Goal: Complete application form

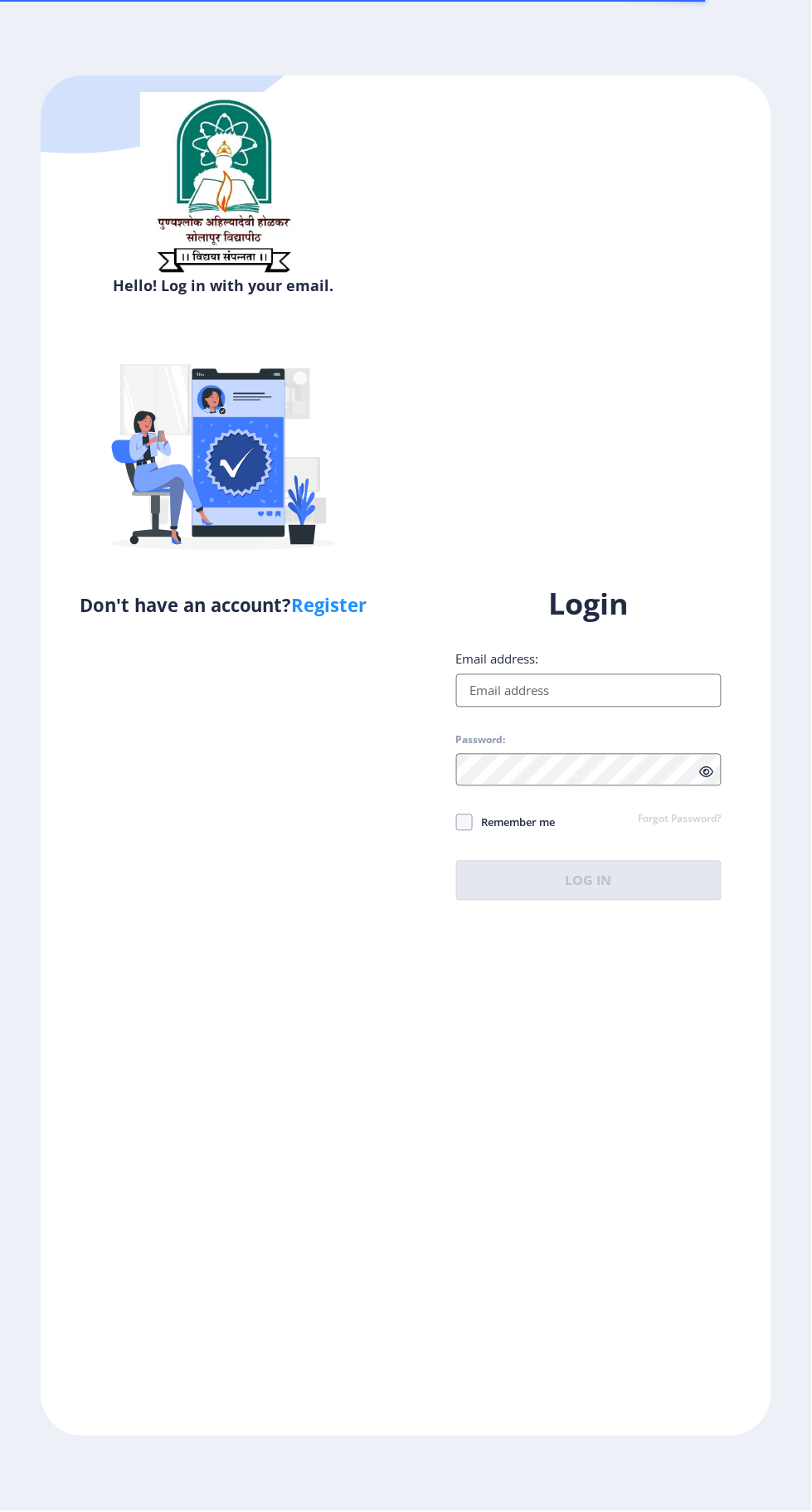
click at [629, 707] on input "Email address:" at bounding box center [589, 691] width 266 height 33
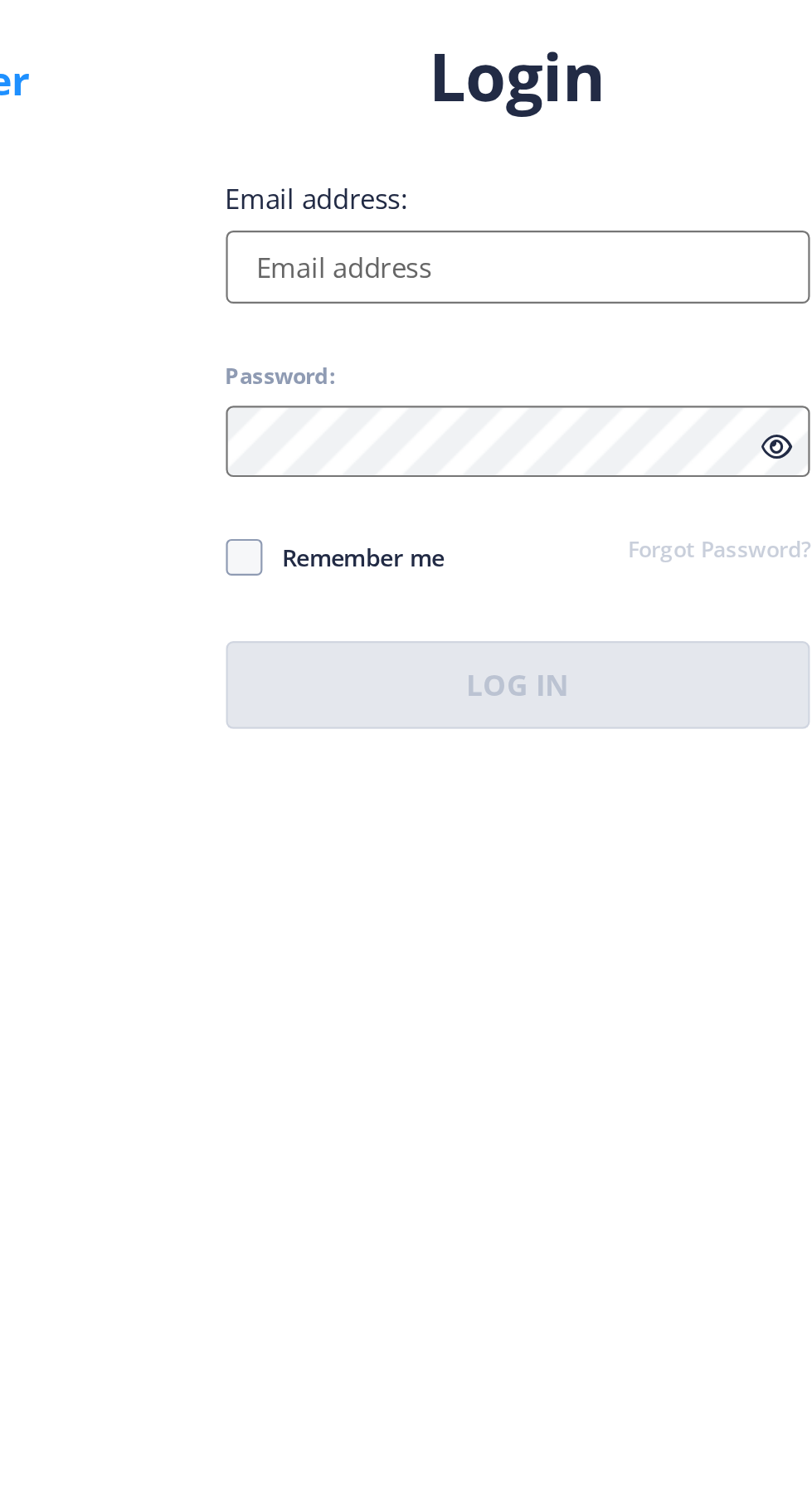
type input "[EMAIL_ADDRESS][DOMAIN_NAME]"
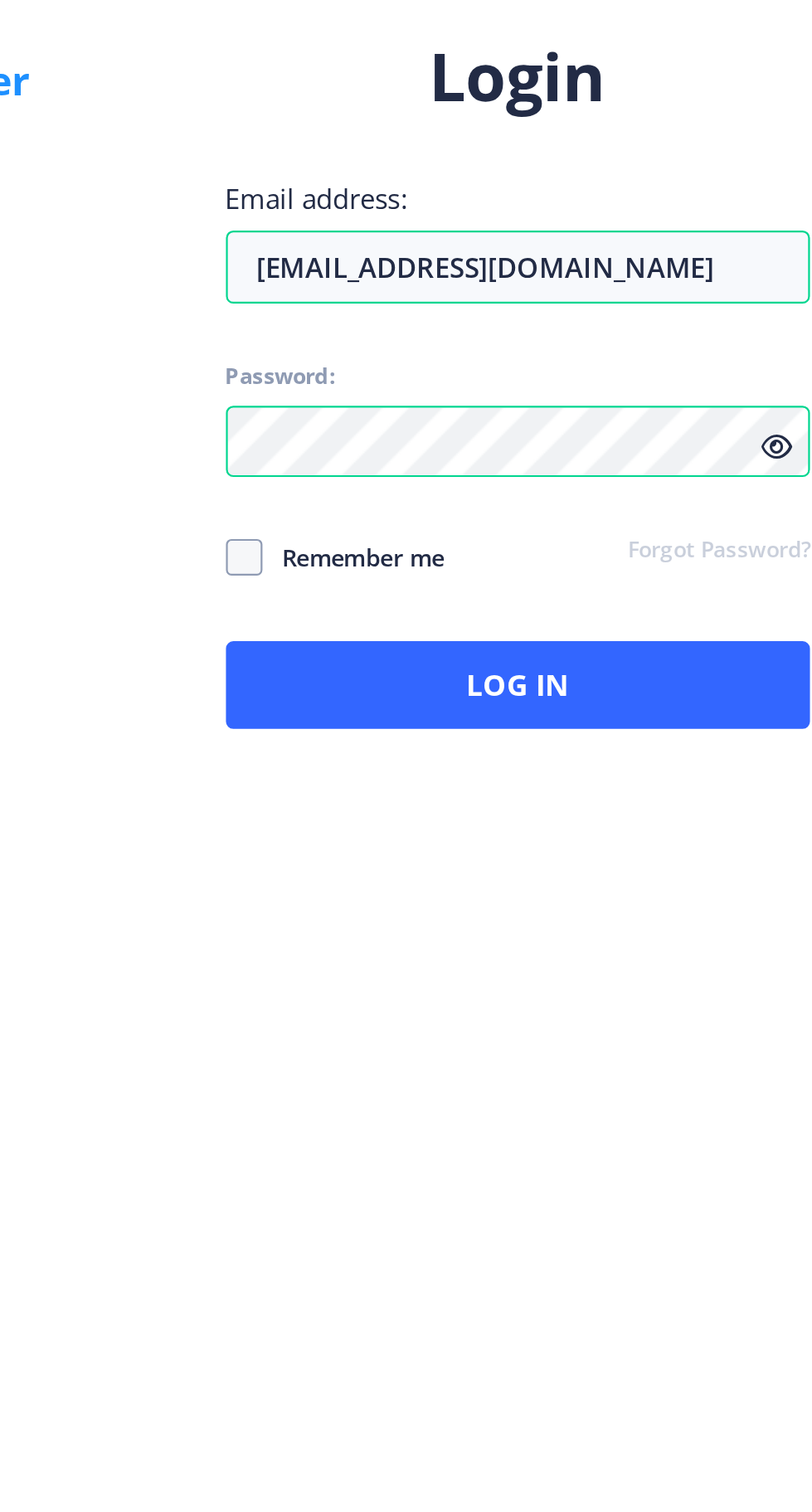
click at [711, 779] on icon at bounding box center [706, 772] width 14 height 12
click at [704, 779] on icon at bounding box center [706, 772] width 14 height 12
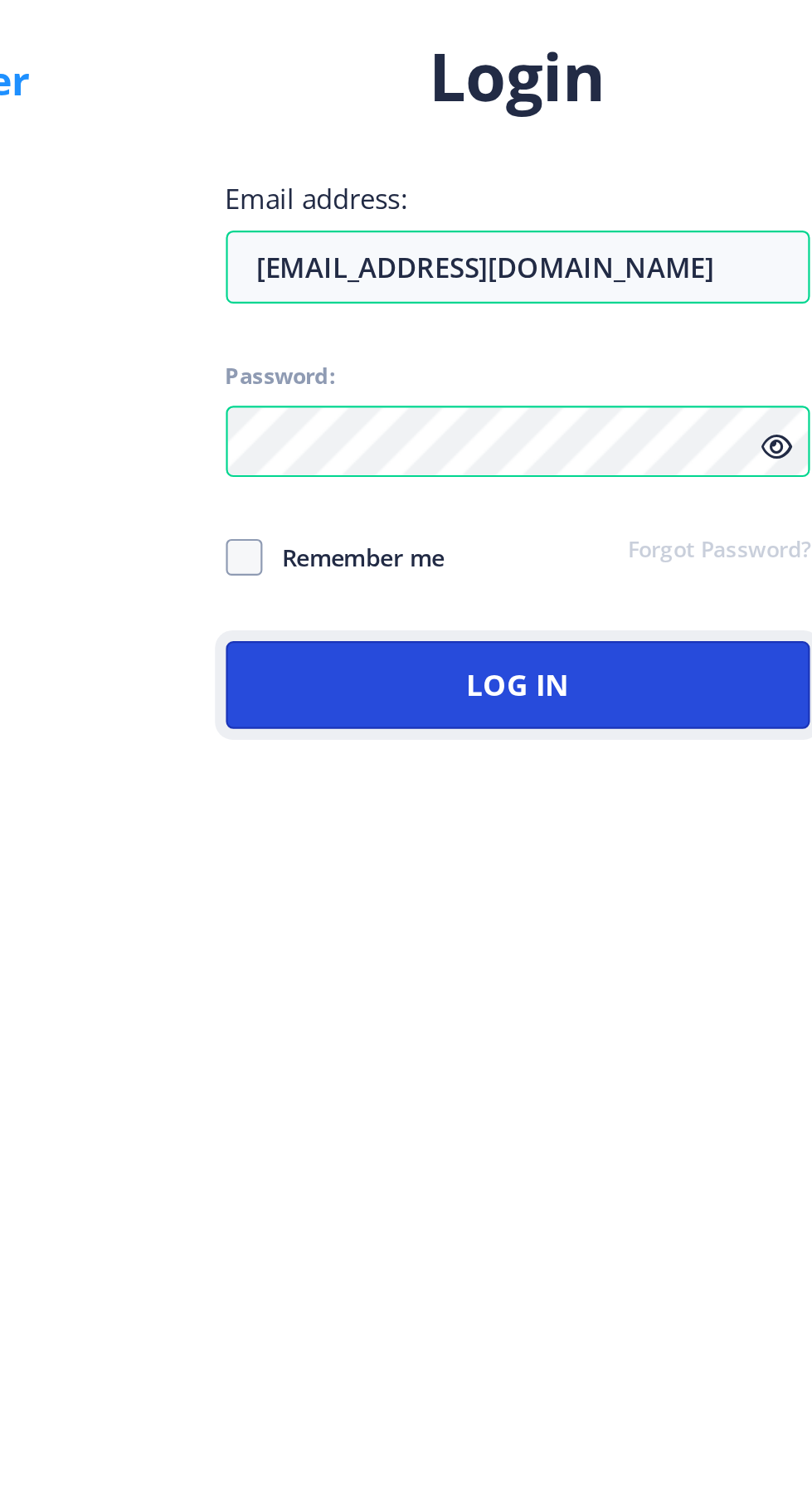
click at [631, 901] on button "Log In" at bounding box center [589, 881] width 266 height 40
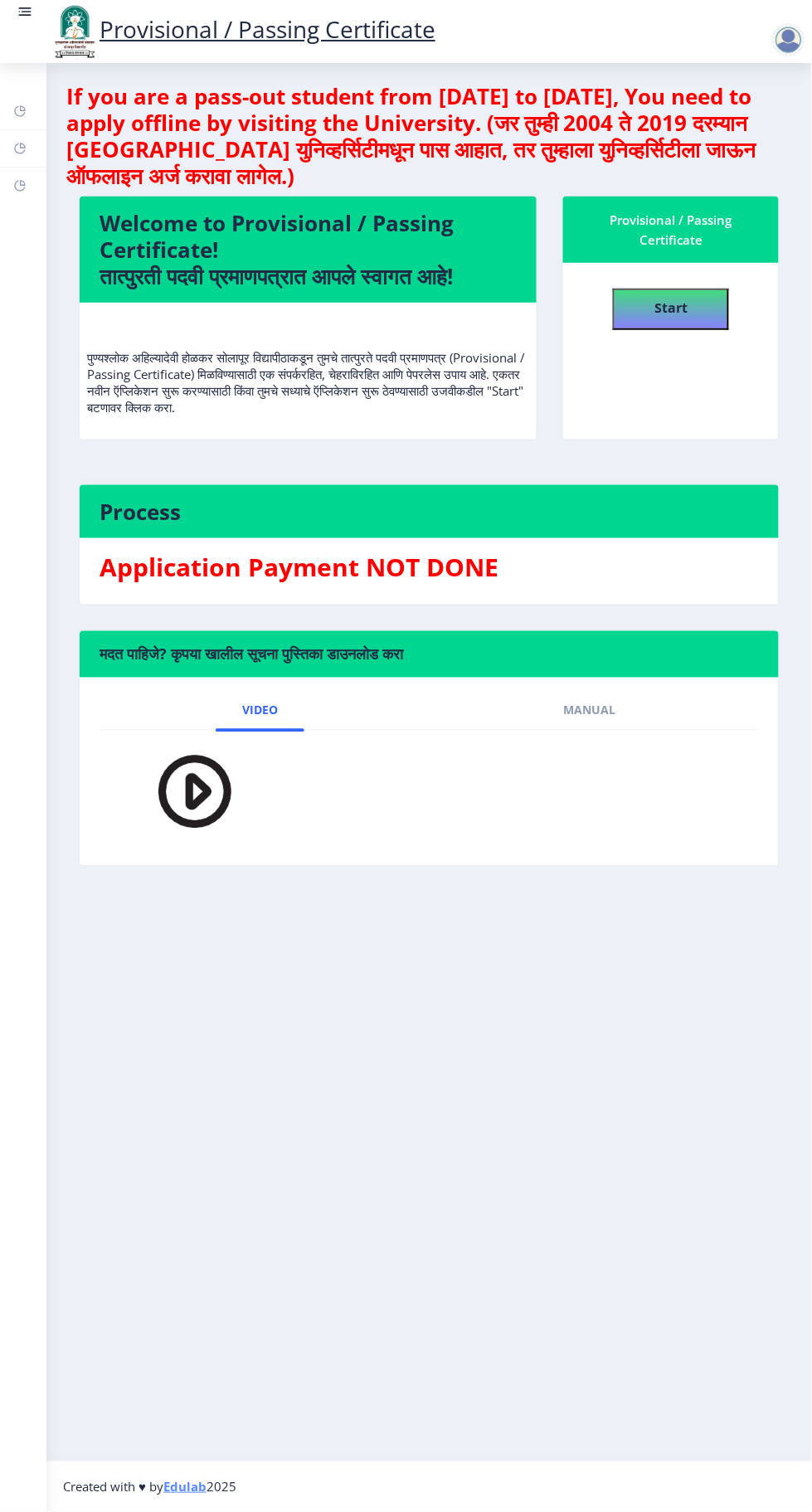
scroll to position [1, 0]
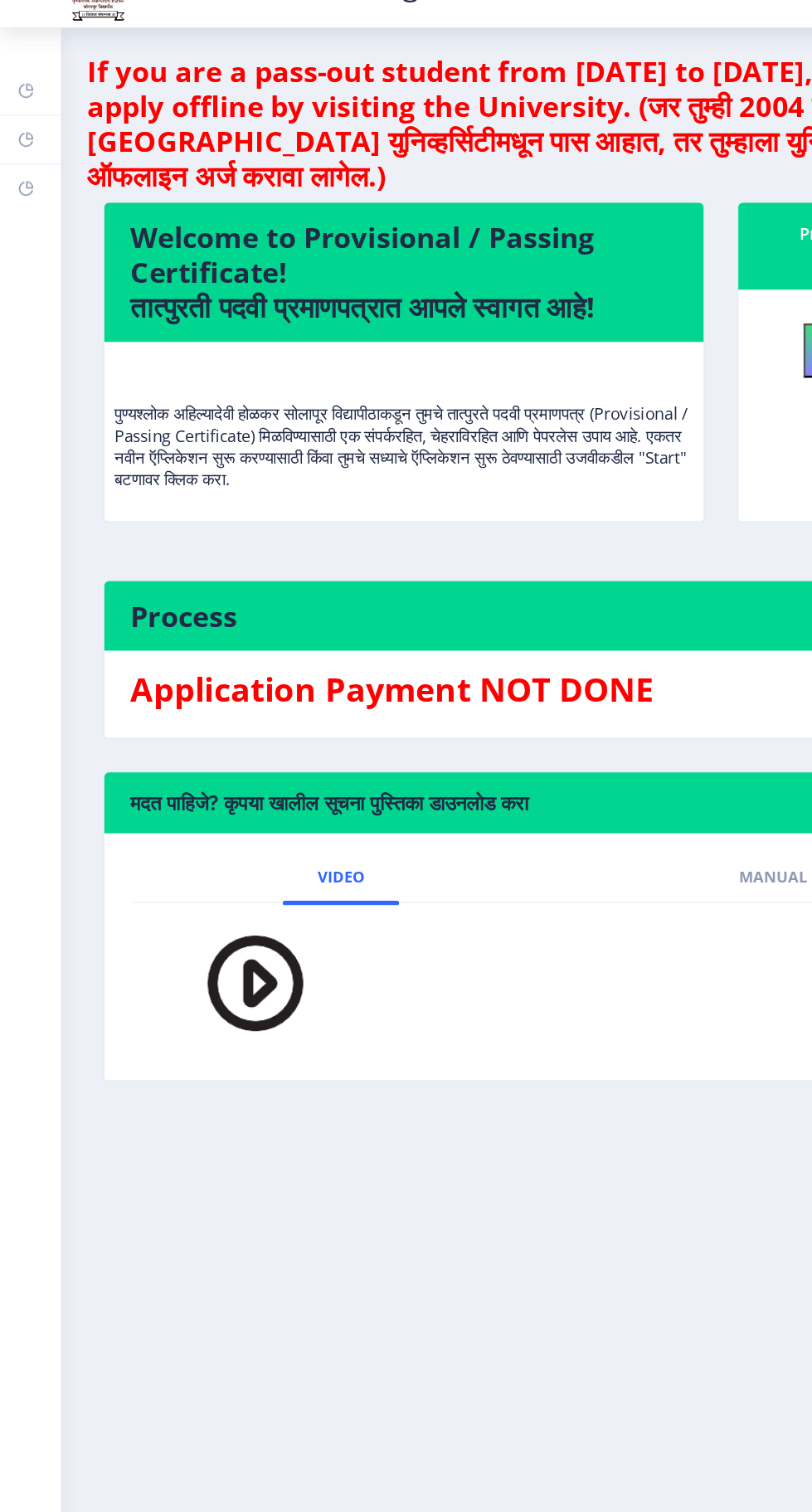
click at [14, 105] on rect at bounding box center [19, 110] width 13 height 13
click at [26, 154] on rect at bounding box center [19, 148] width 13 height 13
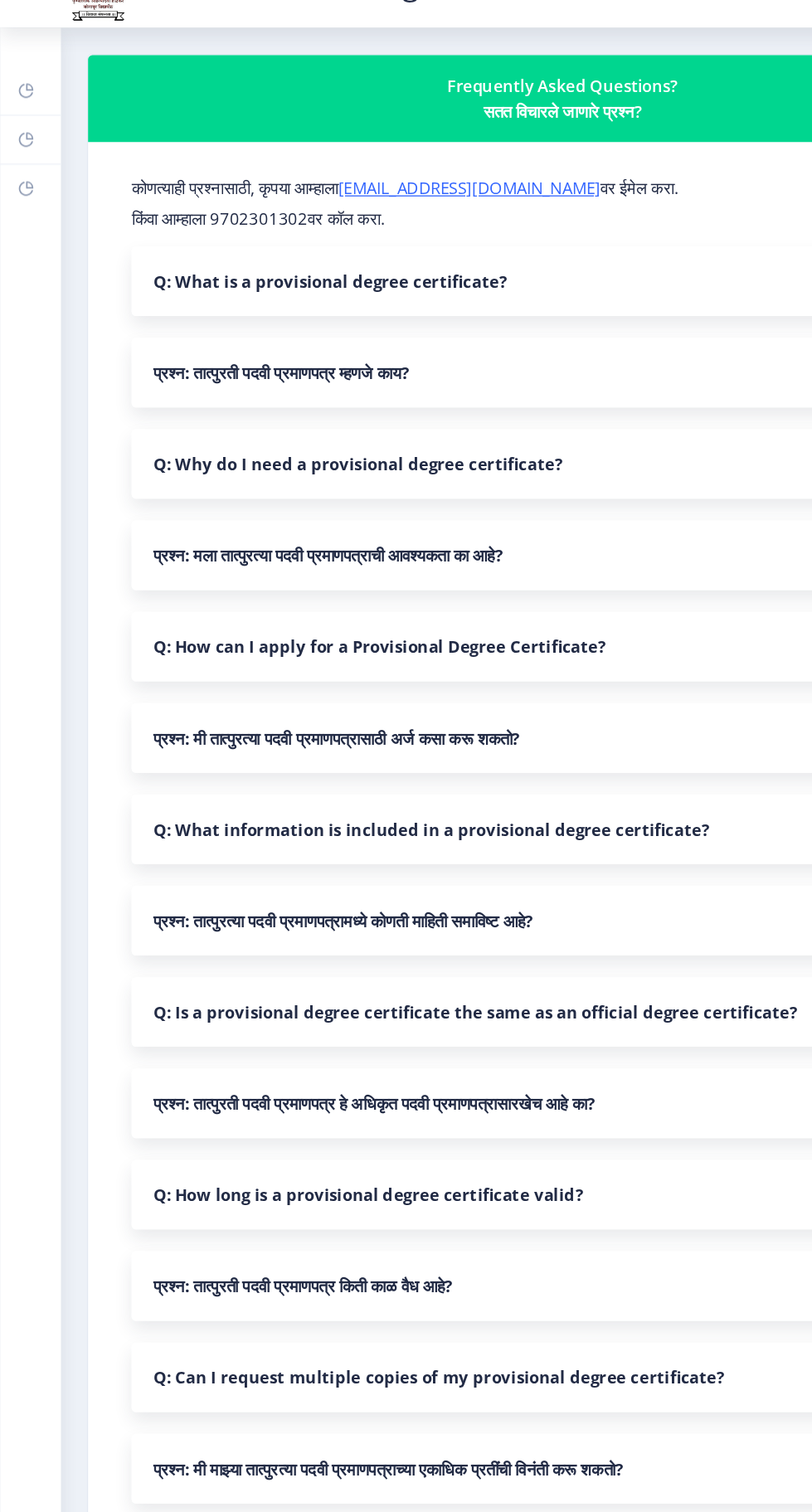
click at [19, 185] on rect at bounding box center [19, 185] width 13 height 13
select select
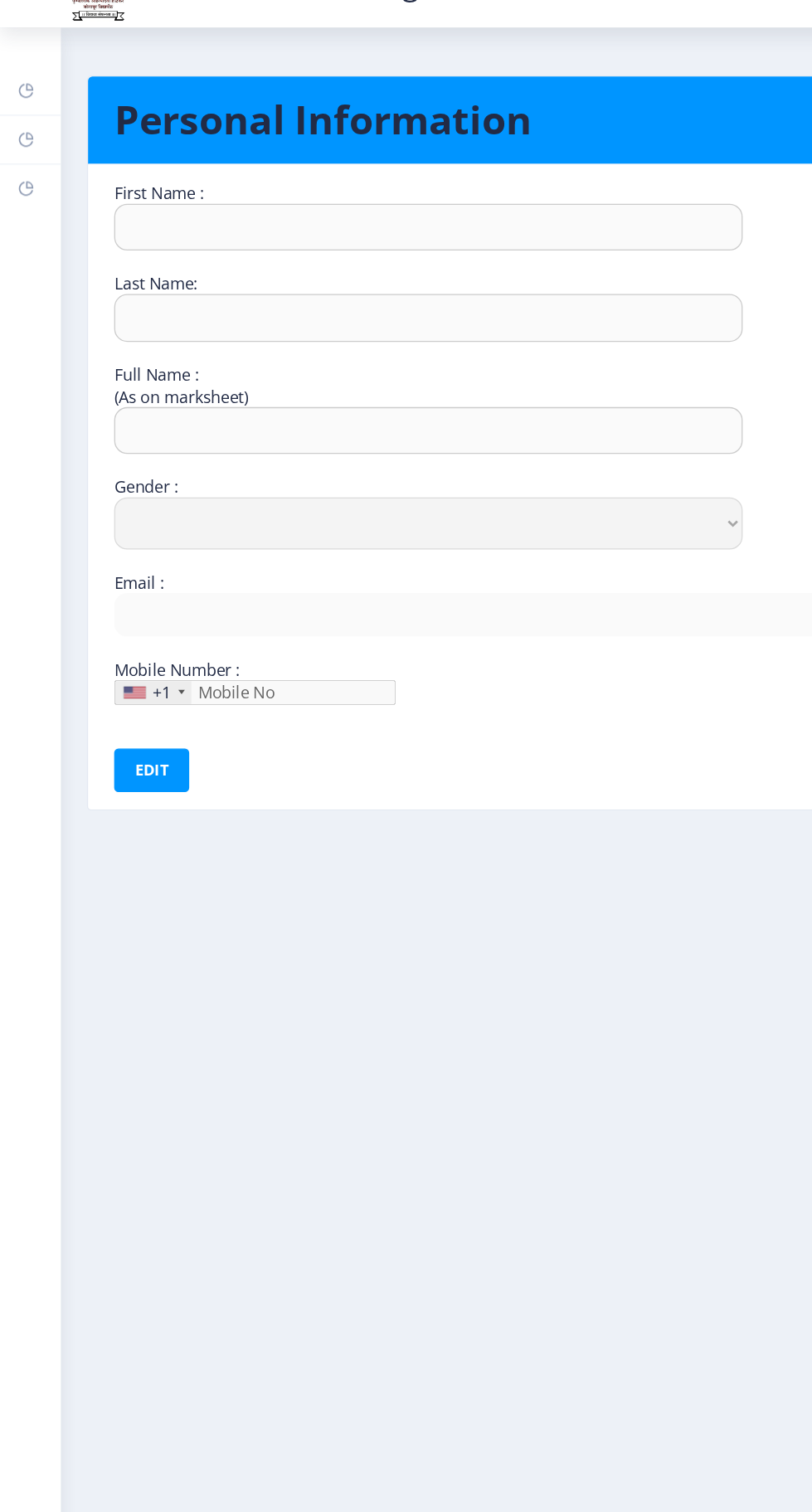
type input "Santosh"
type input "[PERSON_NAME]"
select select "[DEMOGRAPHIC_DATA]"
type input "[EMAIL_ADDRESS][DOMAIN_NAME]"
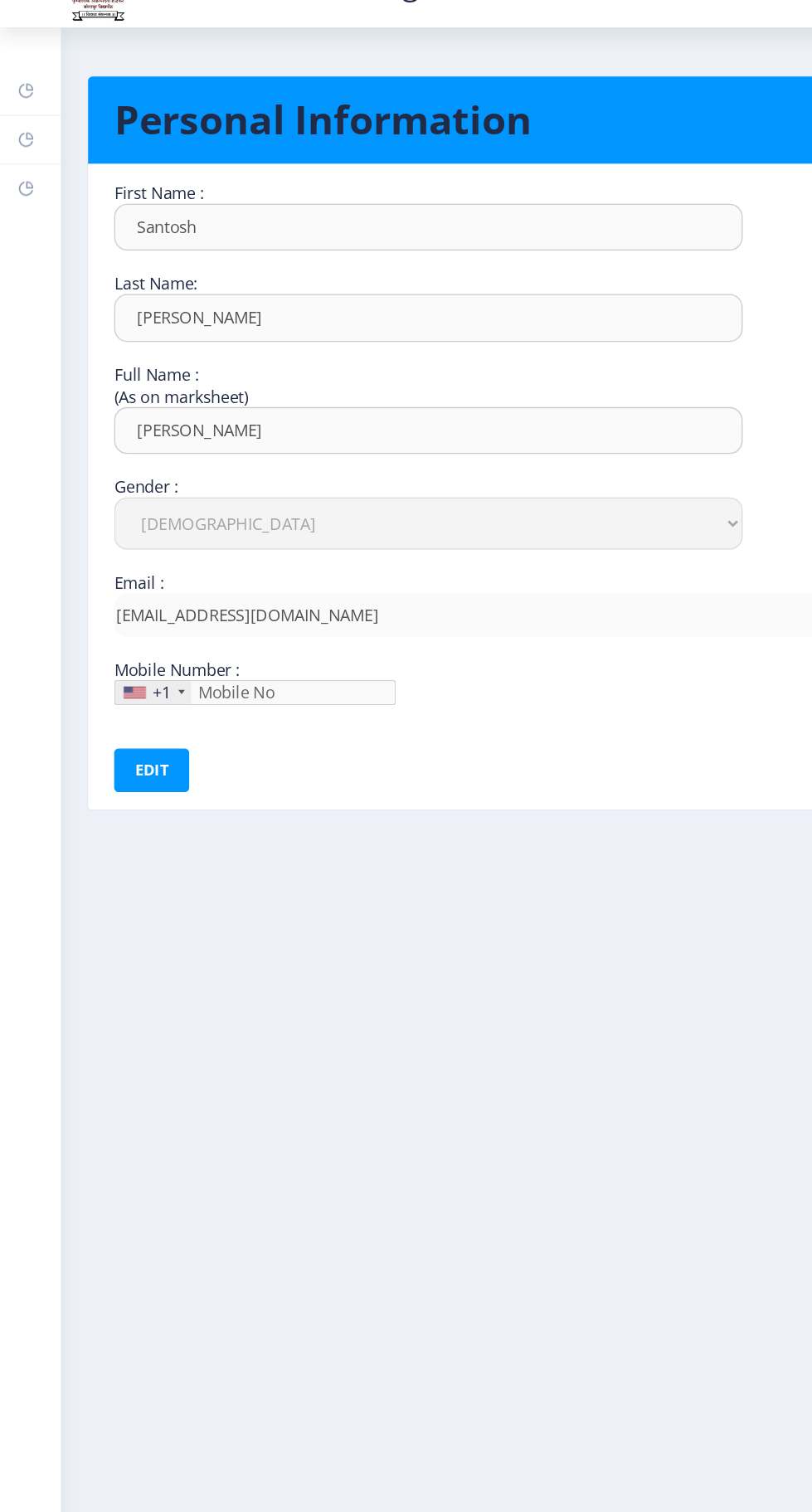
type input "9158437745"
click at [28, 147] on link "Help/FAQ" at bounding box center [23, 148] width 47 height 36
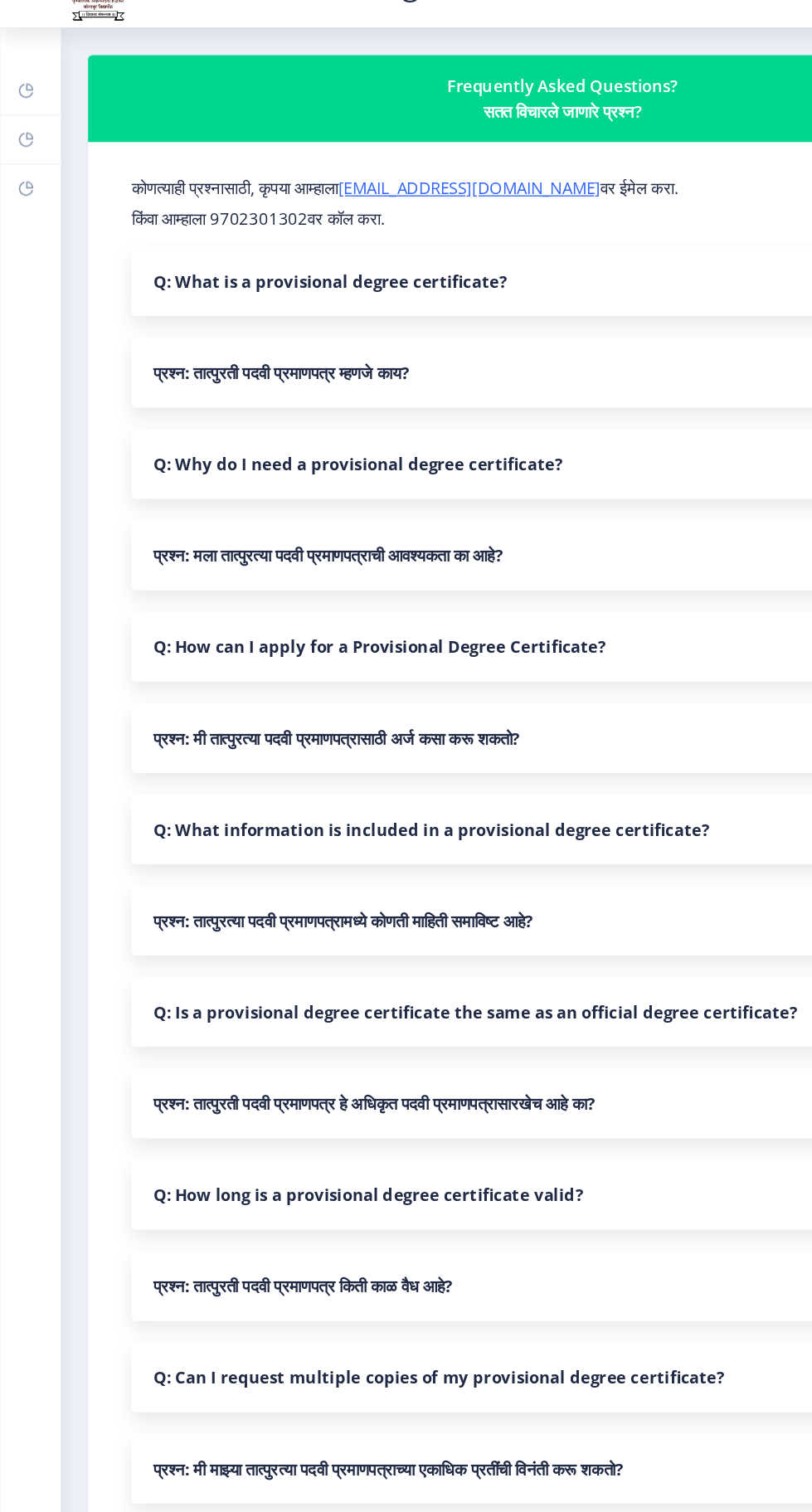
click at [23, 108] on rect at bounding box center [19, 110] width 13 height 13
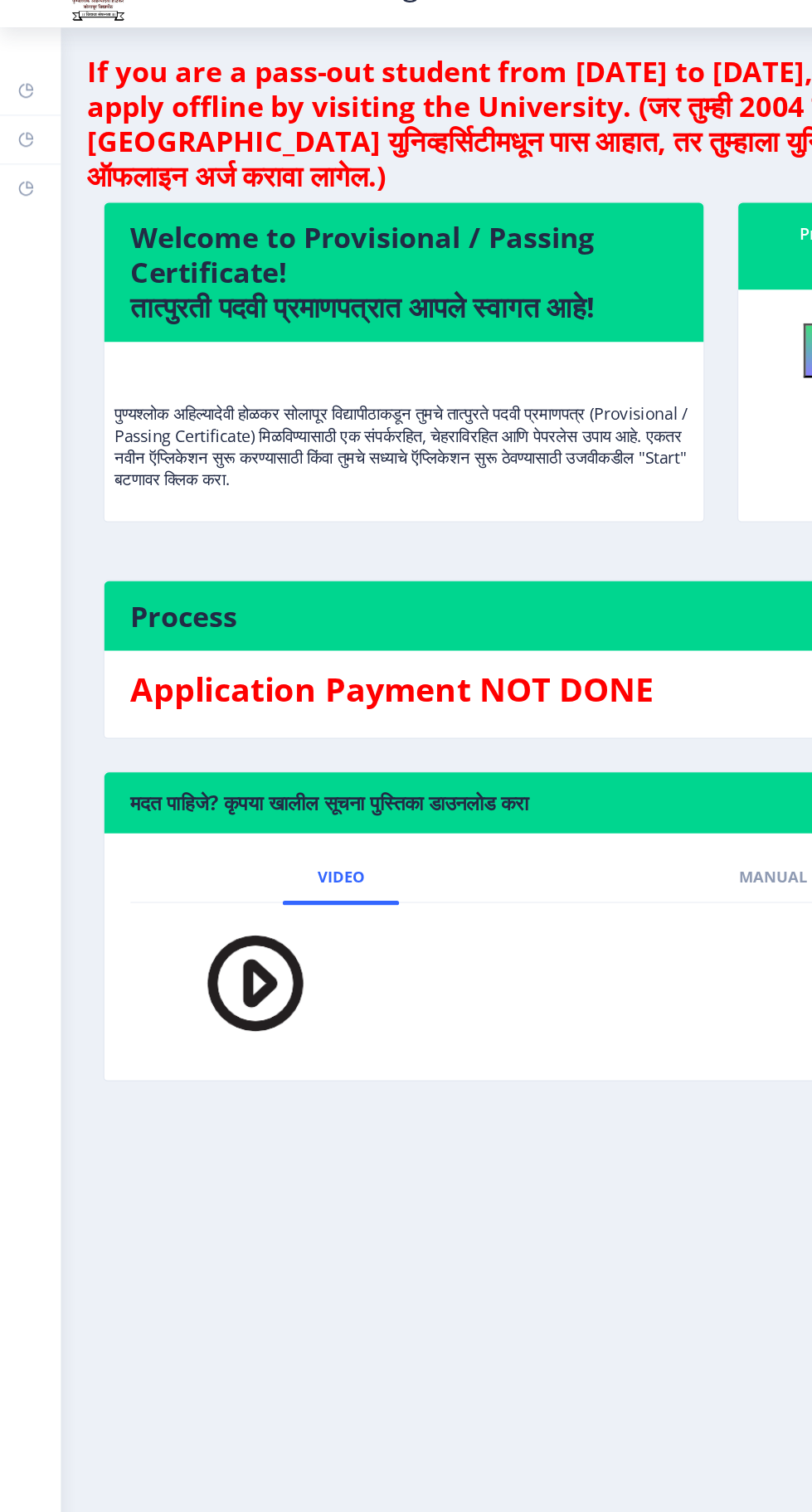
scroll to position [1, 0]
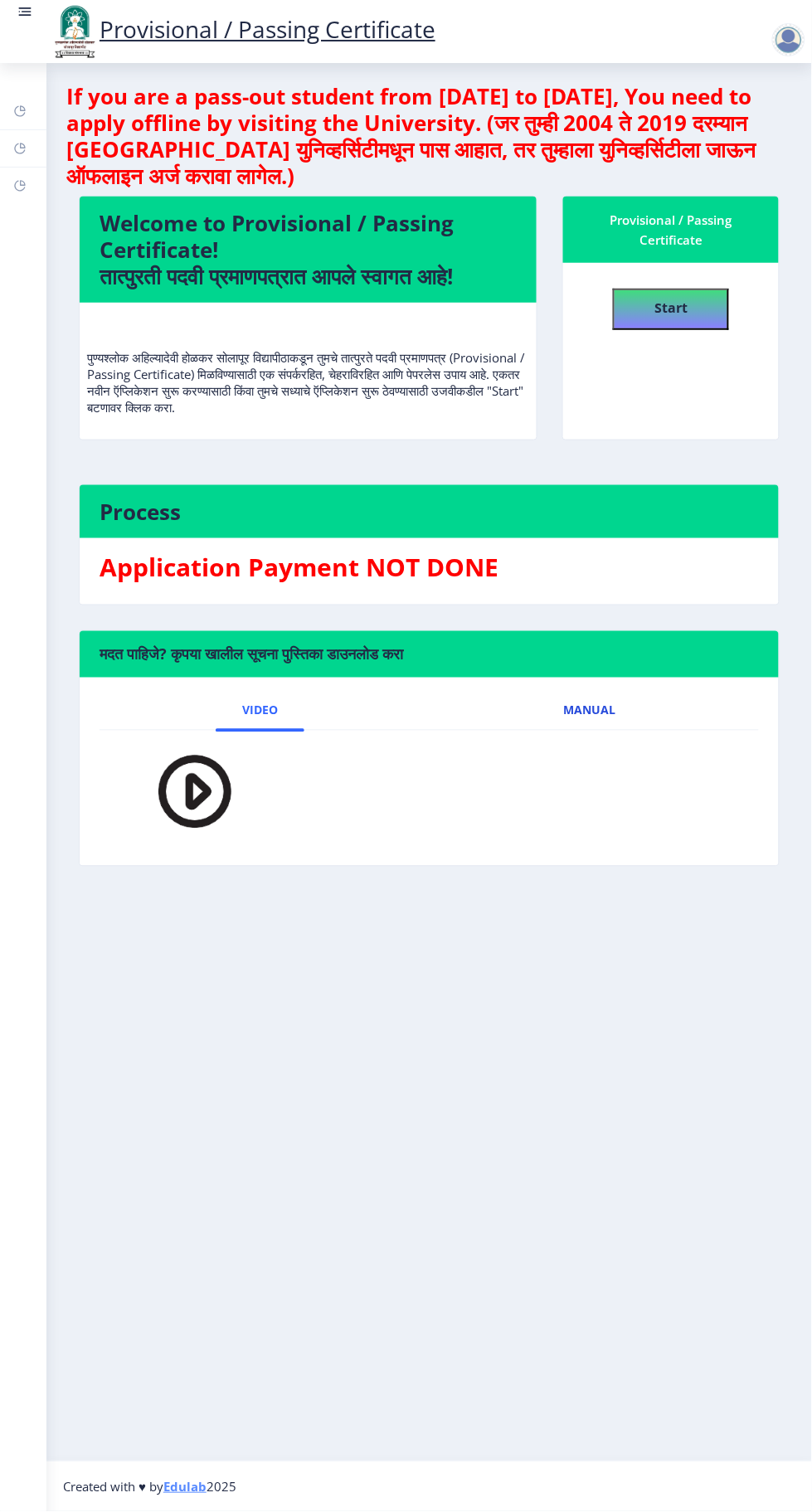
click at [612, 691] on link "Manual" at bounding box center [589, 711] width 105 height 40
click at [20, 110] on rect at bounding box center [19, 110] width 13 height 13
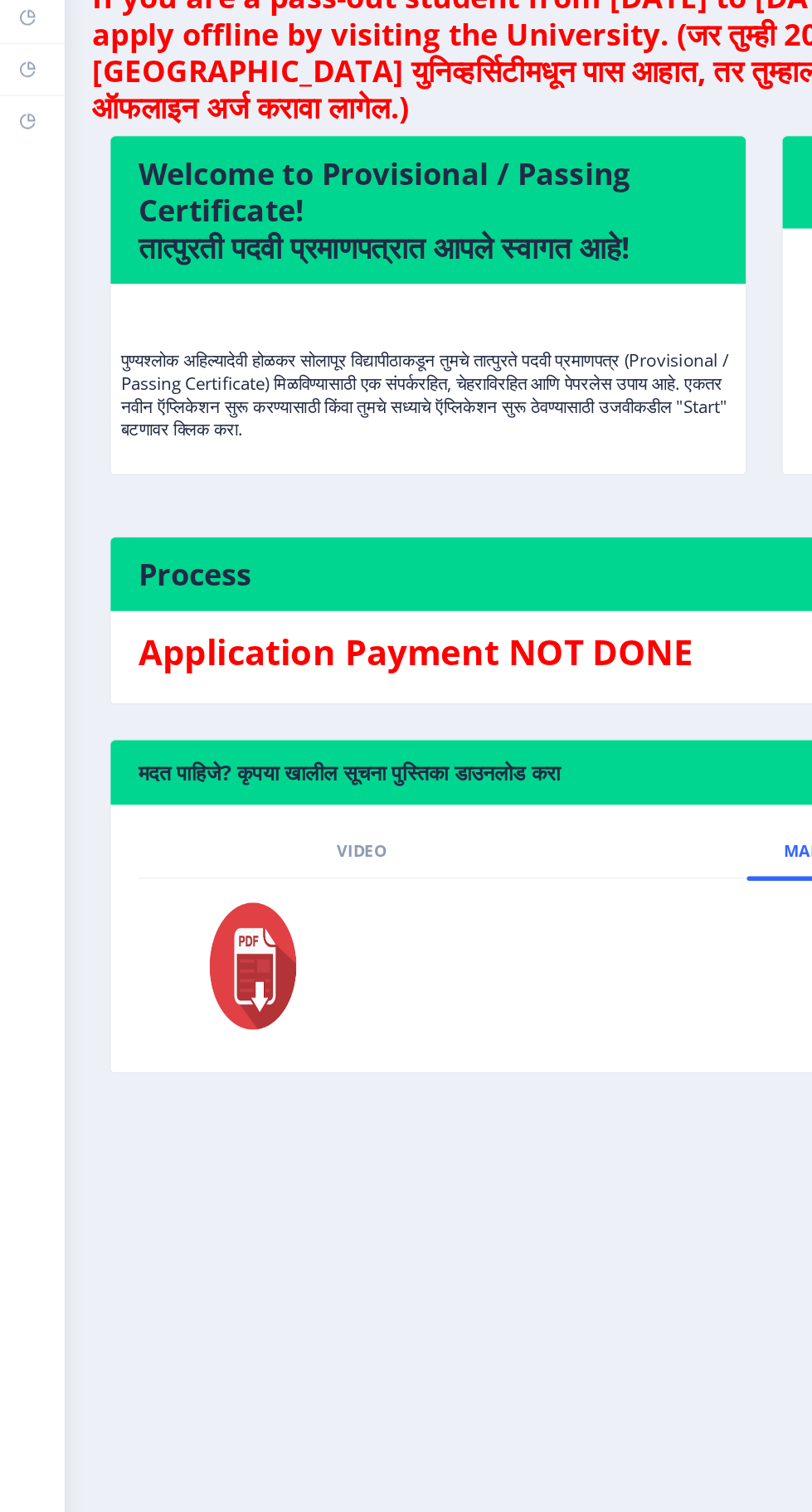
click at [20, 148] on rect at bounding box center [19, 148] width 13 height 13
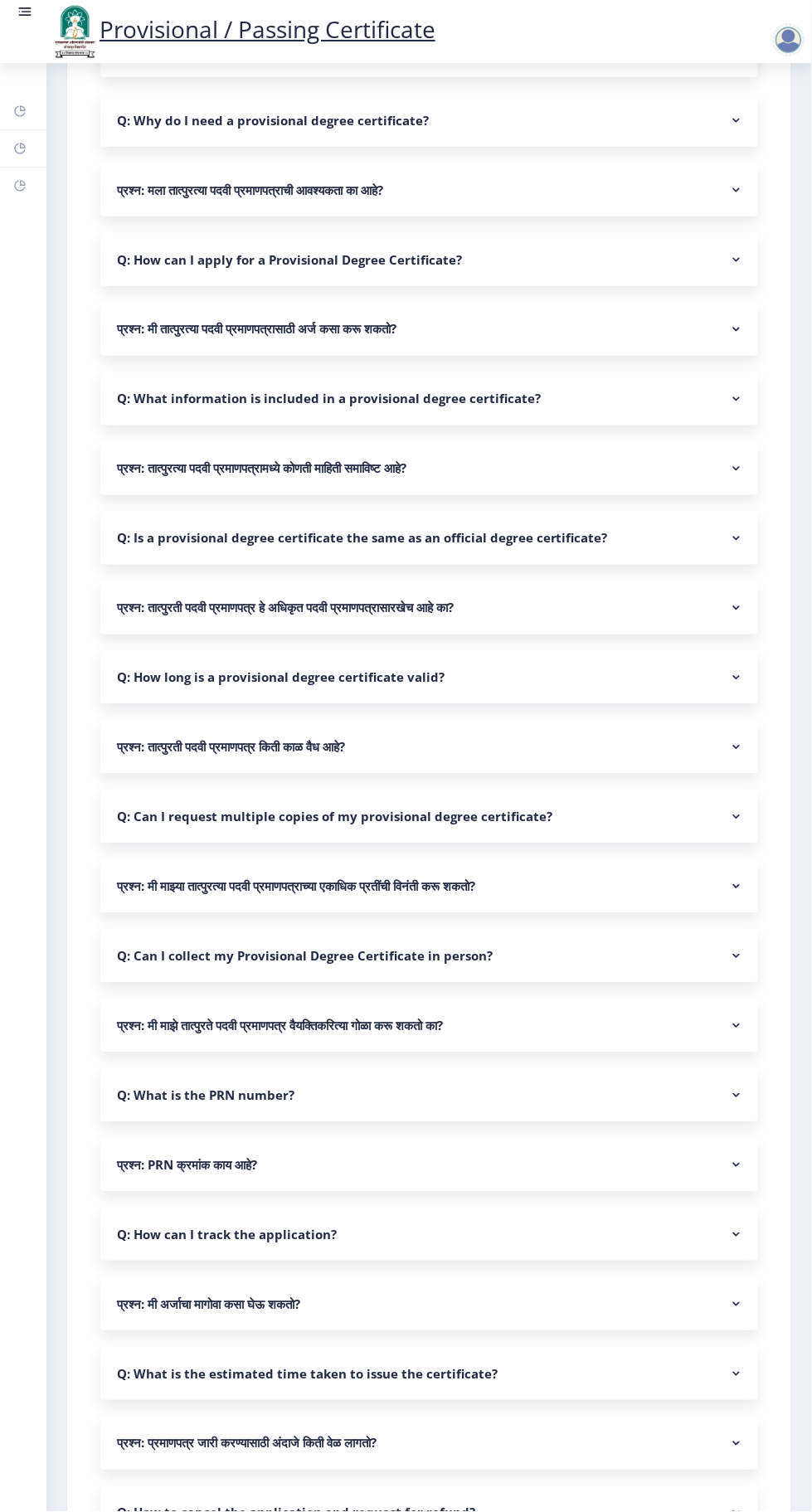
scroll to position [381, 0]
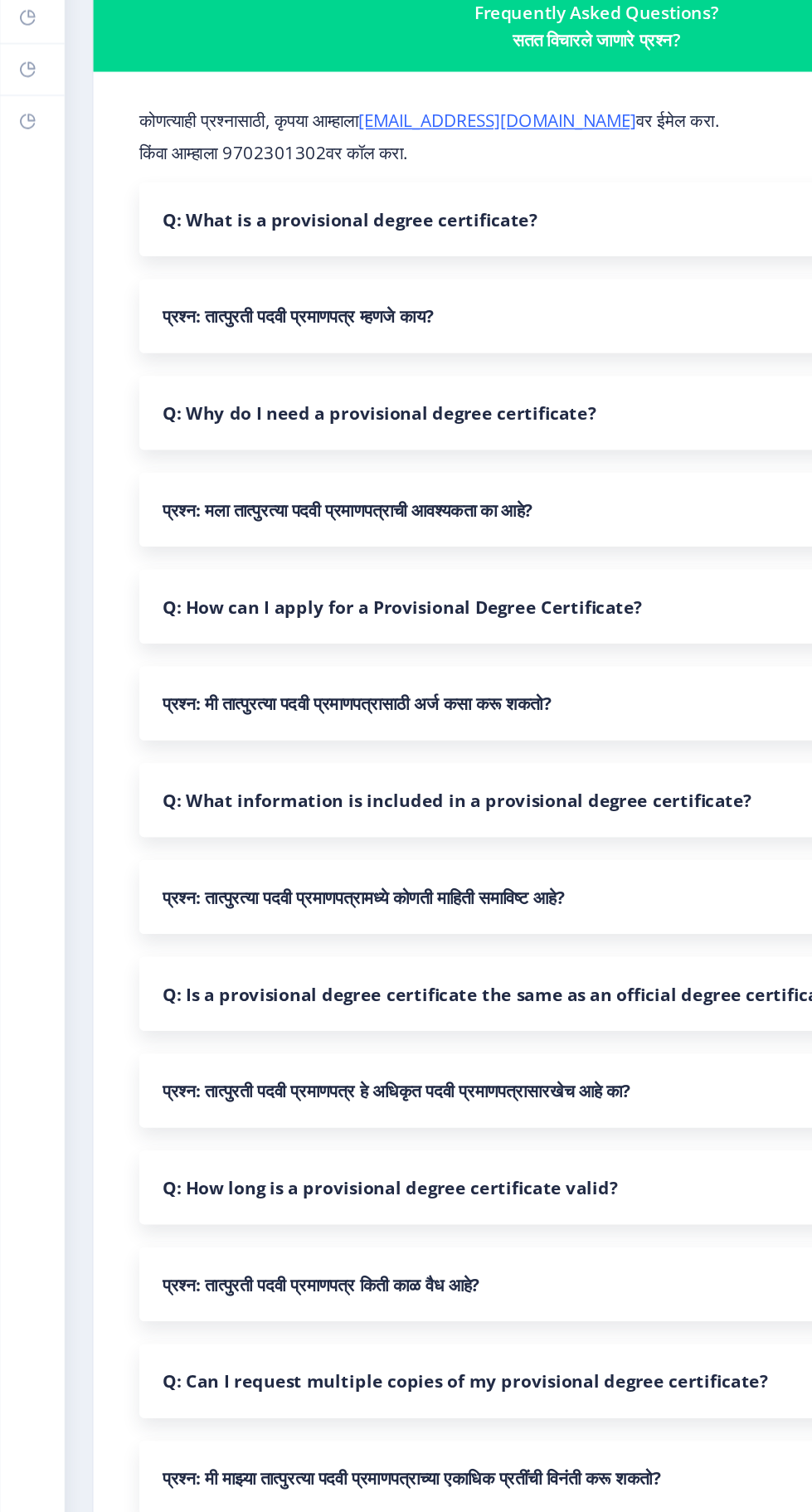
scroll to position [1, 0]
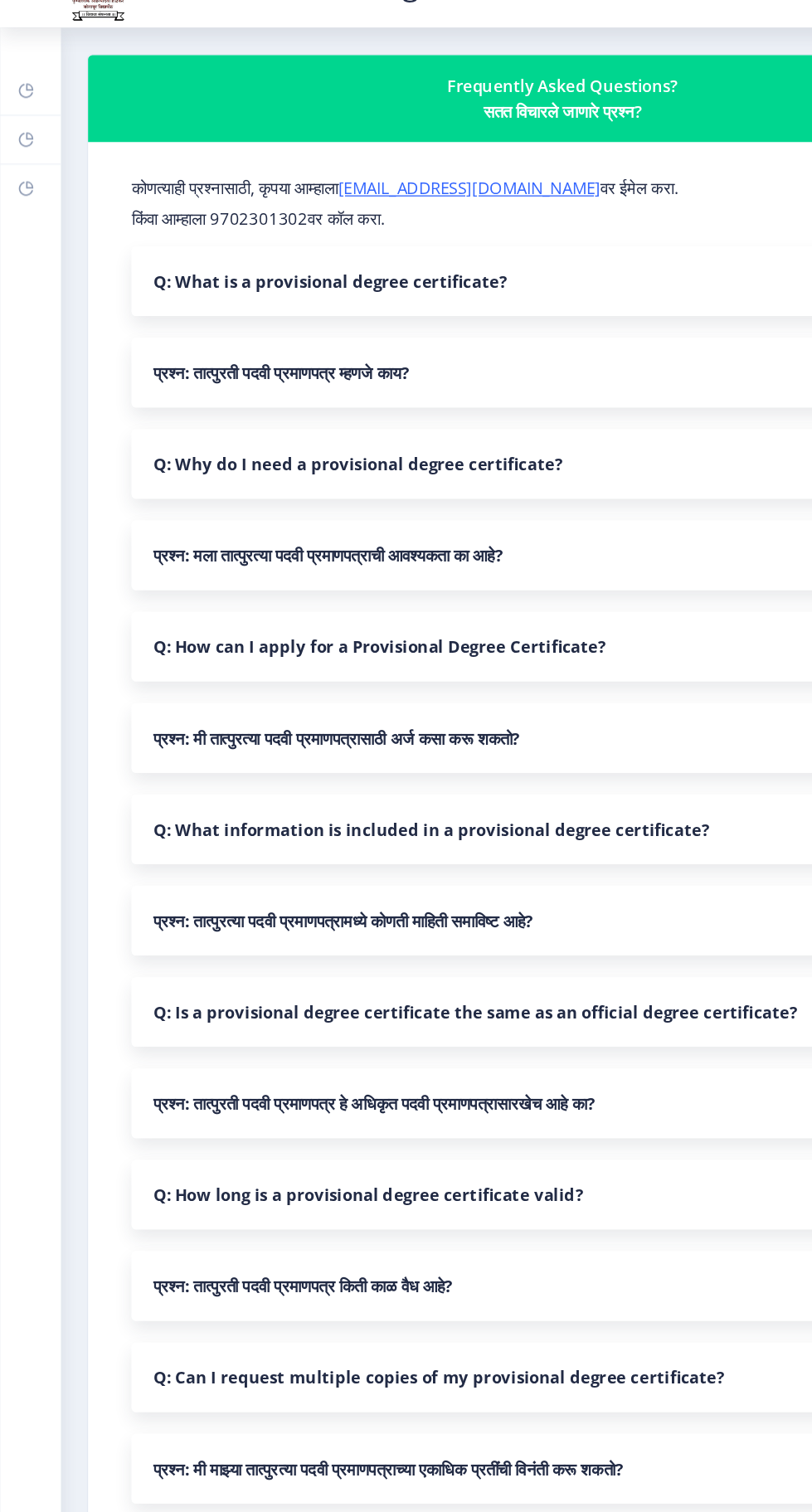
click at [16, 128] on link "Dashboard" at bounding box center [23, 111] width 47 height 36
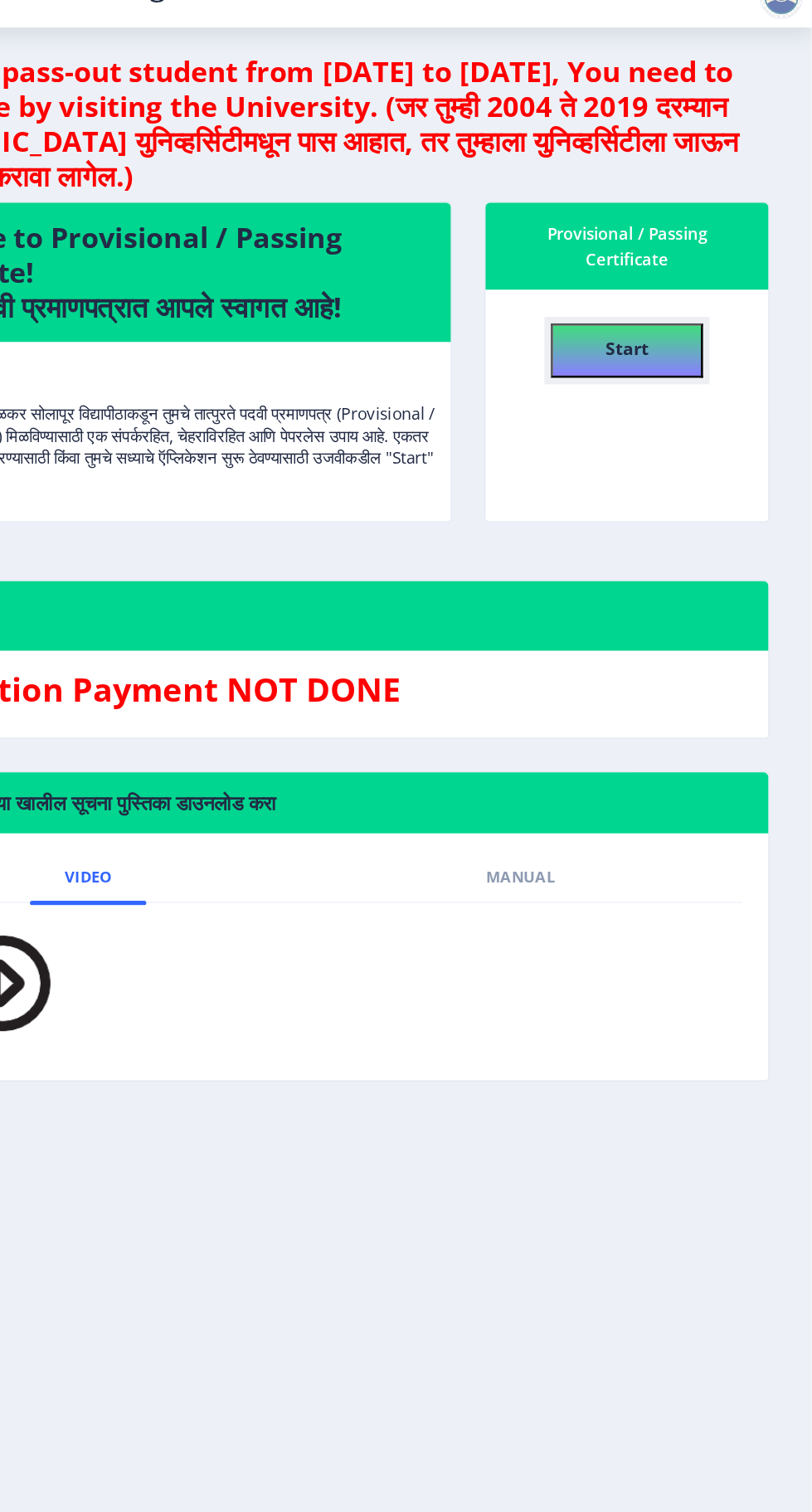
click at [691, 308] on button "Start" at bounding box center [671, 310] width 116 height 42
select select
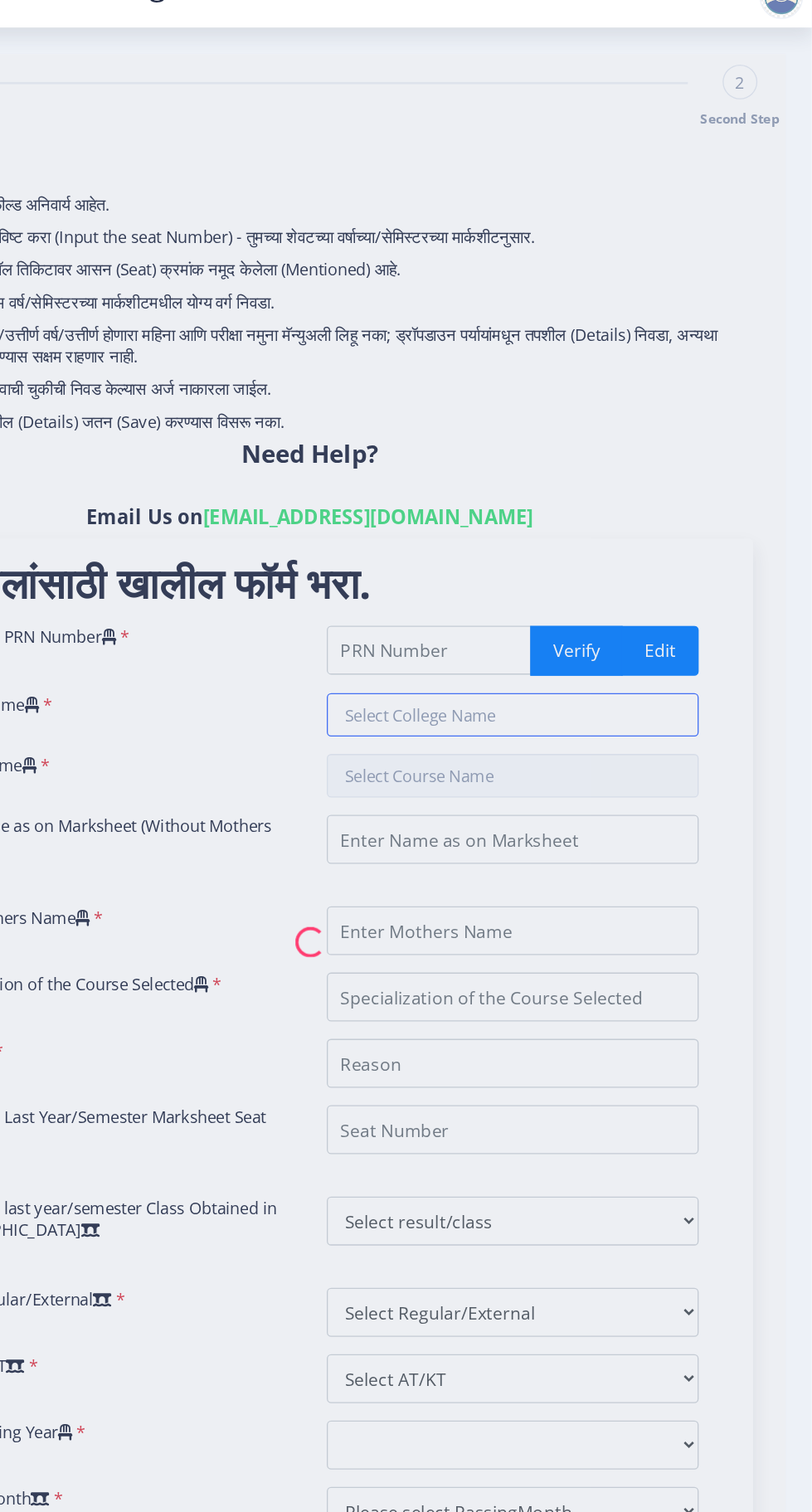
type input "2017032500256311"
type input "SVERIs College of Engineering, [GEOGRAPHIC_DATA]"
type input "Bachelor of Engineering Civil Engineering"
type input "[PERSON_NAME]"
type input "Sanyavva"
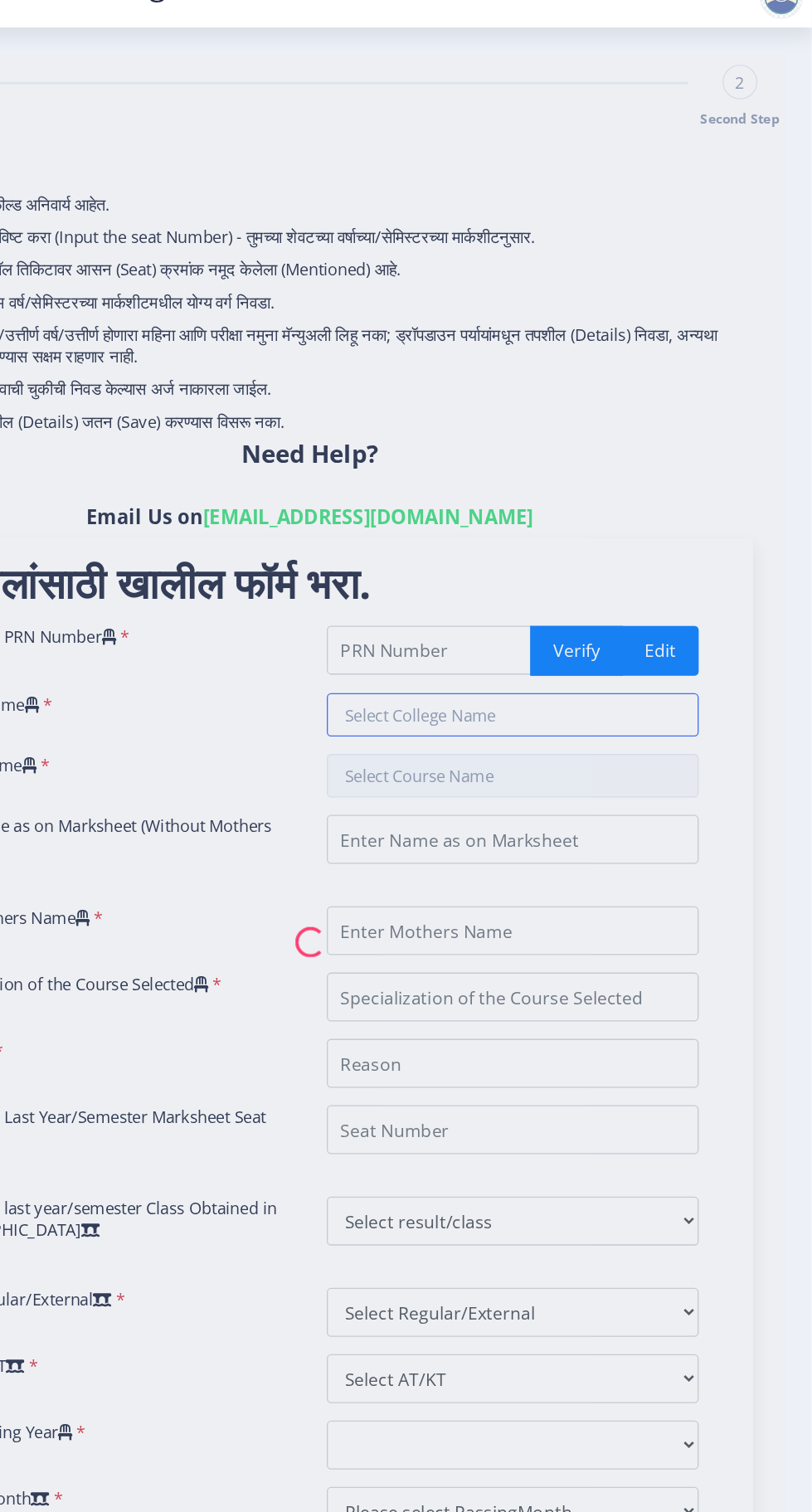
type input "Construction"
type input "Original has damaged"
type input "1725631"
select select "Grade A"
select select "Regular"
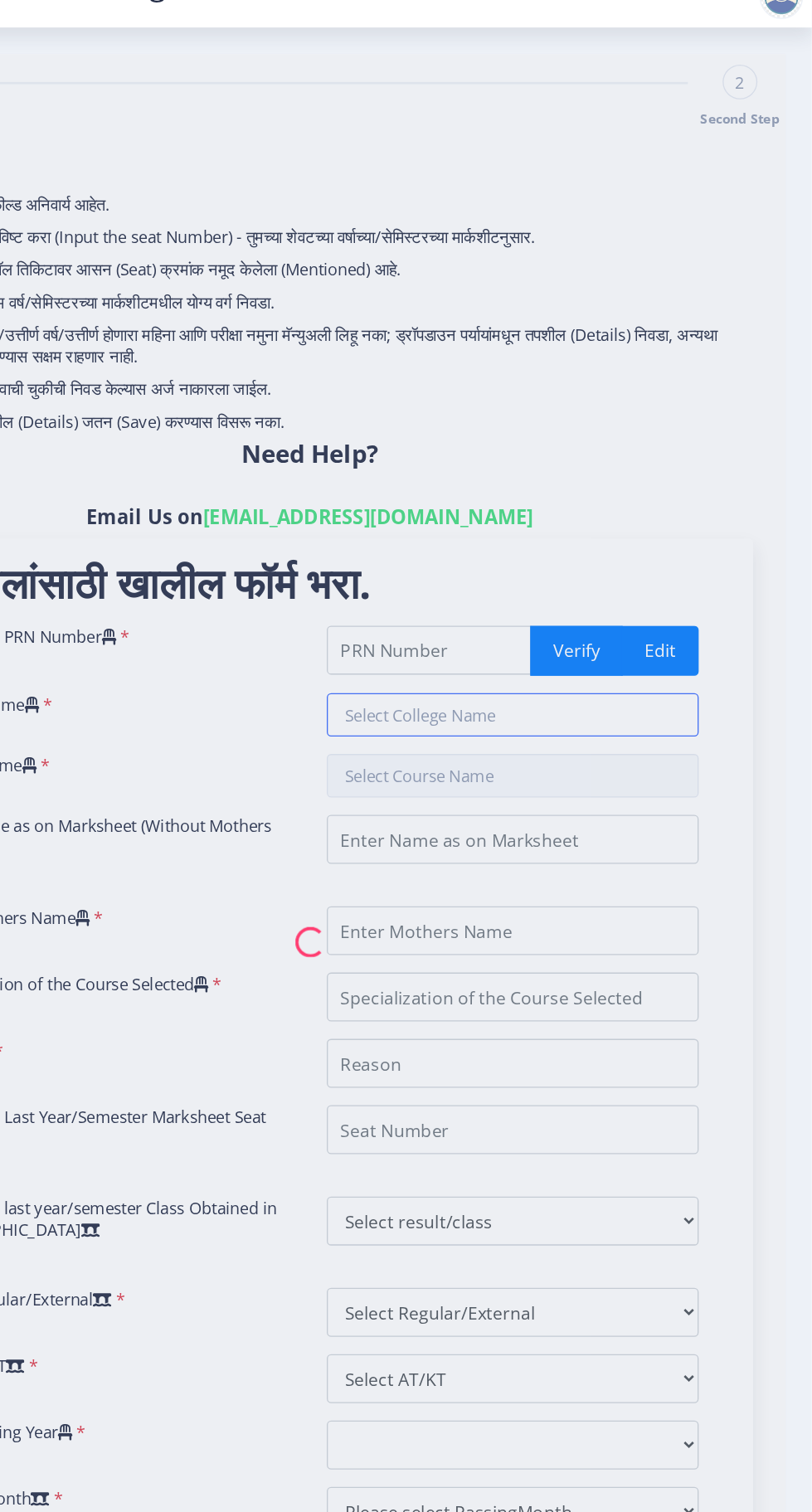
select select "None"
select select "2021"
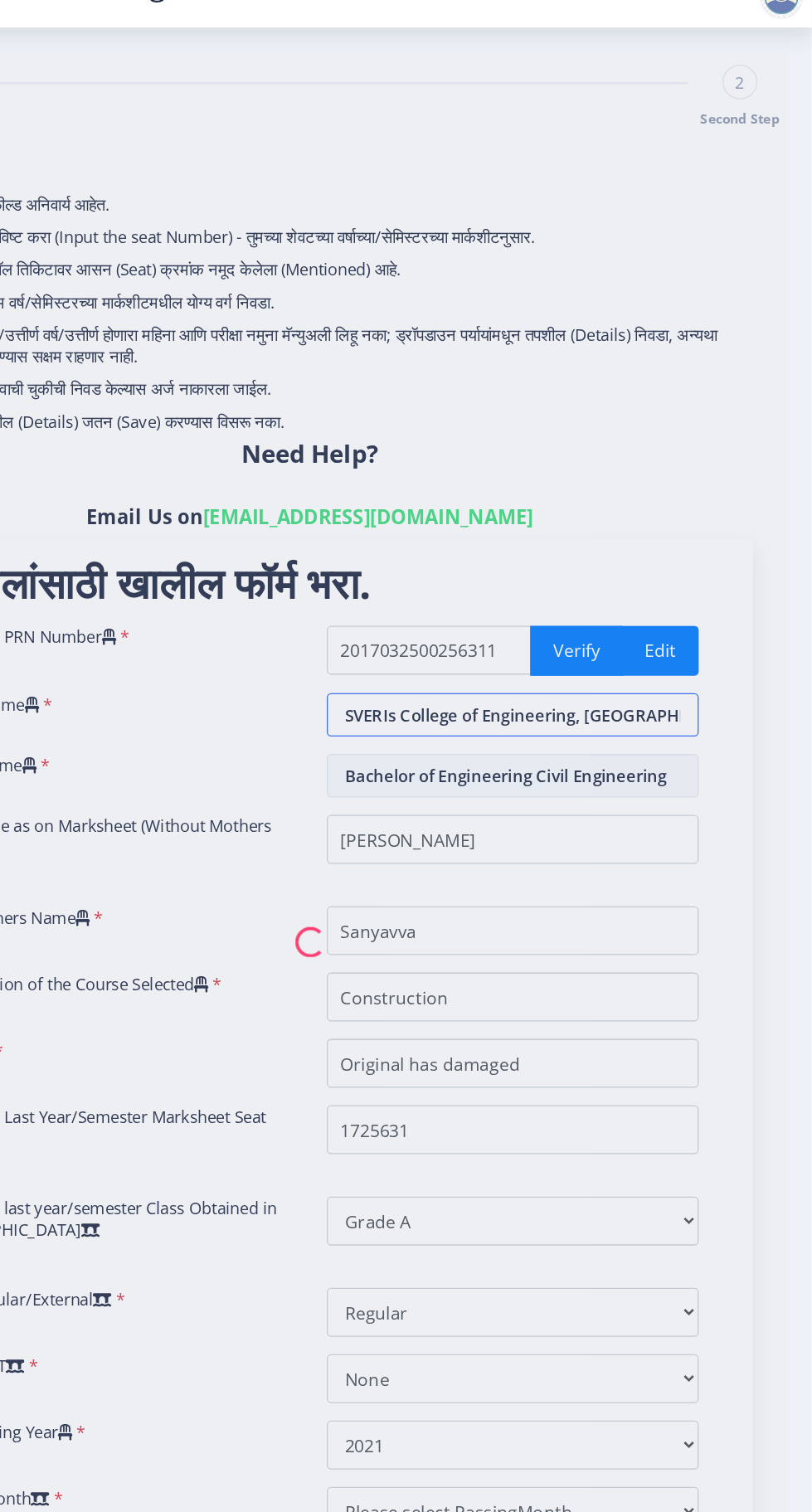
select select "May"
select select "Yearly"
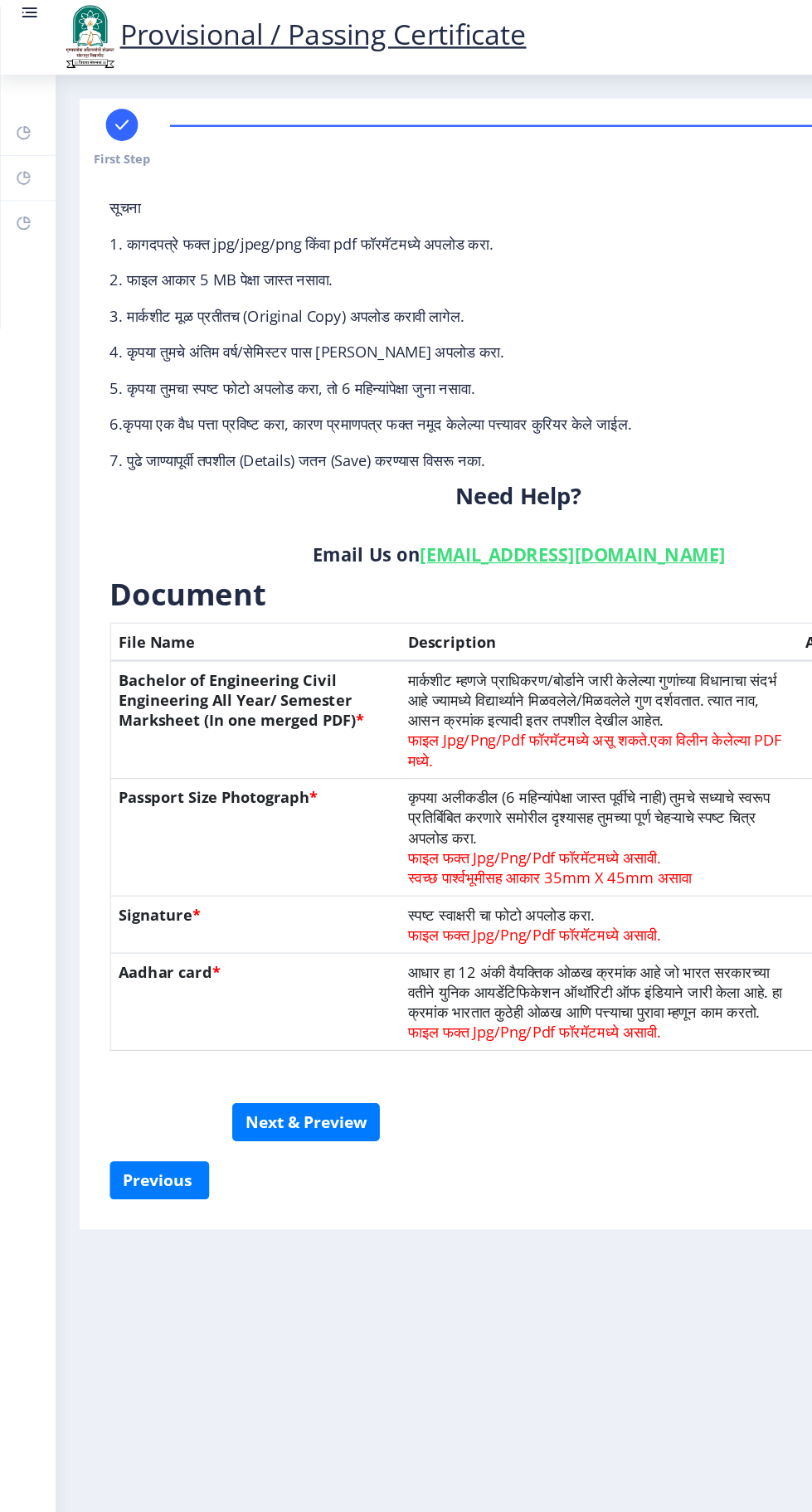
scroll to position [1, 0]
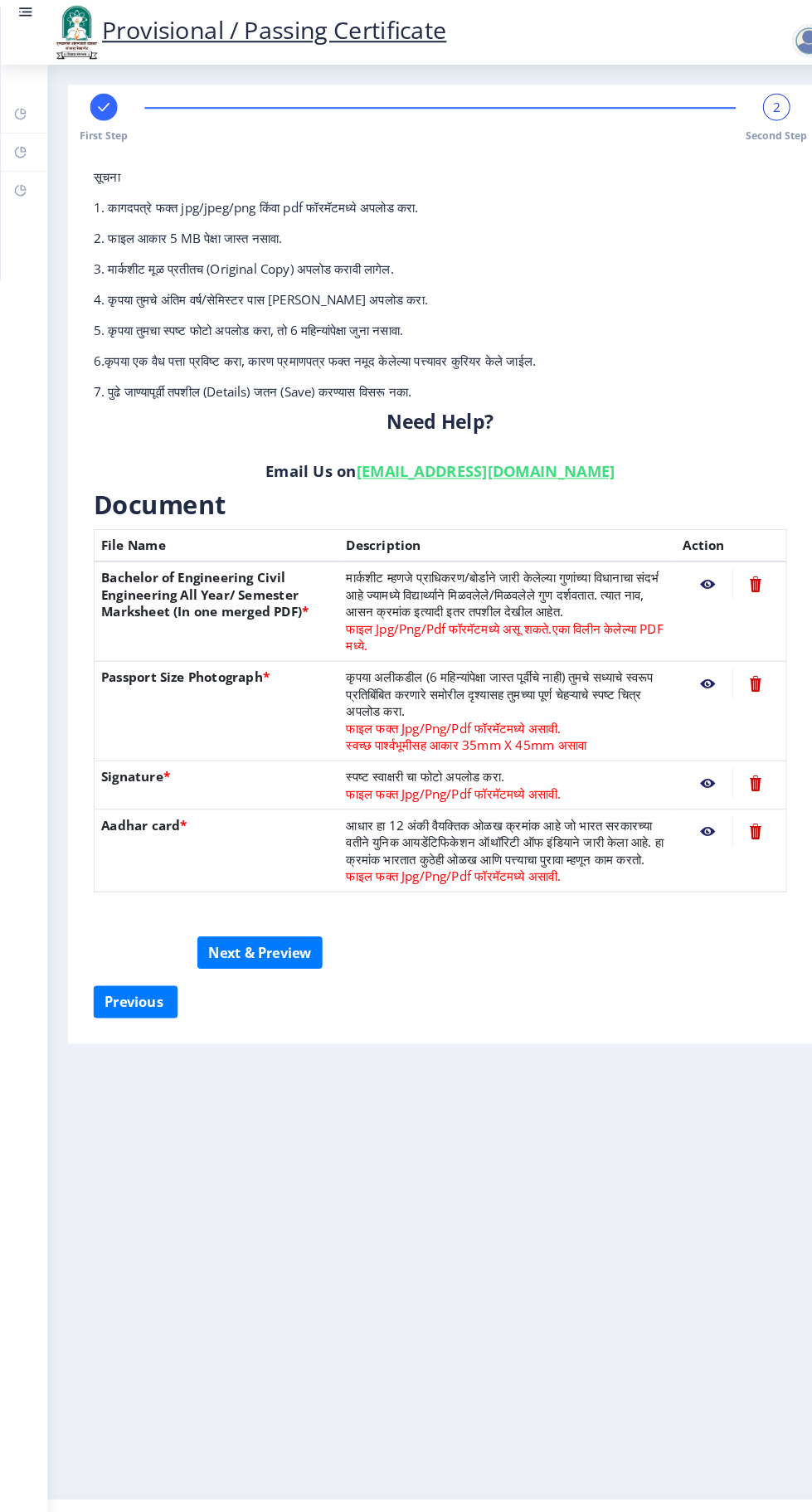
click at [691, 569] on nb-action at bounding box center [689, 569] width 48 height 30
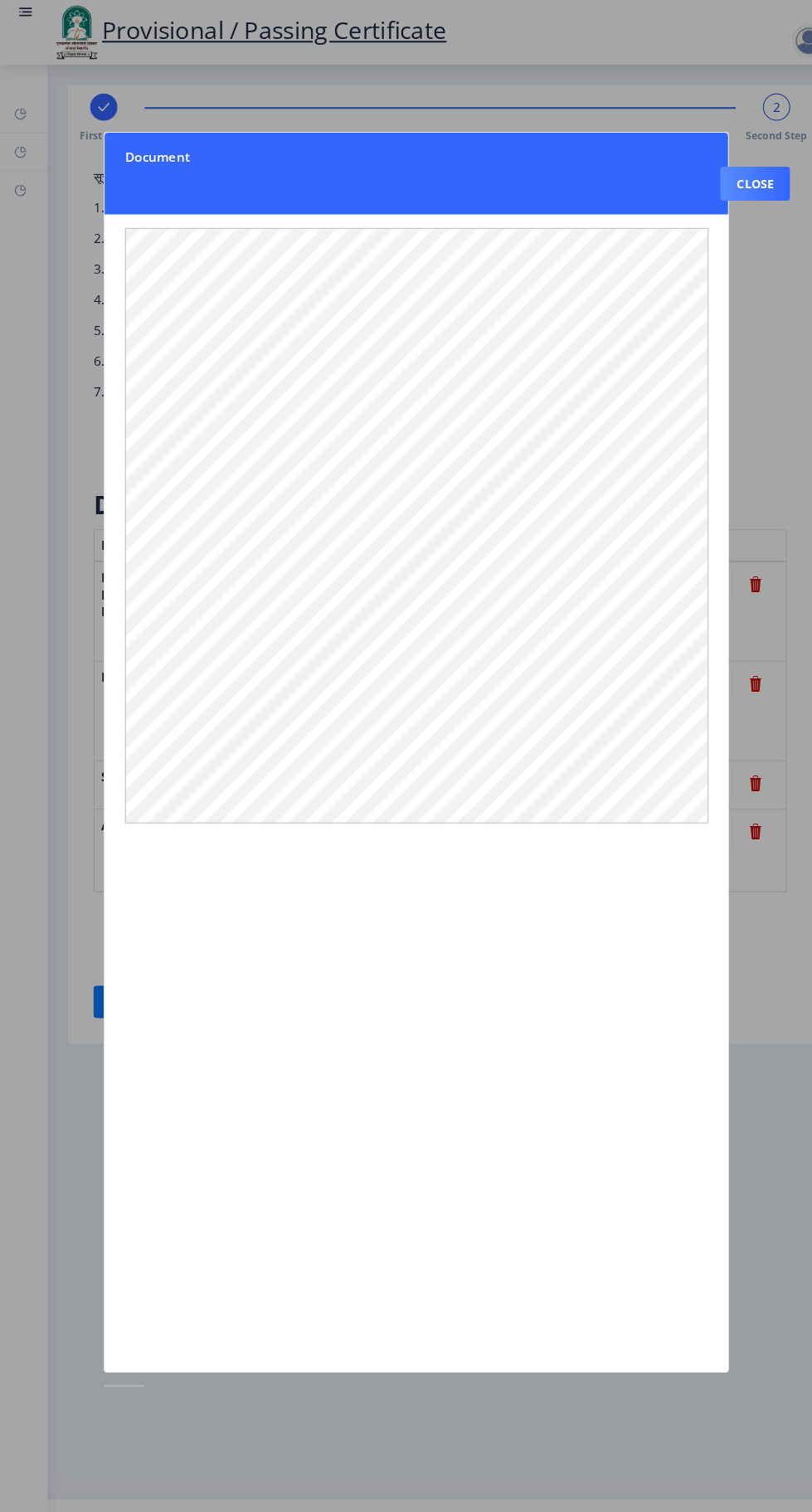
click at [743, 162] on button "Close" at bounding box center [737, 179] width 68 height 33
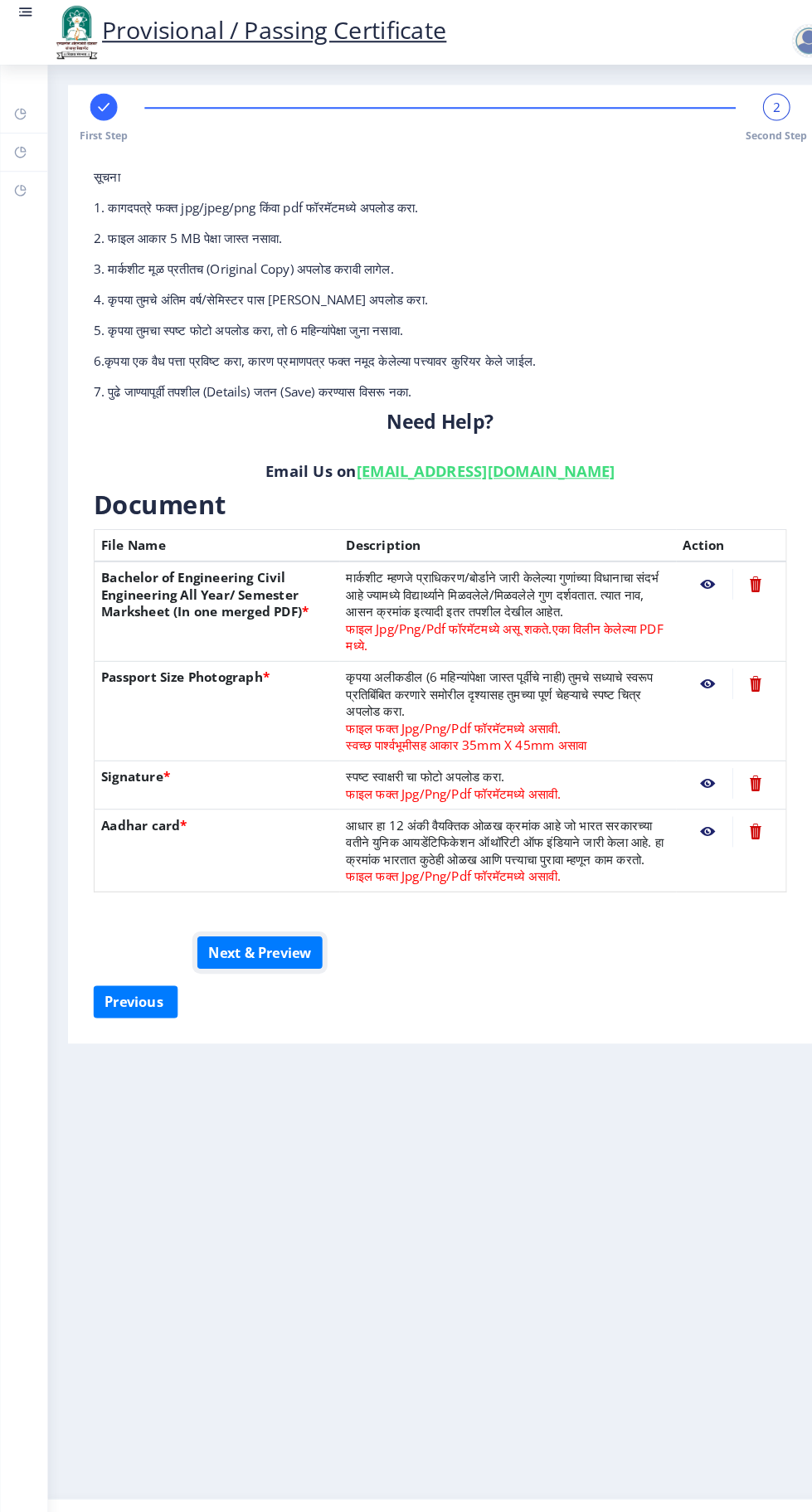
click at [288, 922] on button "Next & Preview" at bounding box center [253, 929] width 121 height 31
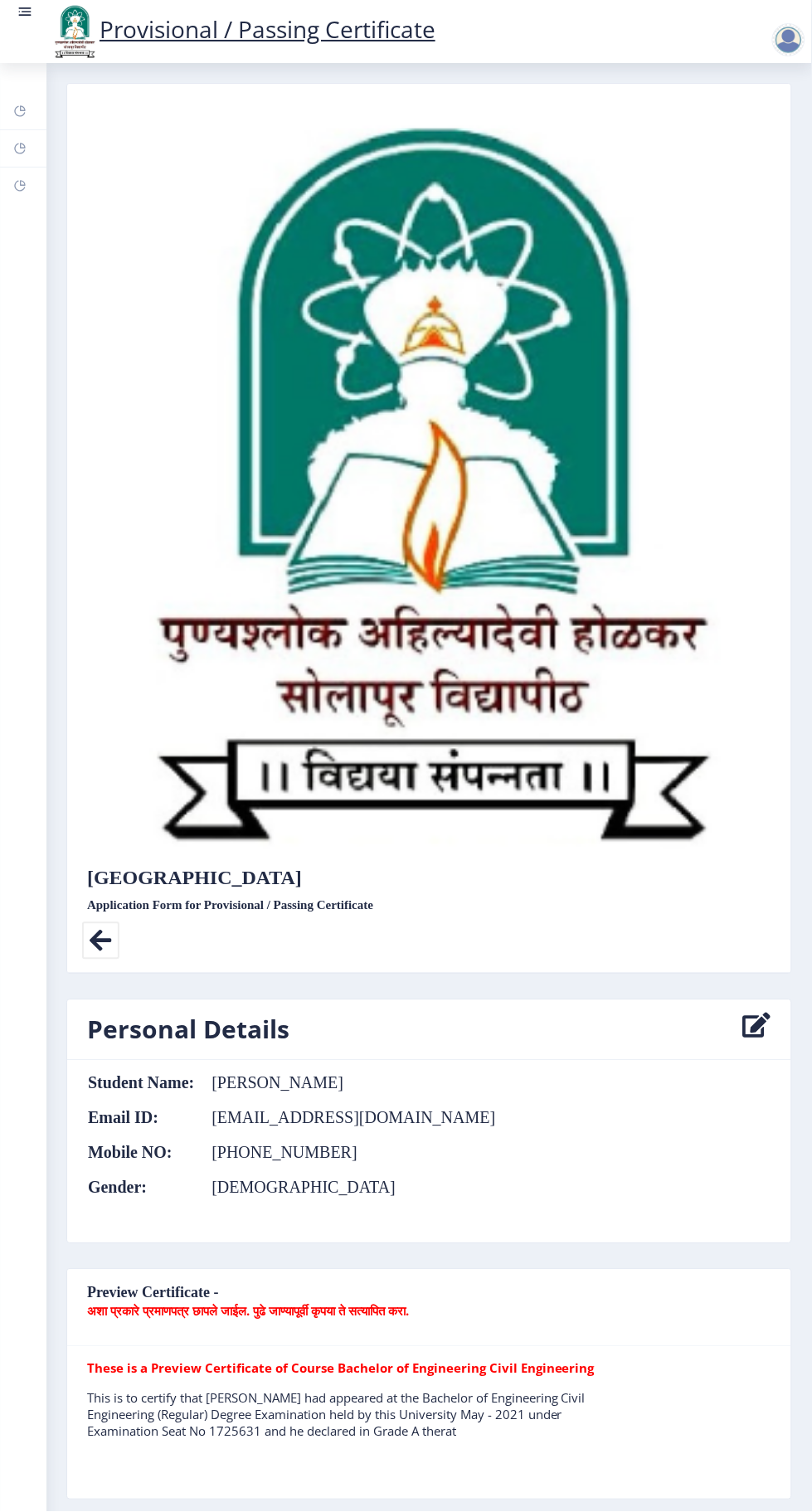
click at [103, 933] on icon at bounding box center [101, 941] width 37 height 37
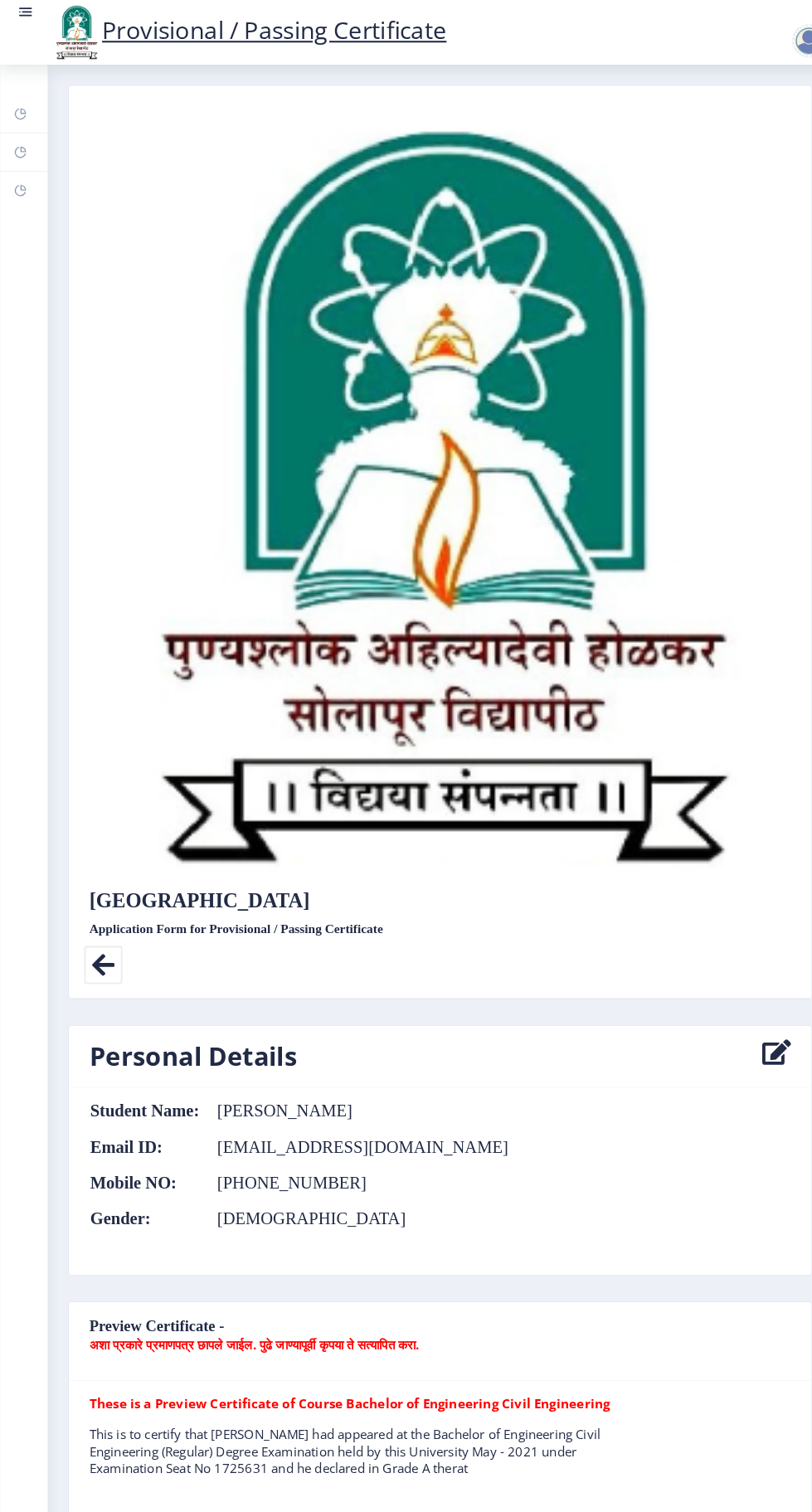
select select
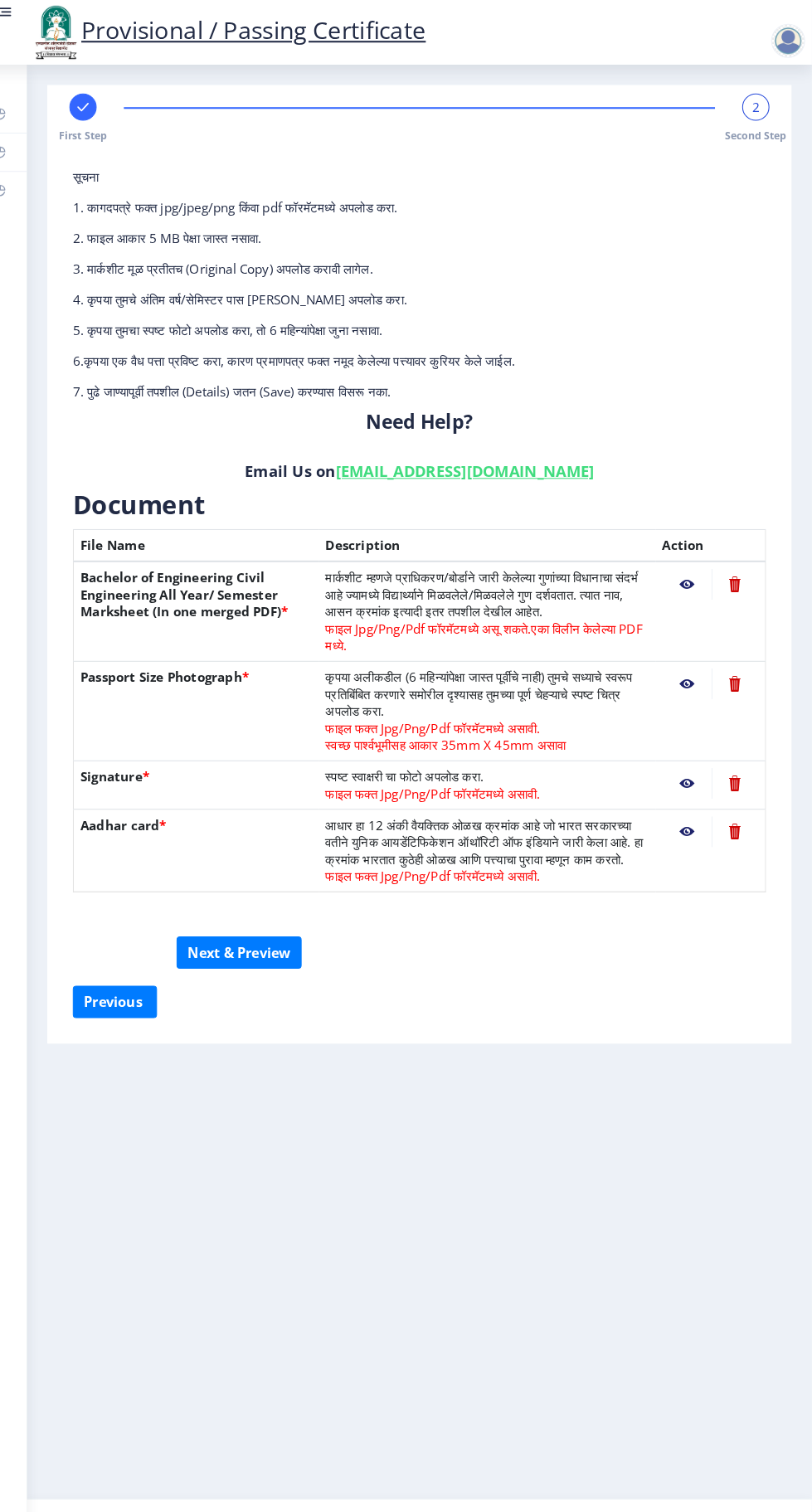
click at [750, 115] on div "2" at bounding box center [756, 104] width 27 height 27
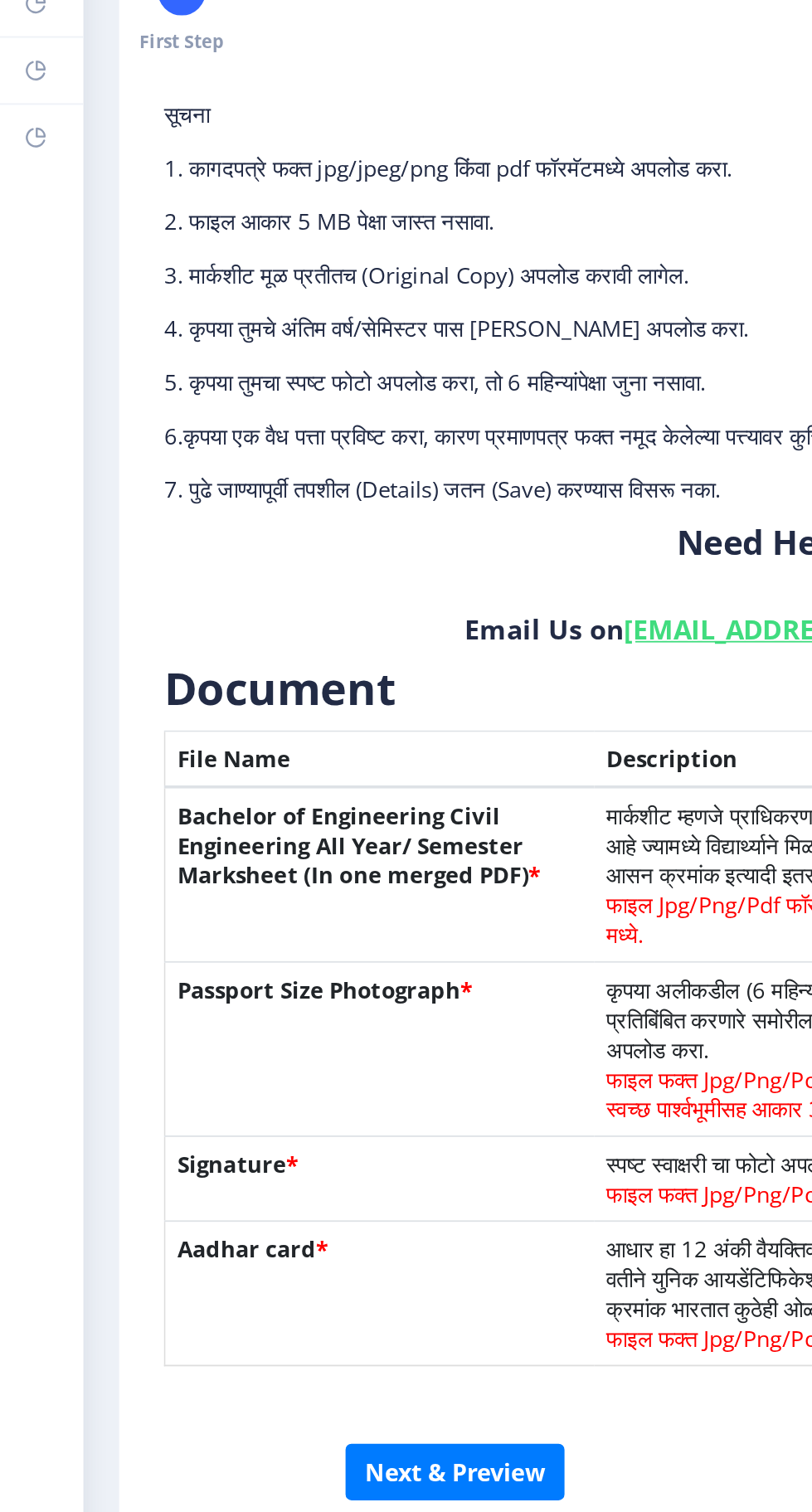
scroll to position [1, 0]
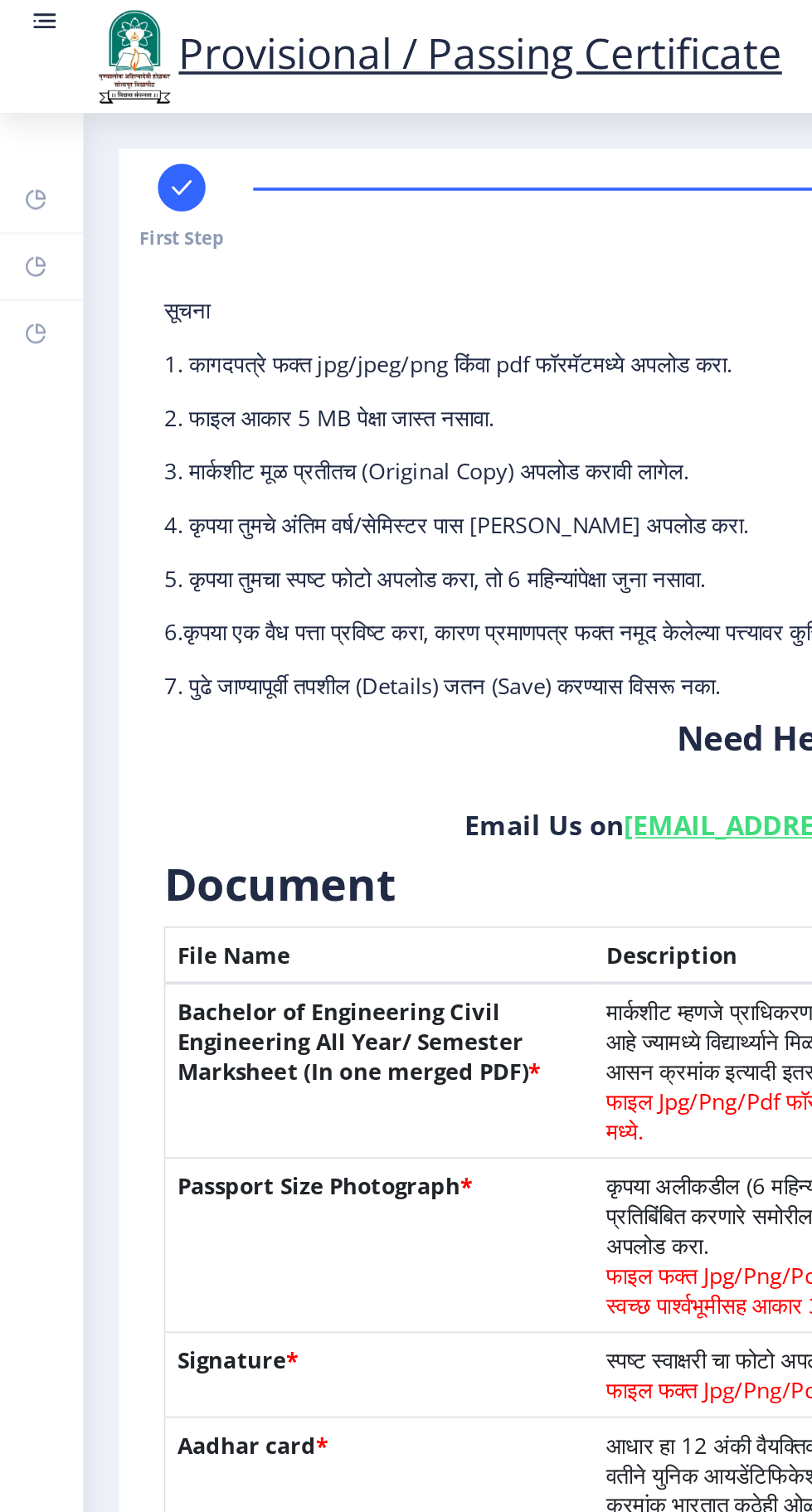
click at [22, 109] on rect at bounding box center [19, 110] width 13 height 13
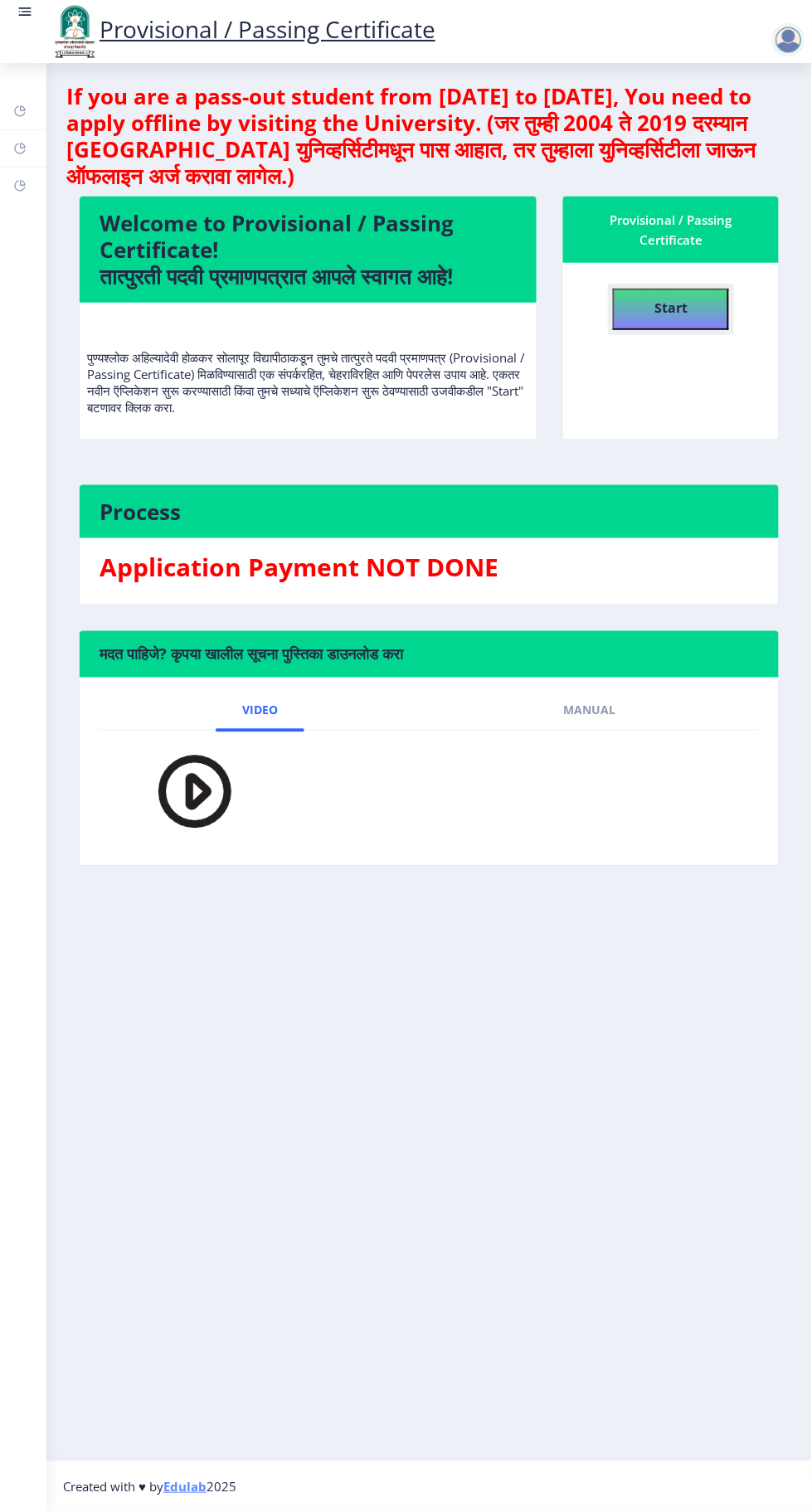
click at [704, 292] on button "Start" at bounding box center [671, 310] width 116 height 42
select select
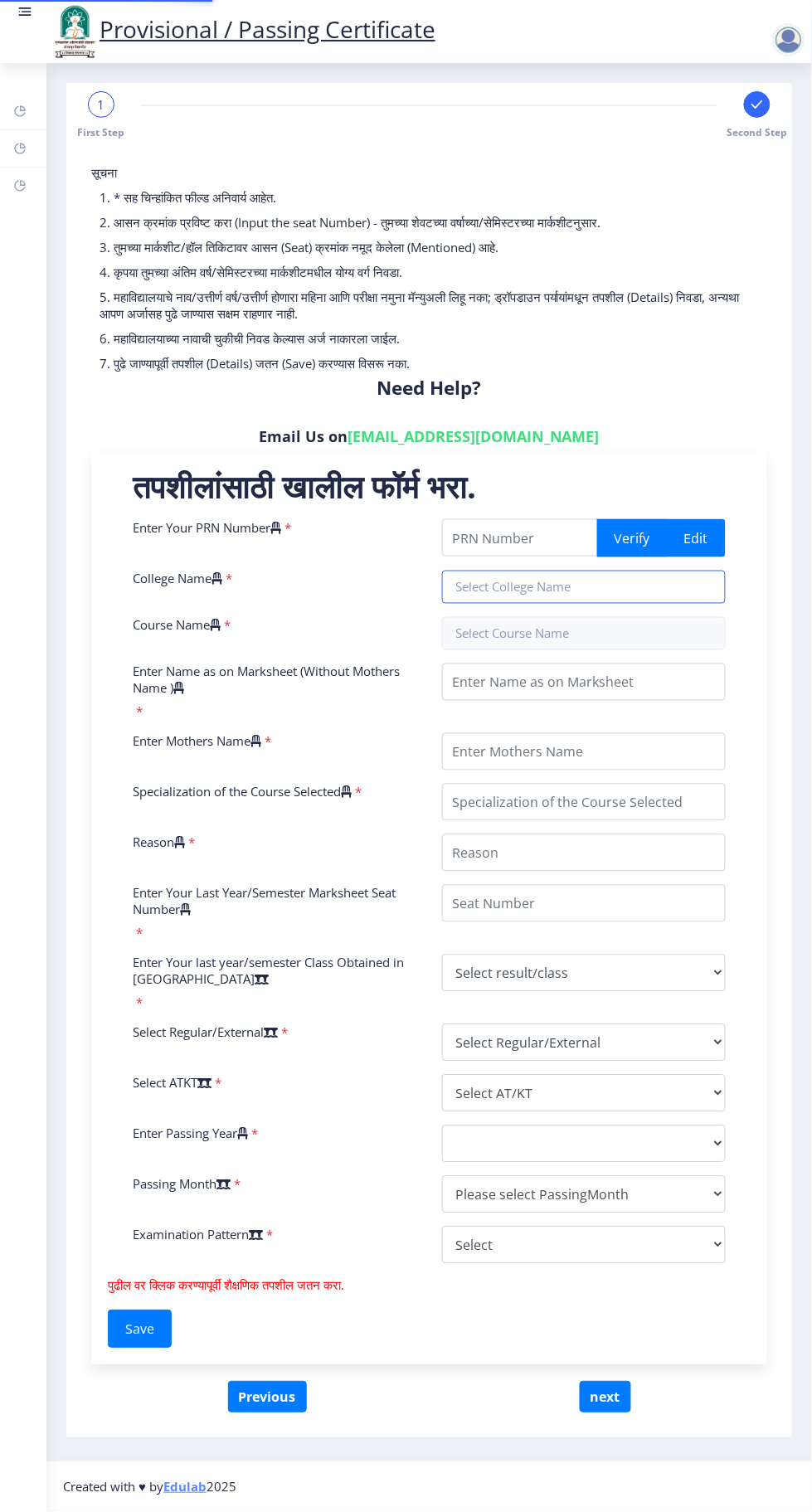
type input "2017032500256311"
type input "SVERIs College of Engineering, [GEOGRAPHIC_DATA]"
type input "Bachelor of Engineering Civil Engineering"
type input "[PERSON_NAME]"
type input "Sanyavva"
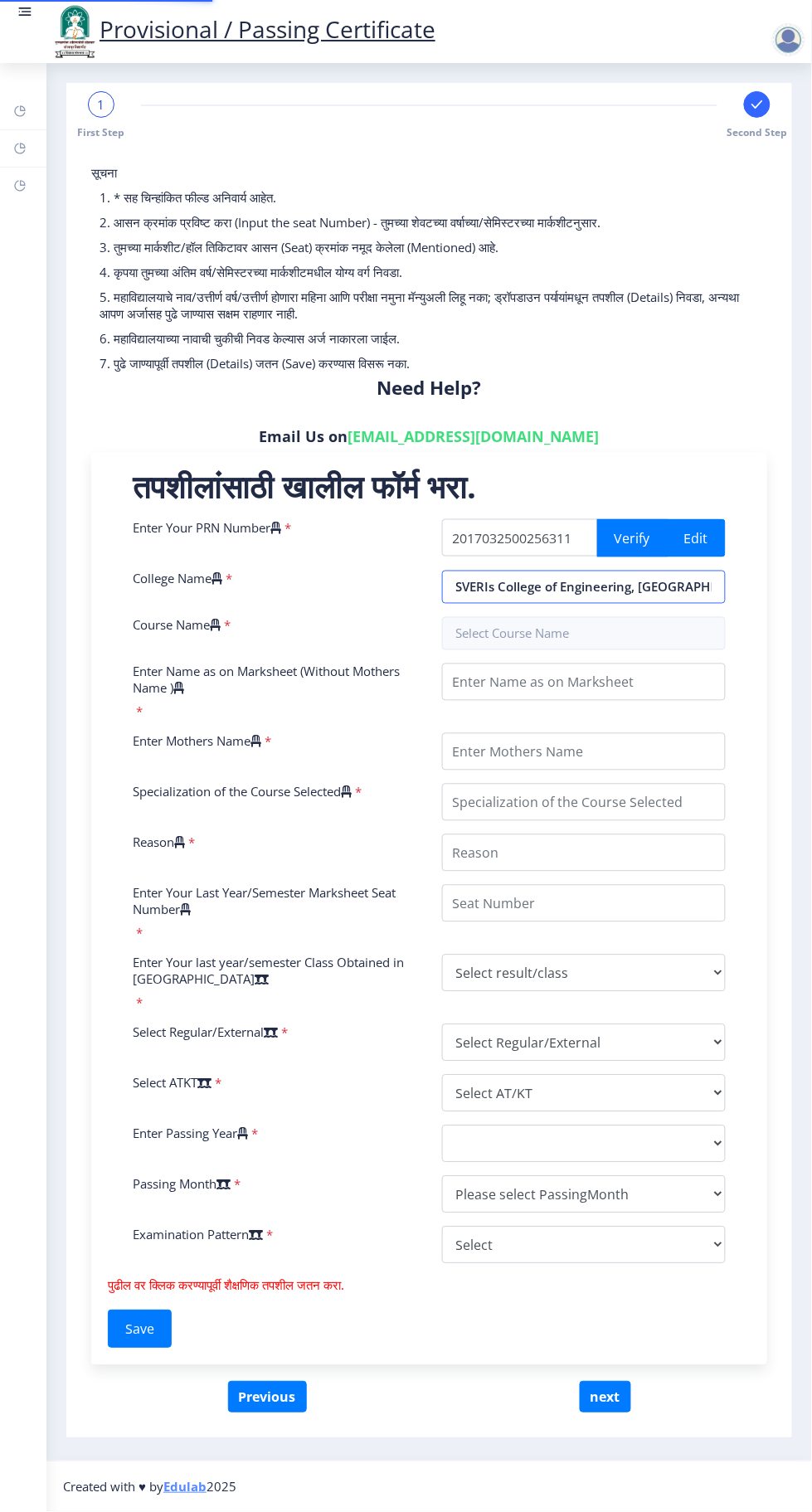
type input "Construction"
type input "Original has damaged"
type input "1725631"
select select "Grade A"
select select "Regular"
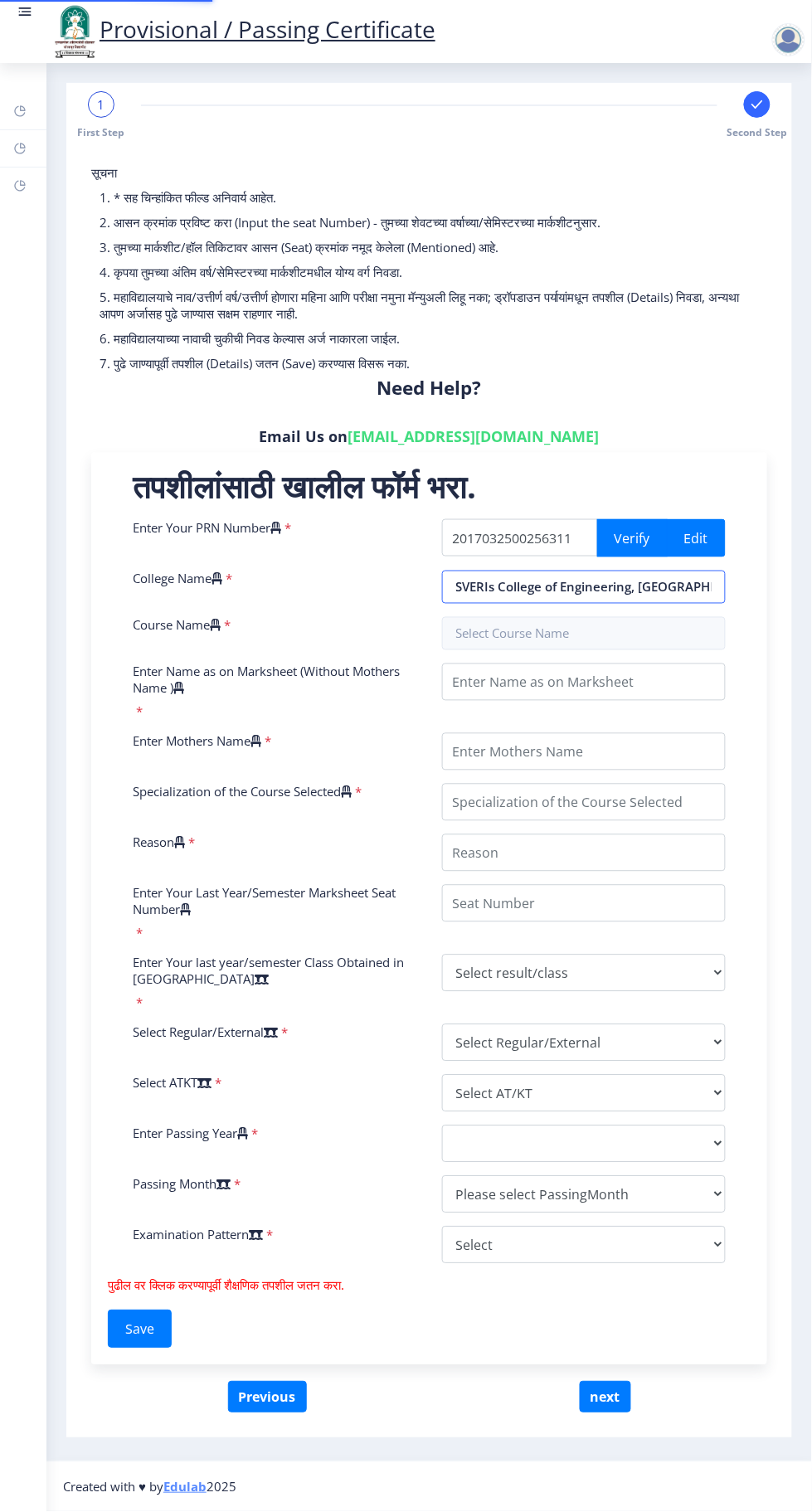
select select "None"
select select "2021"
select select "May"
select select "Yearly"
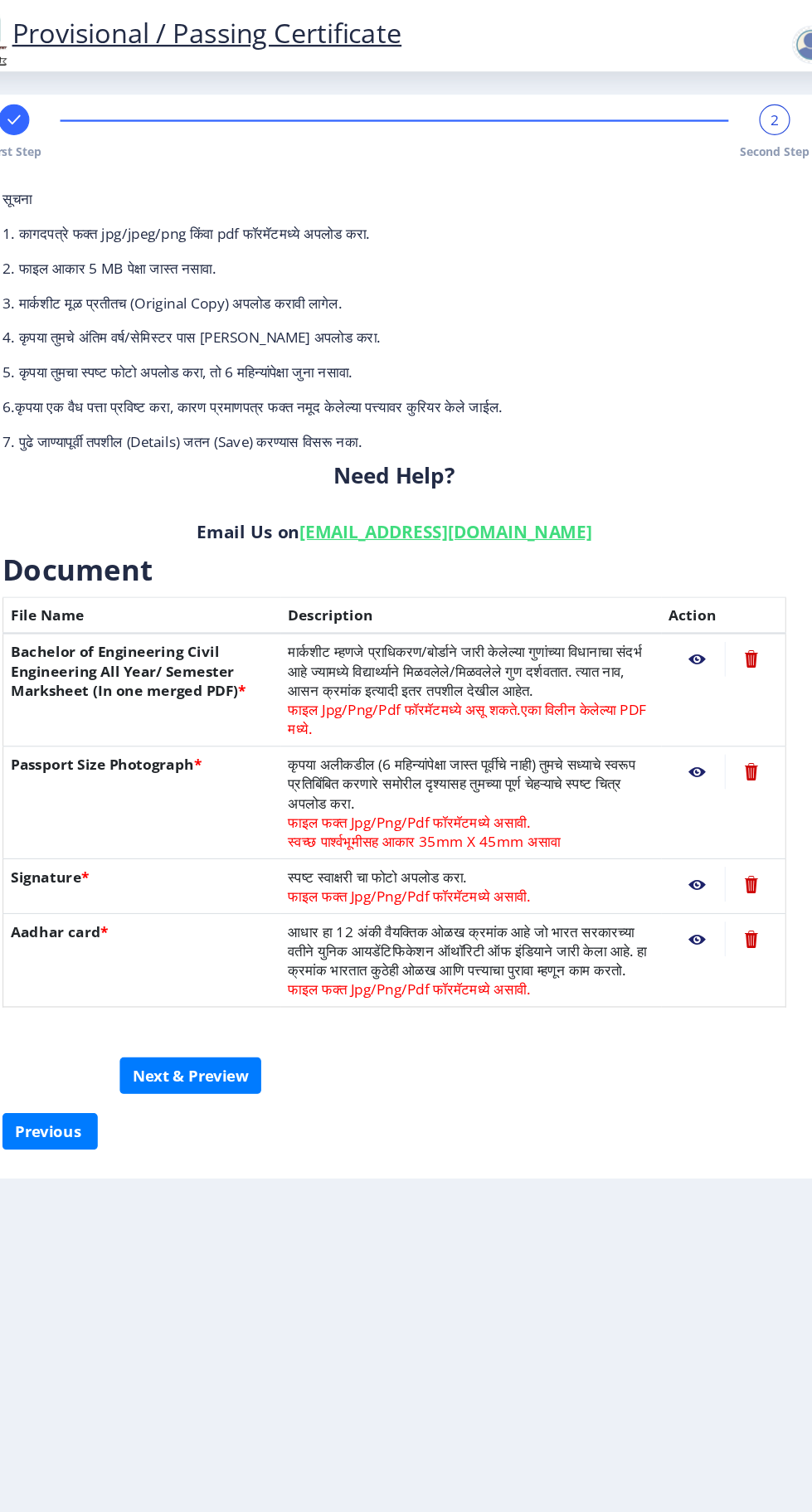
scroll to position [1, 0]
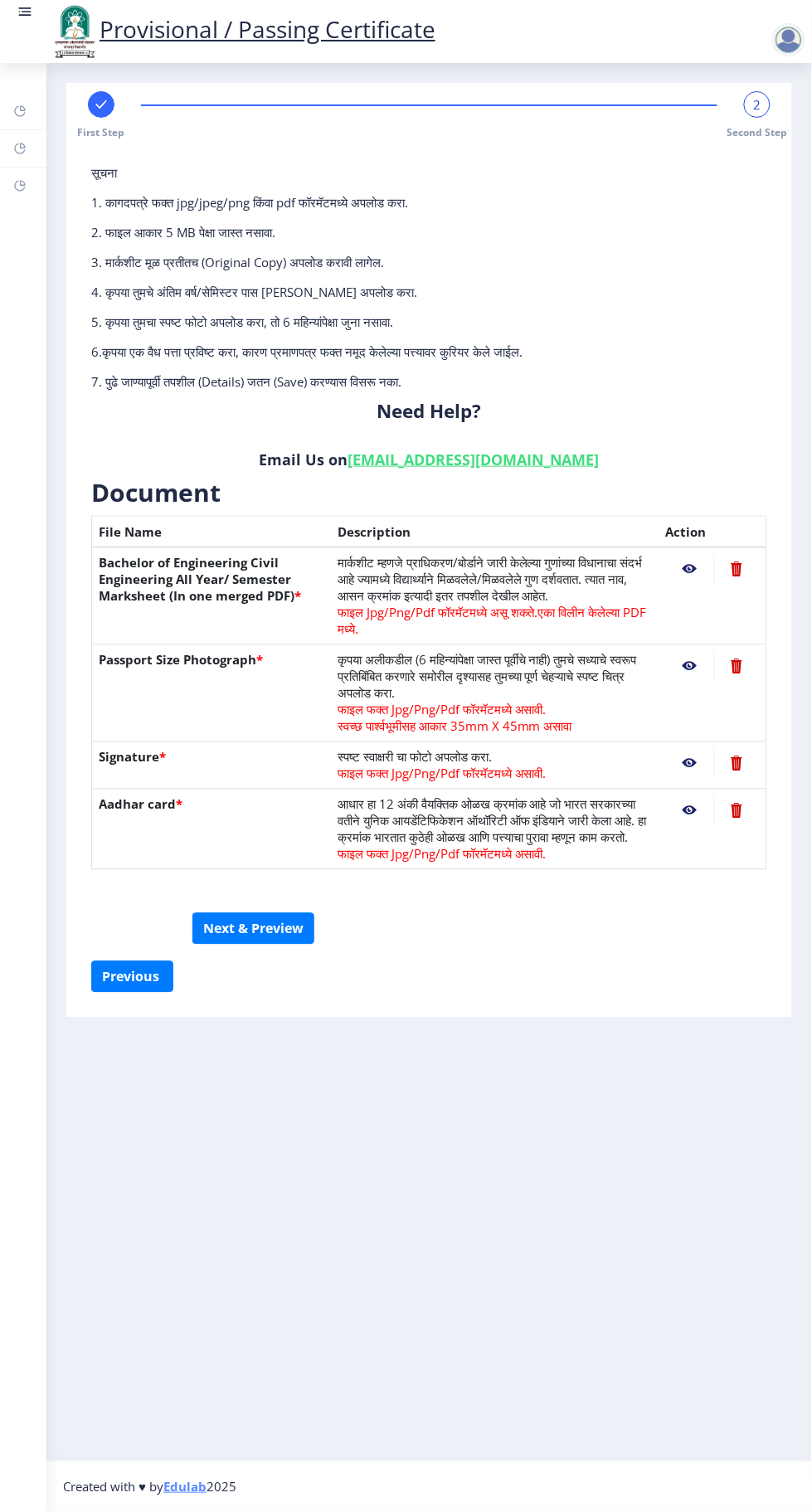
click at [24, 12] on rect at bounding box center [26, 11] width 10 height 2
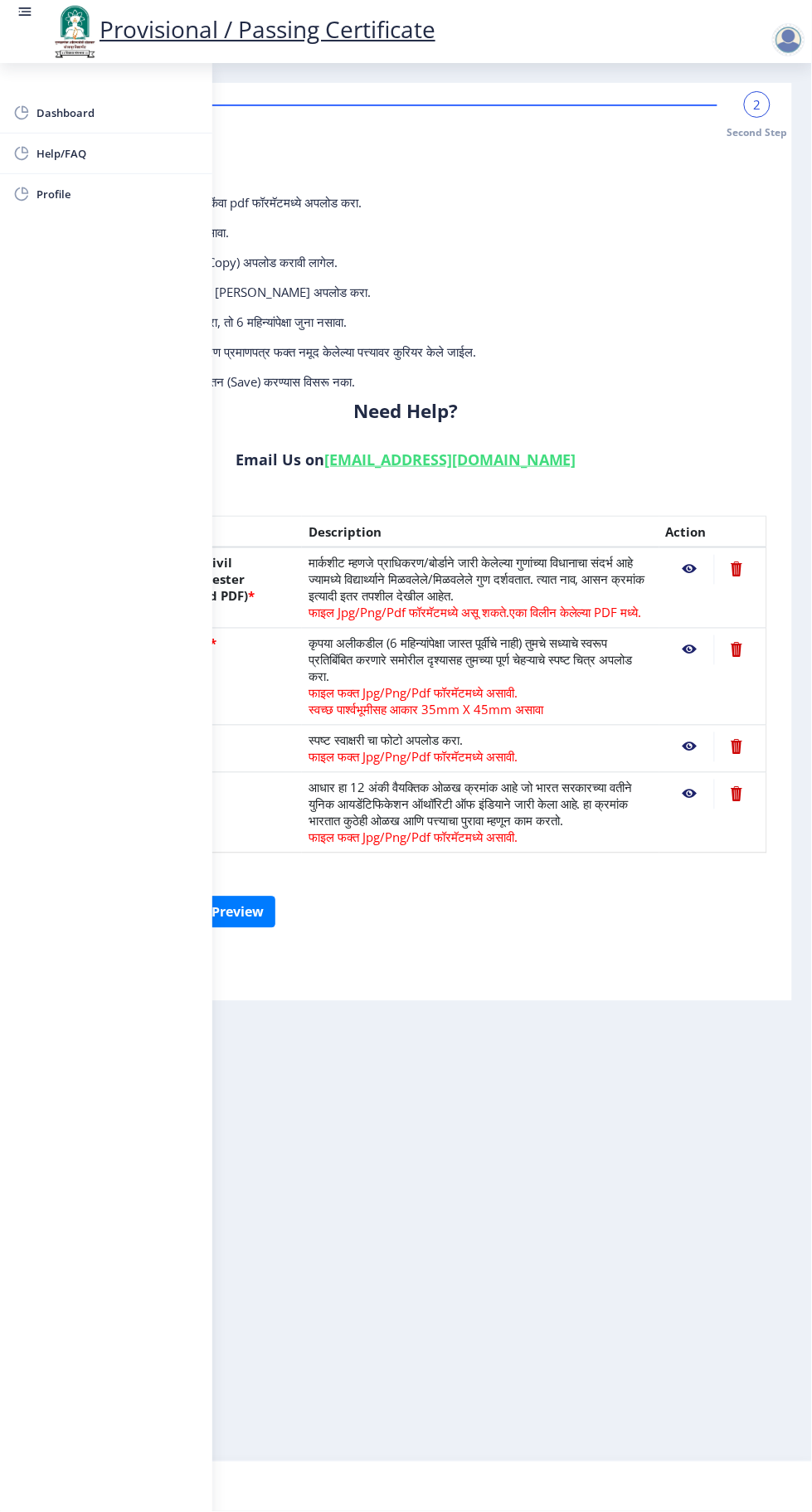
click at [124, 104] on span "Dashboard" at bounding box center [117, 113] width 162 height 20
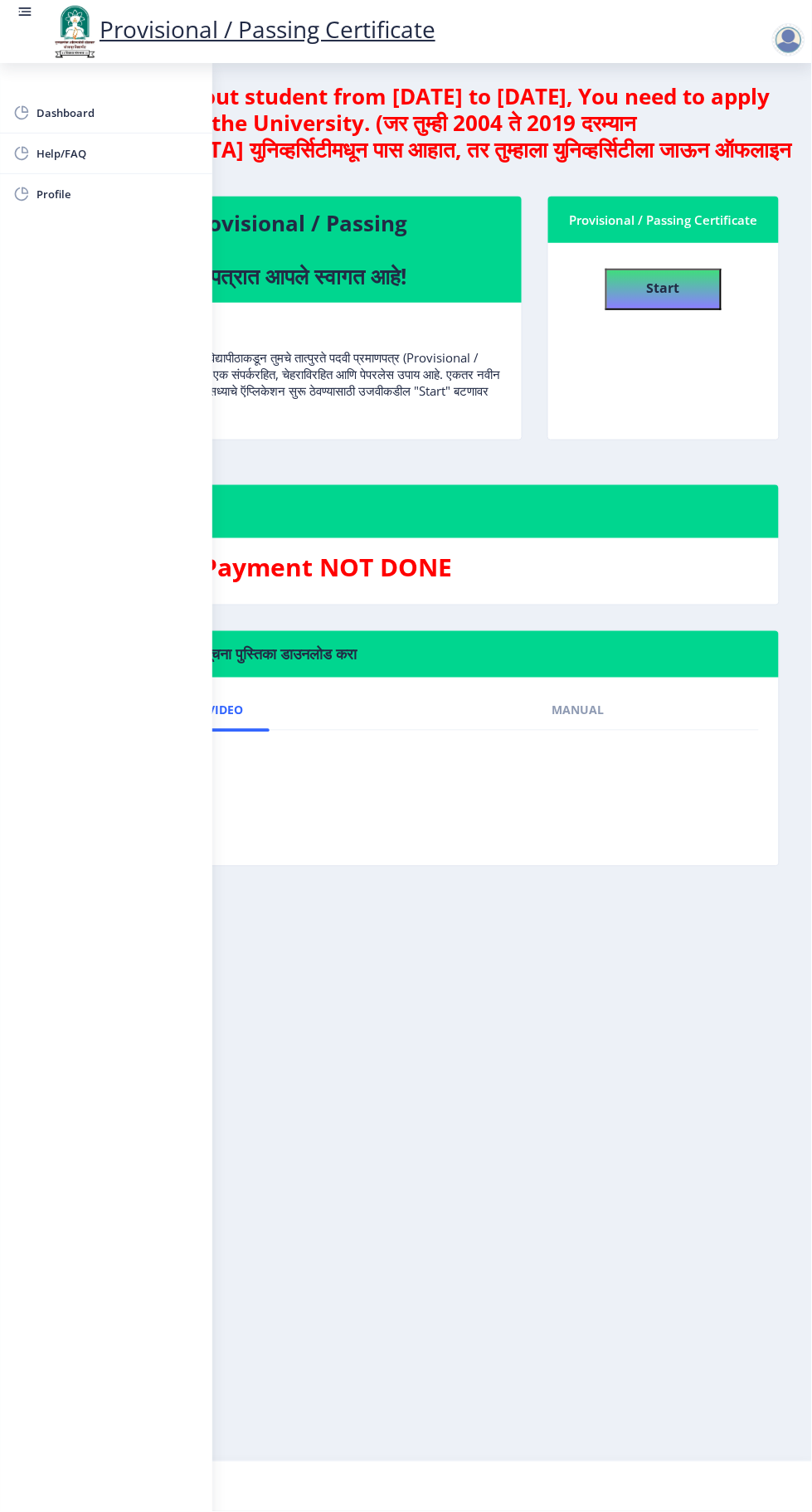
click at [78, 193] on span "Profile" at bounding box center [117, 194] width 162 height 20
select select "[DEMOGRAPHIC_DATA]"
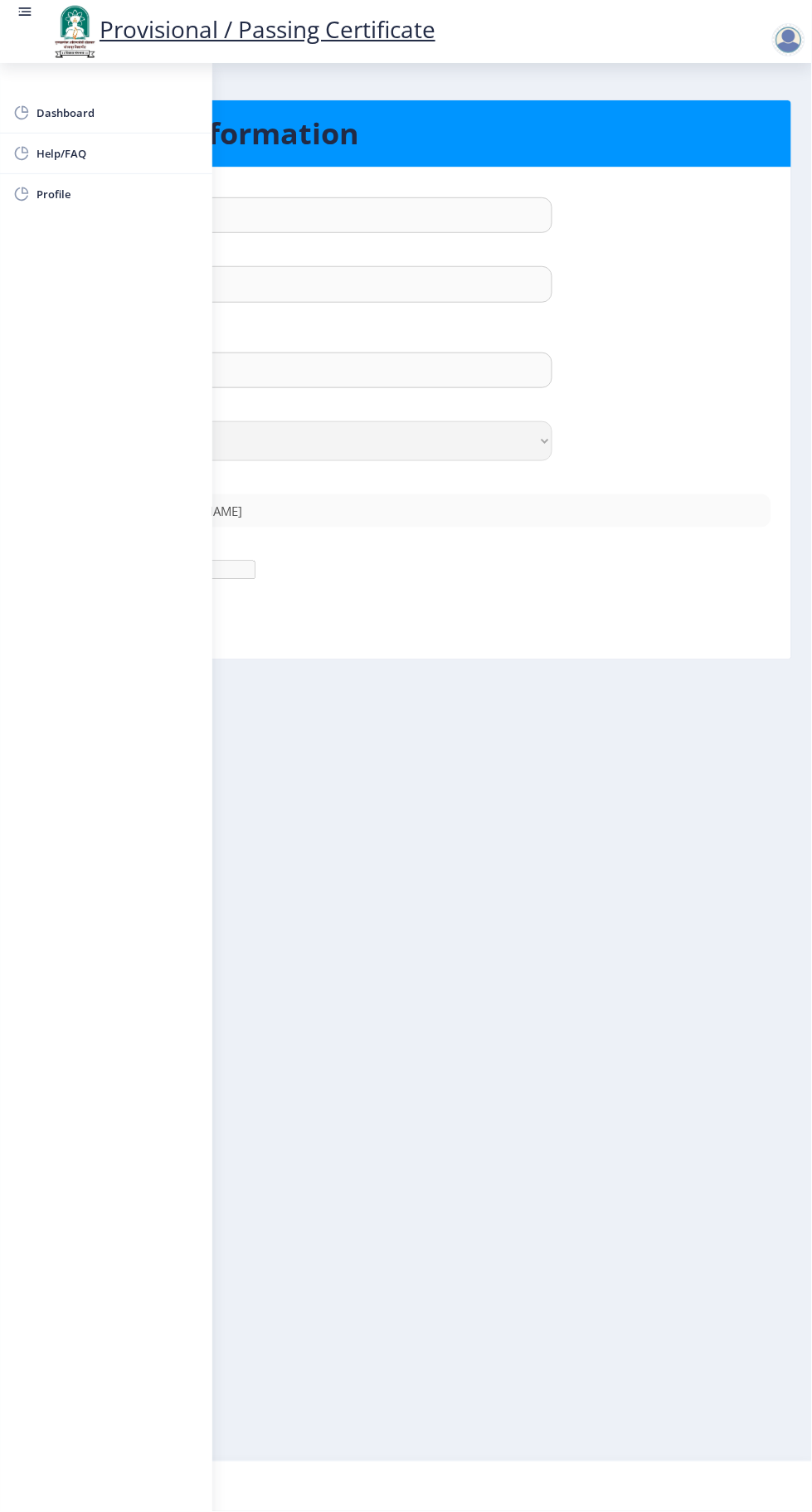
click at [665, 286] on div "[PERSON_NAME]" at bounding box center [405, 284] width 756 height 36
click at [29, 20] on rect at bounding box center [24, 11] width 16 height 16
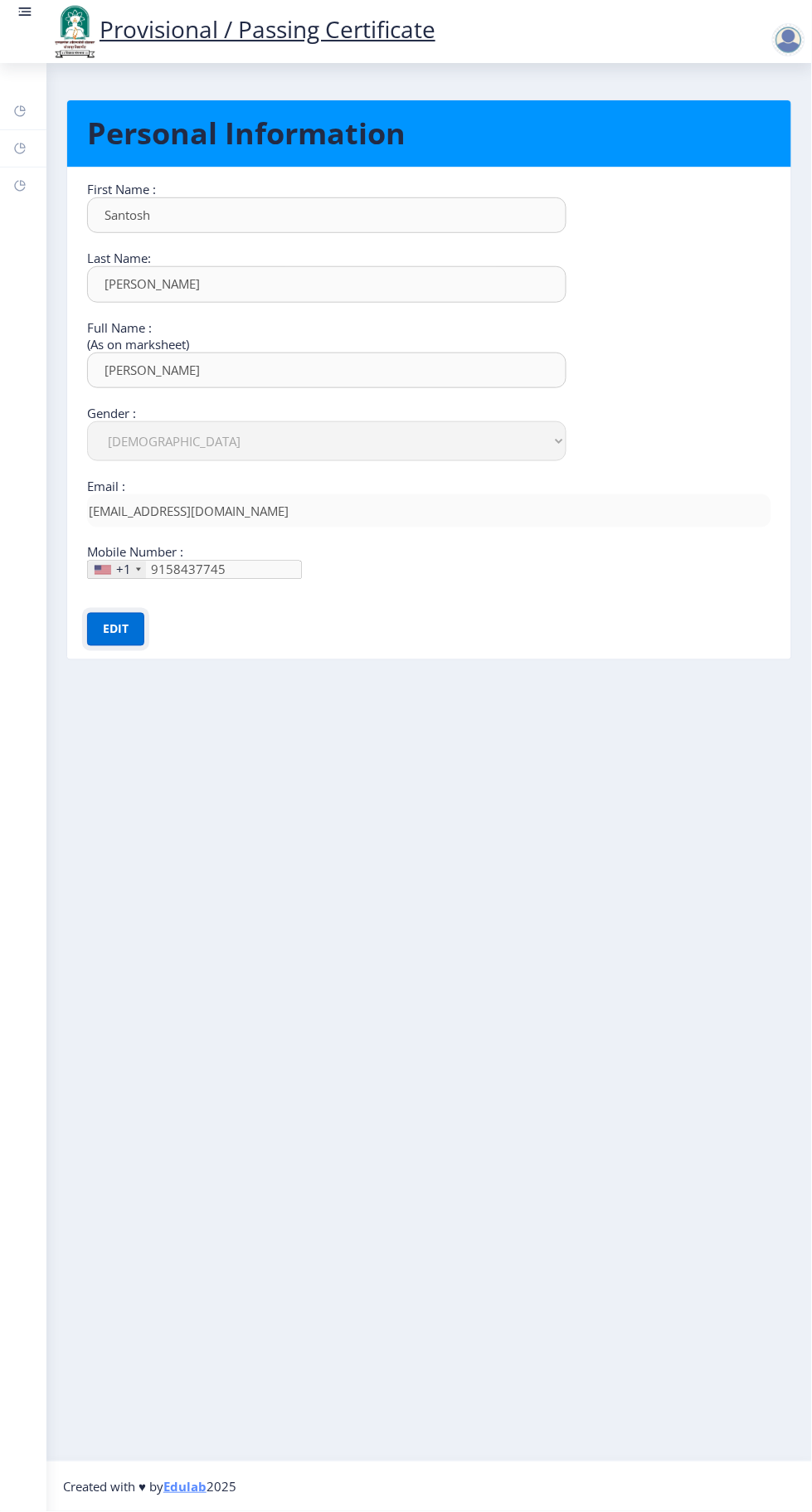
click at [120, 626] on button "Edit" at bounding box center [115, 629] width 57 height 33
click at [133, 626] on button "Save" at bounding box center [128, 629] width 61 height 33
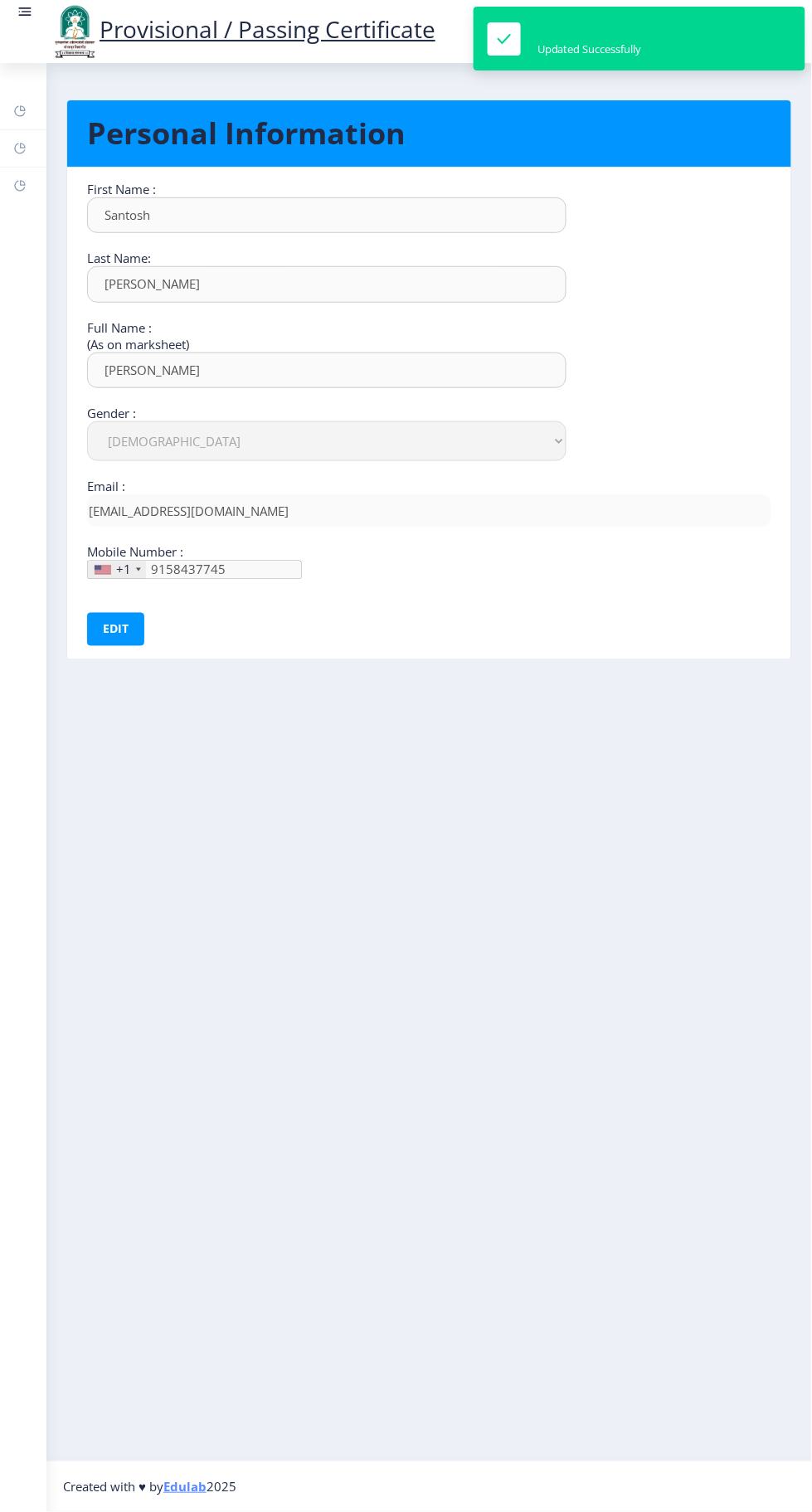
click at [20, 110] on rect at bounding box center [19, 110] width 13 height 13
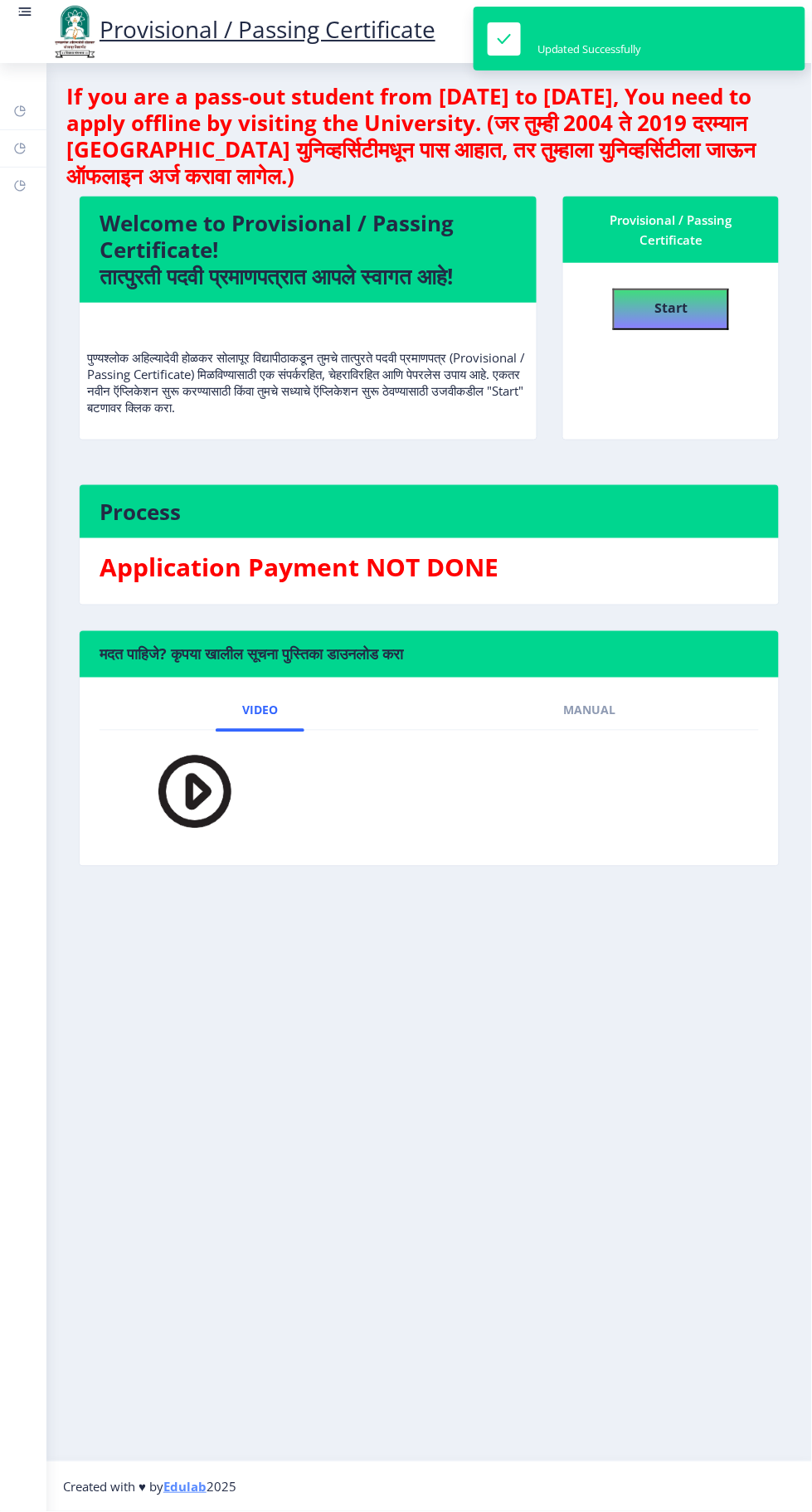
click at [20, 148] on rect at bounding box center [19, 148] width 13 height 13
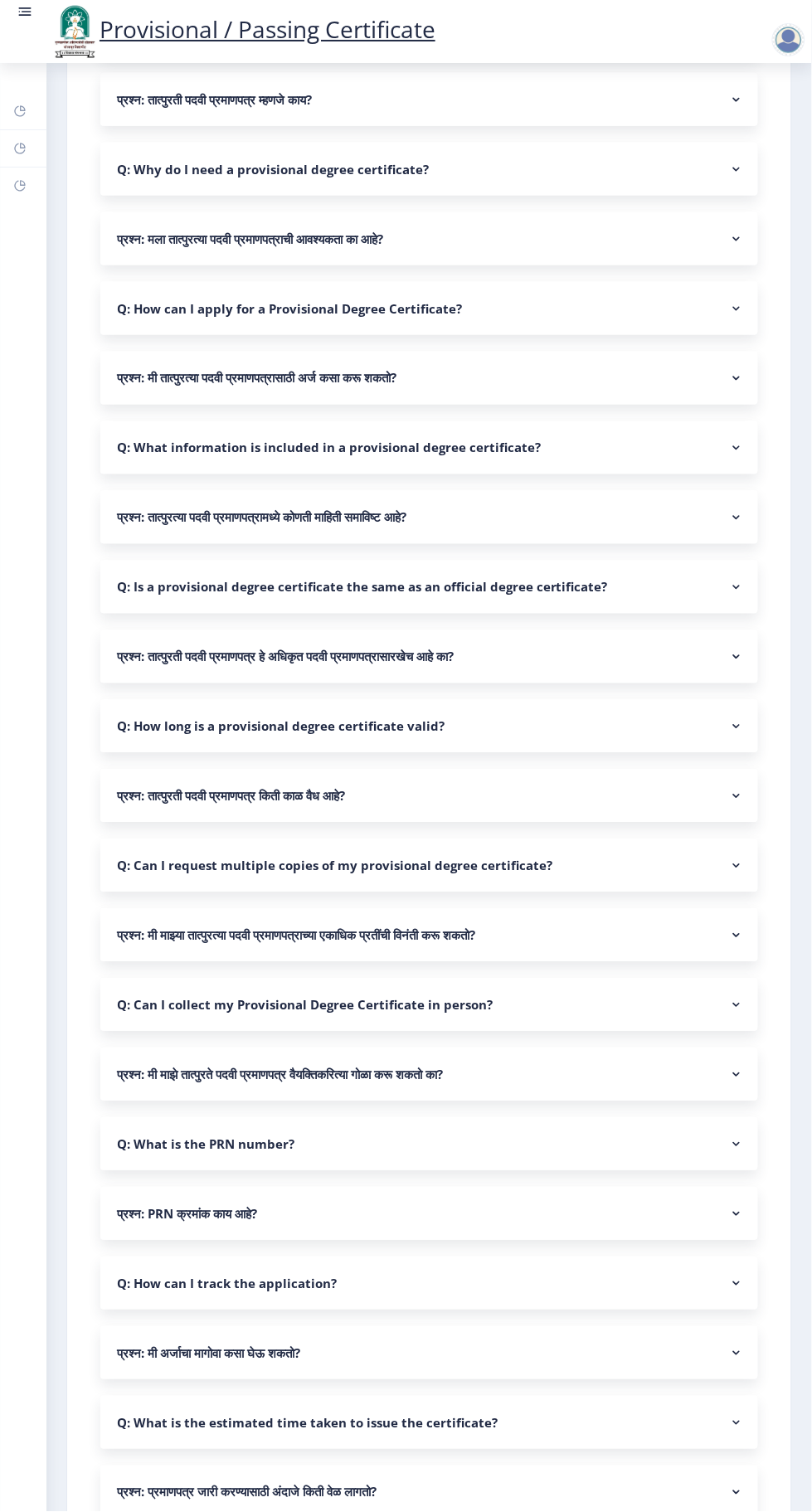
scroll to position [232, 0]
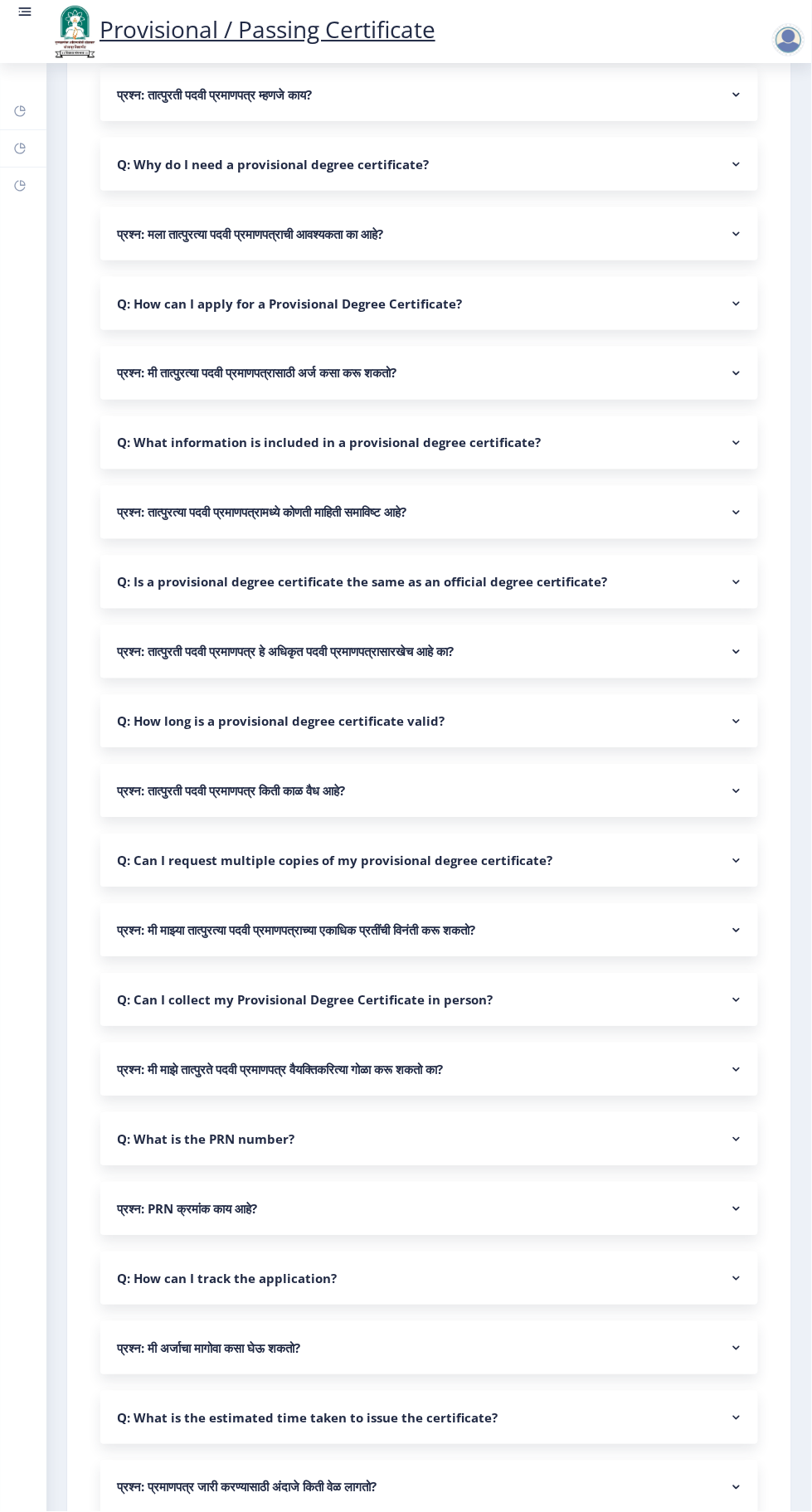
click at [731, 1020] on nb-accordion-item-header "Q: Can I collect my Provisional Degree Certificate in person?" at bounding box center [429, 1000] width 658 height 53
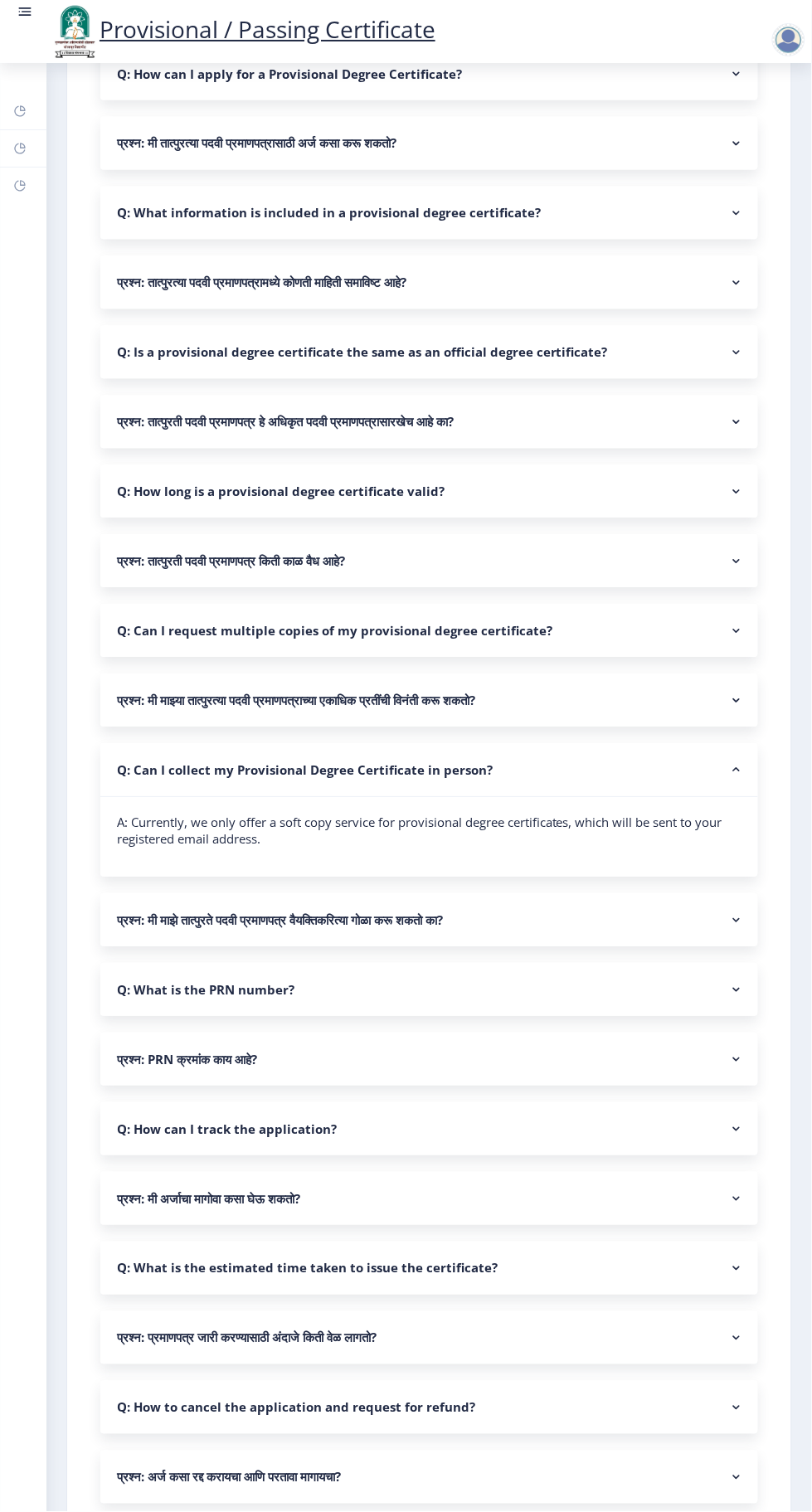
scroll to position [0, 0]
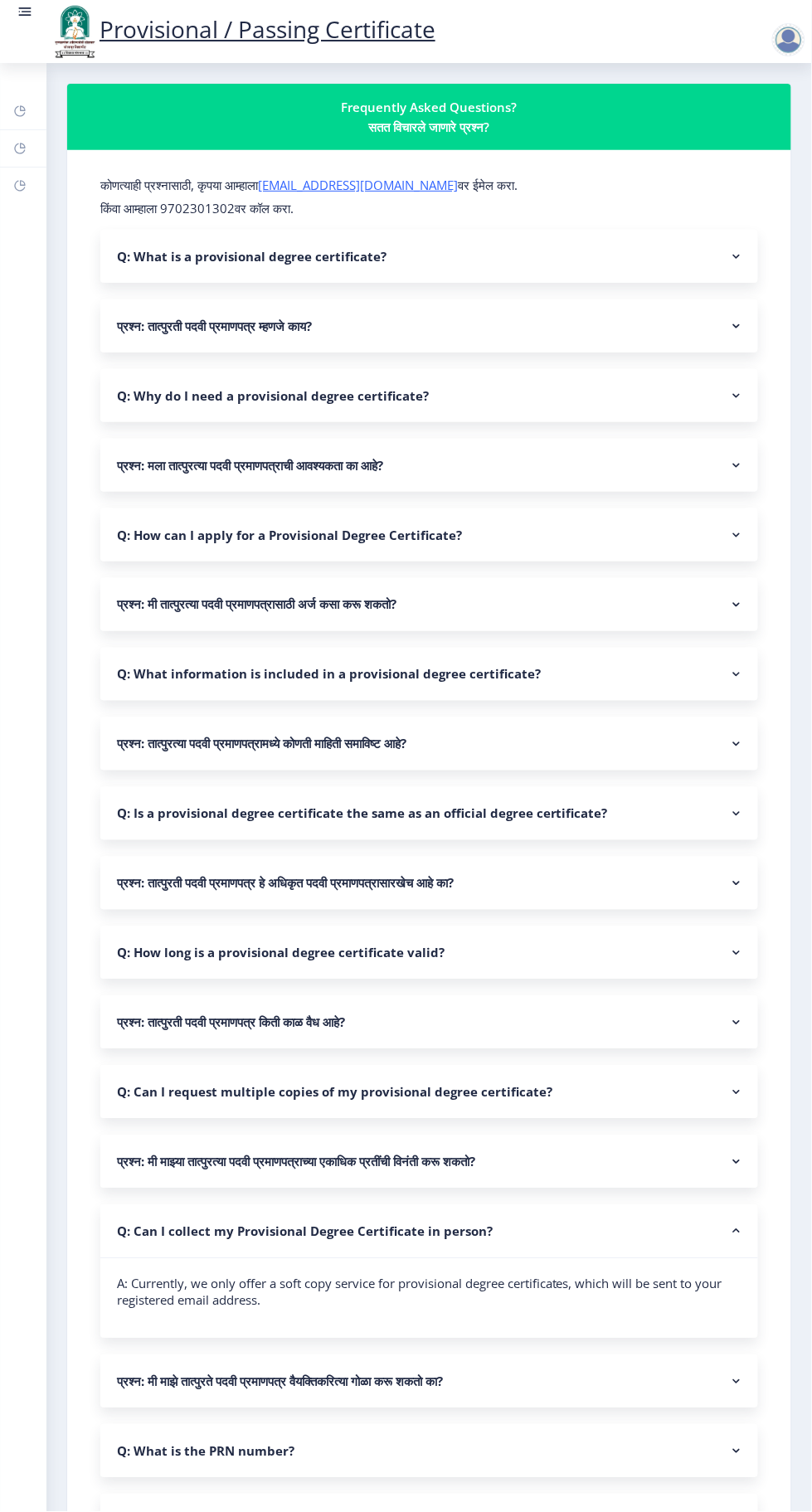
click at [20, 185] on rect at bounding box center [19, 185] width 13 height 13
select select
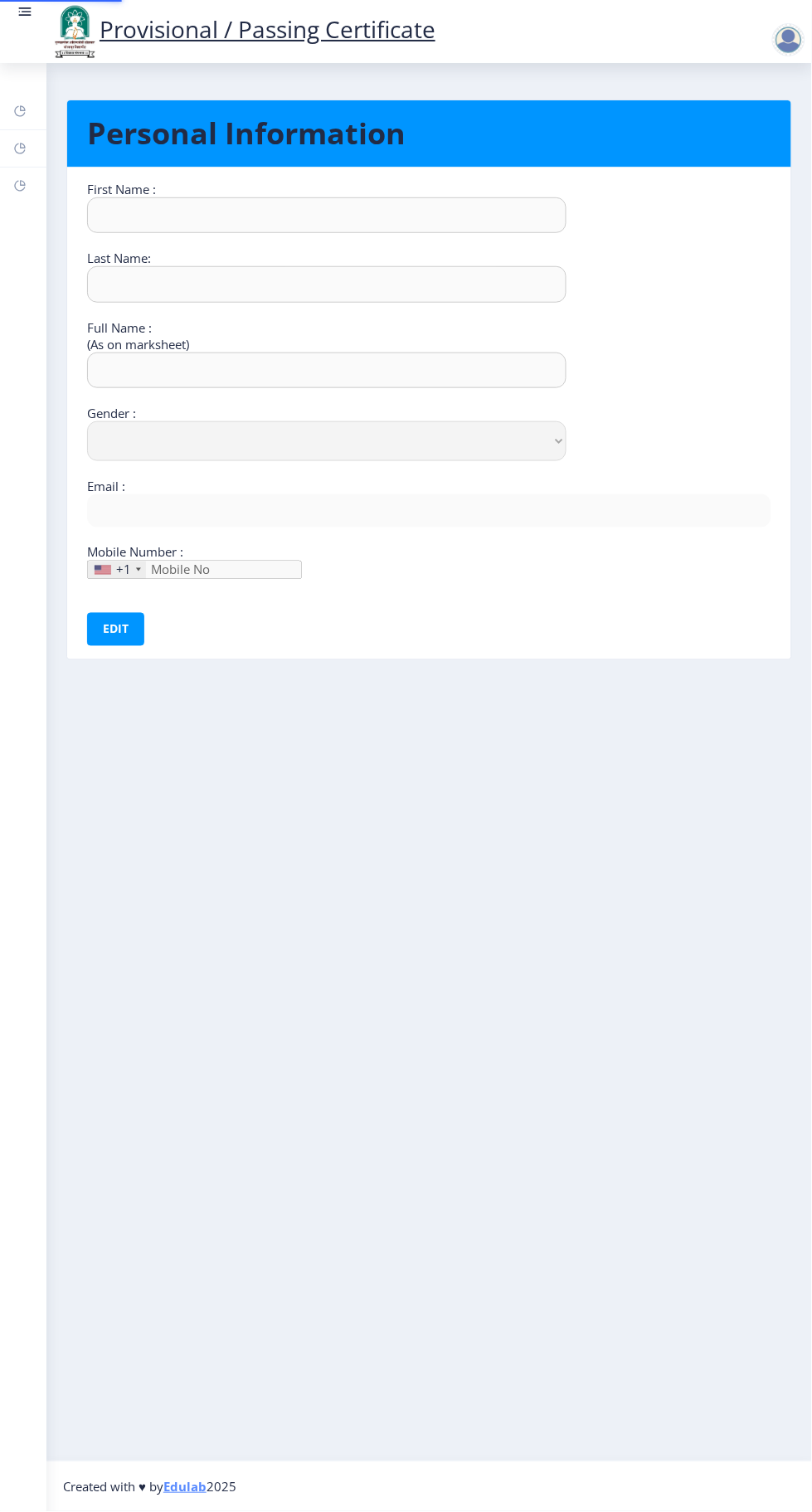
type input "Santosh"
type input "[PERSON_NAME]"
select select "[DEMOGRAPHIC_DATA]"
type input "[EMAIL_ADDRESS][DOMAIN_NAME]"
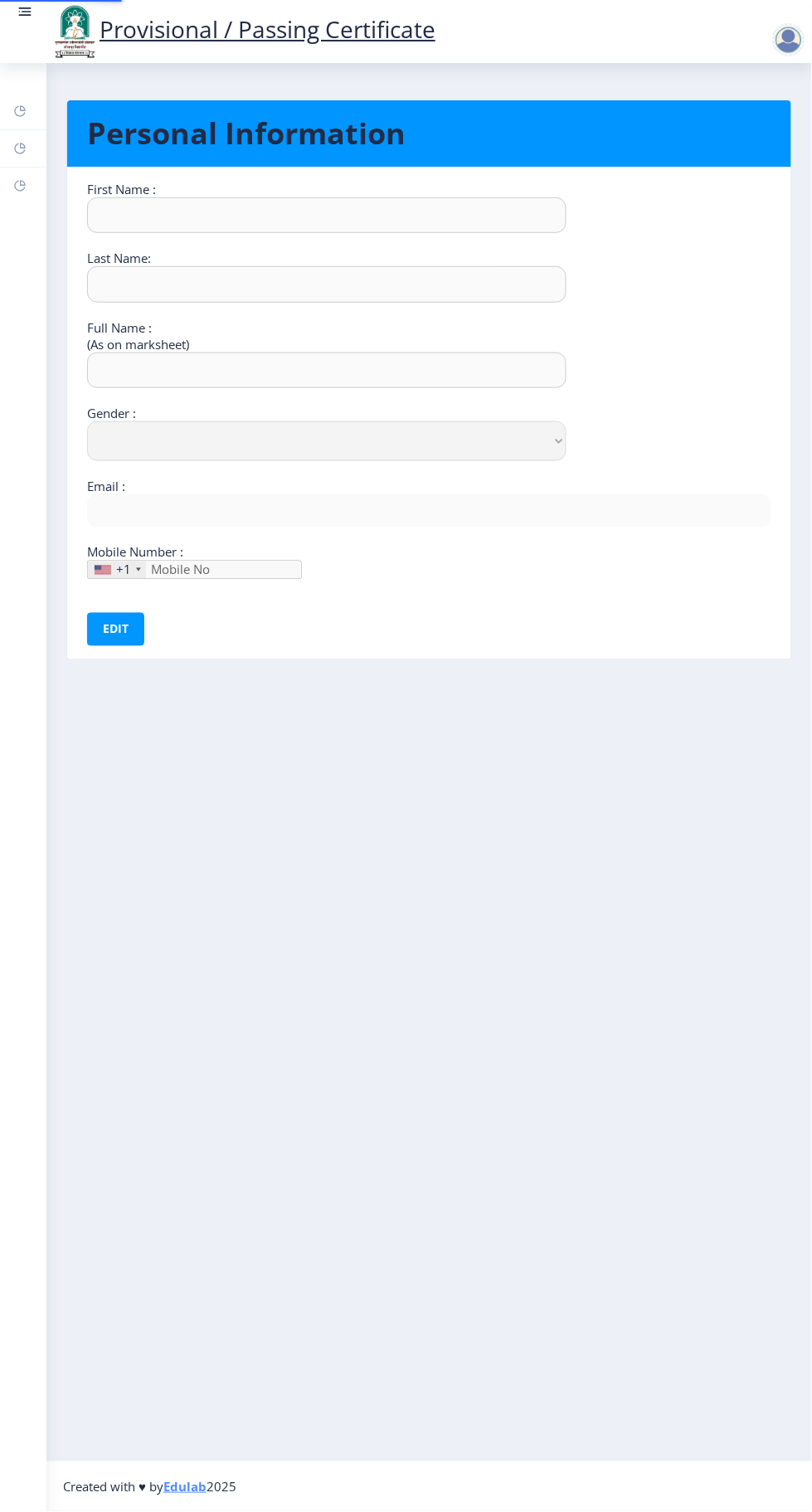
type input "9158437745"
click at [43, 157] on link "Help/FAQ" at bounding box center [23, 148] width 47 height 36
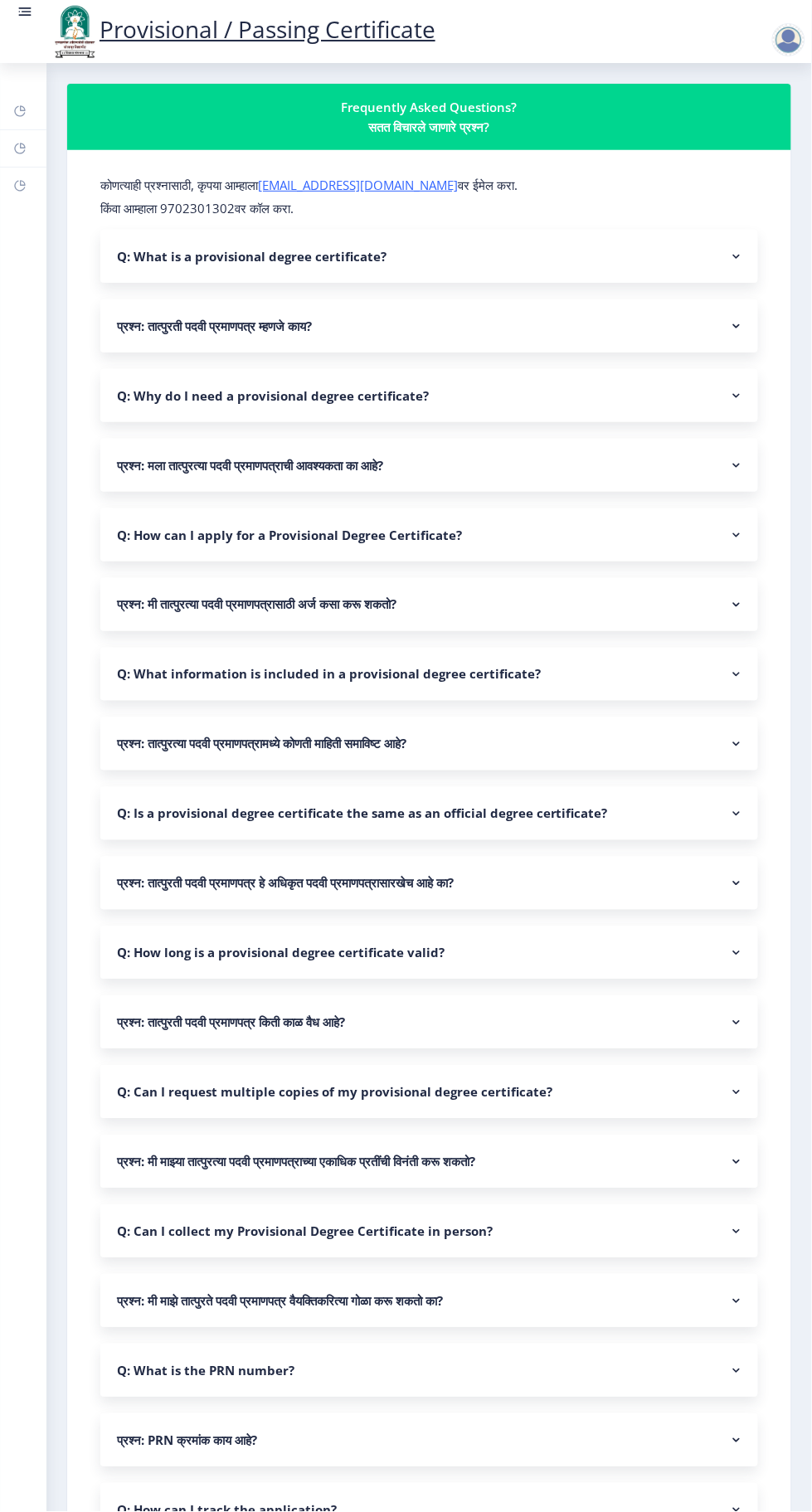
select select "[DEMOGRAPHIC_DATA]"
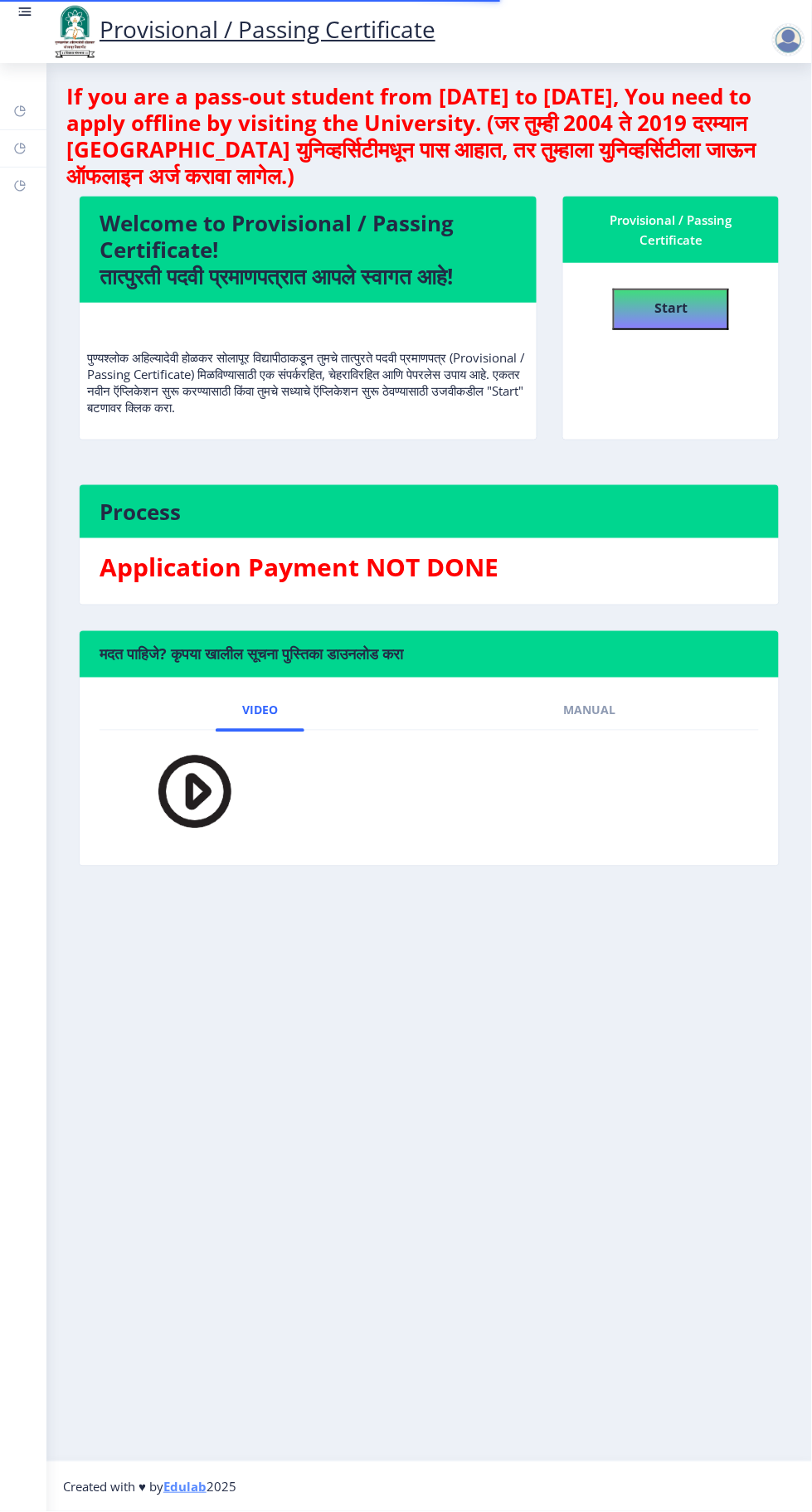
select select "[DEMOGRAPHIC_DATA]"
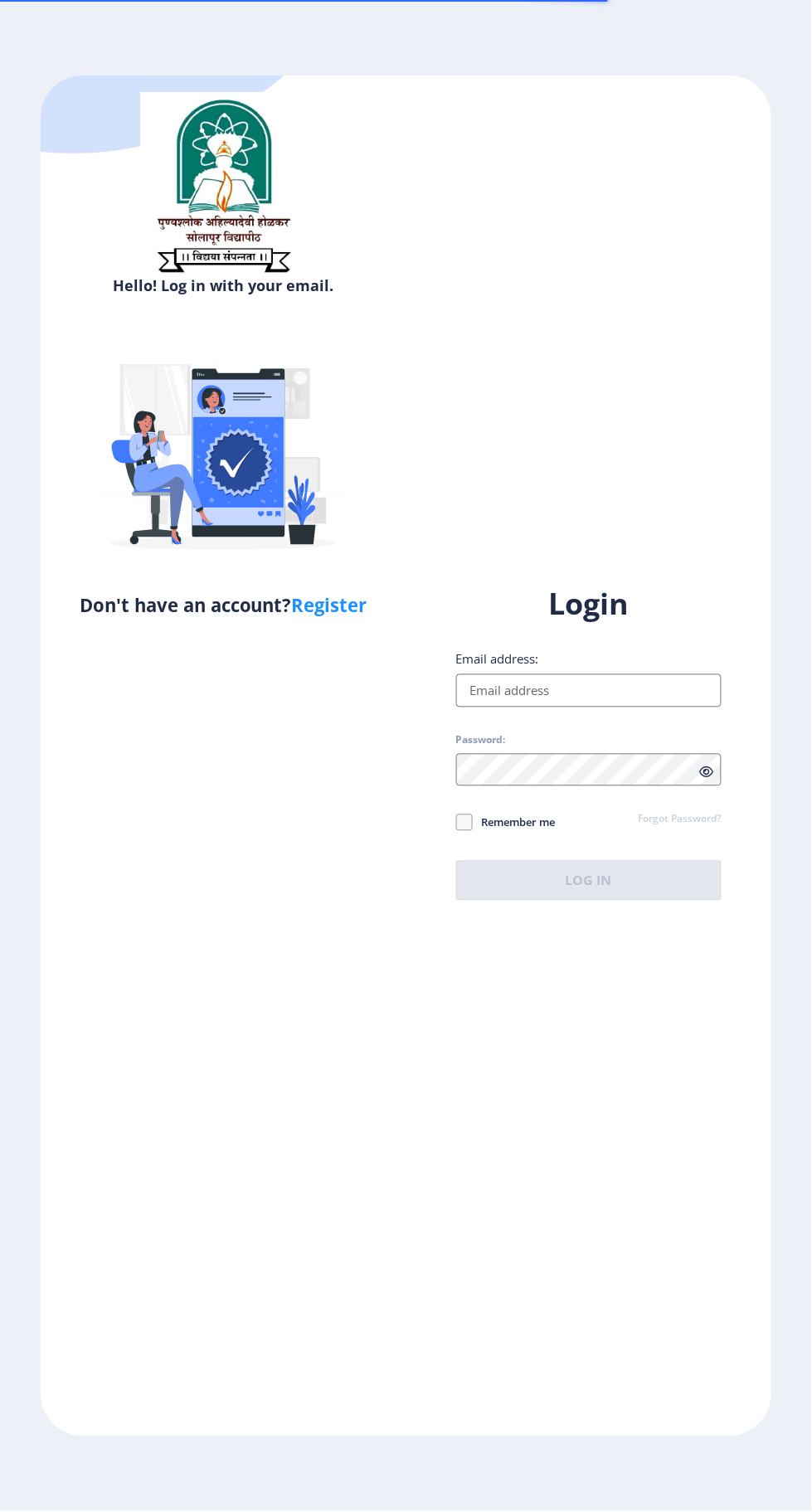
click at [615, 707] on input "Email address:" at bounding box center [589, 691] width 266 height 33
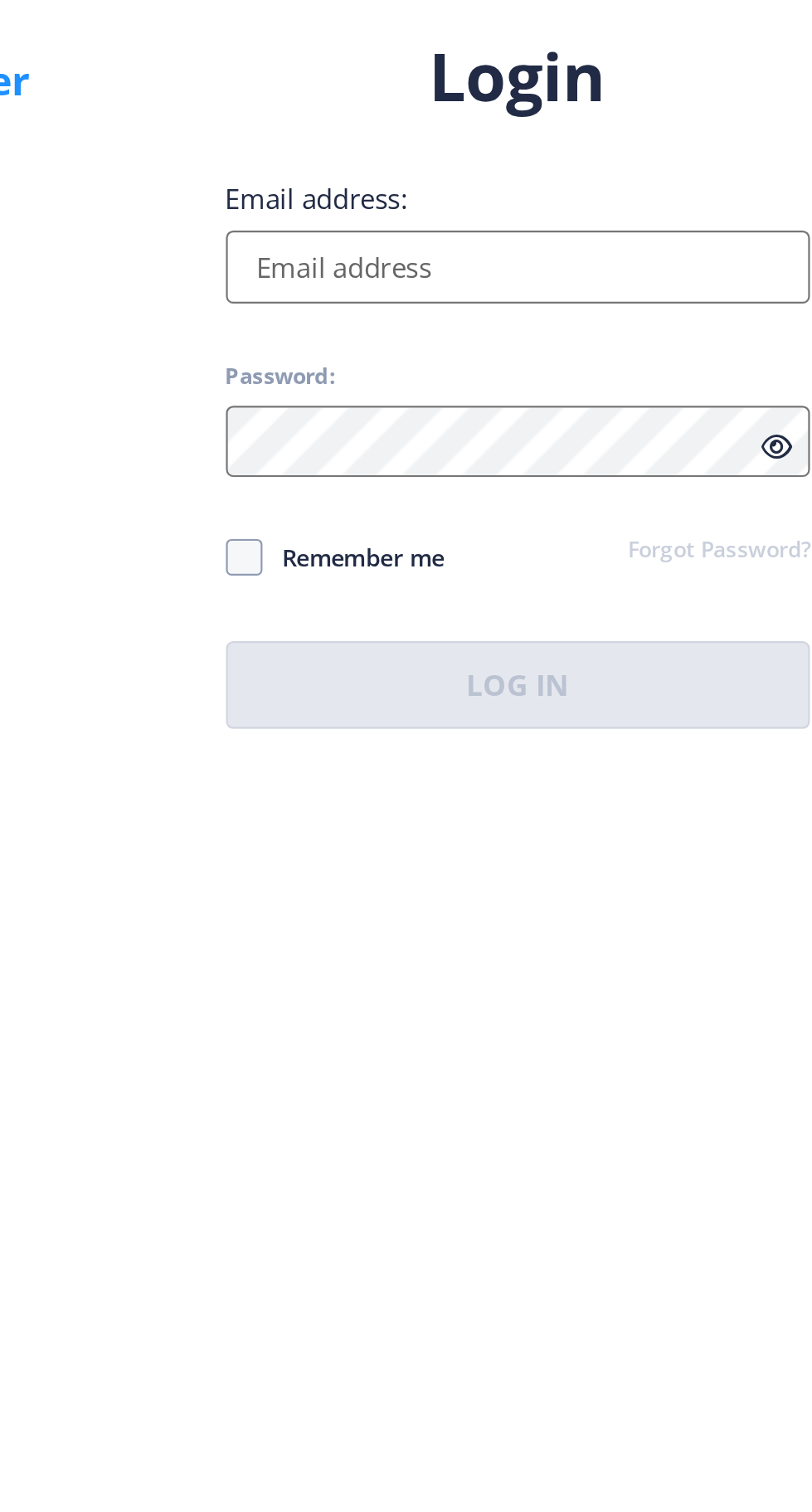
type input "[EMAIL_ADDRESS][DOMAIN_NAME]"
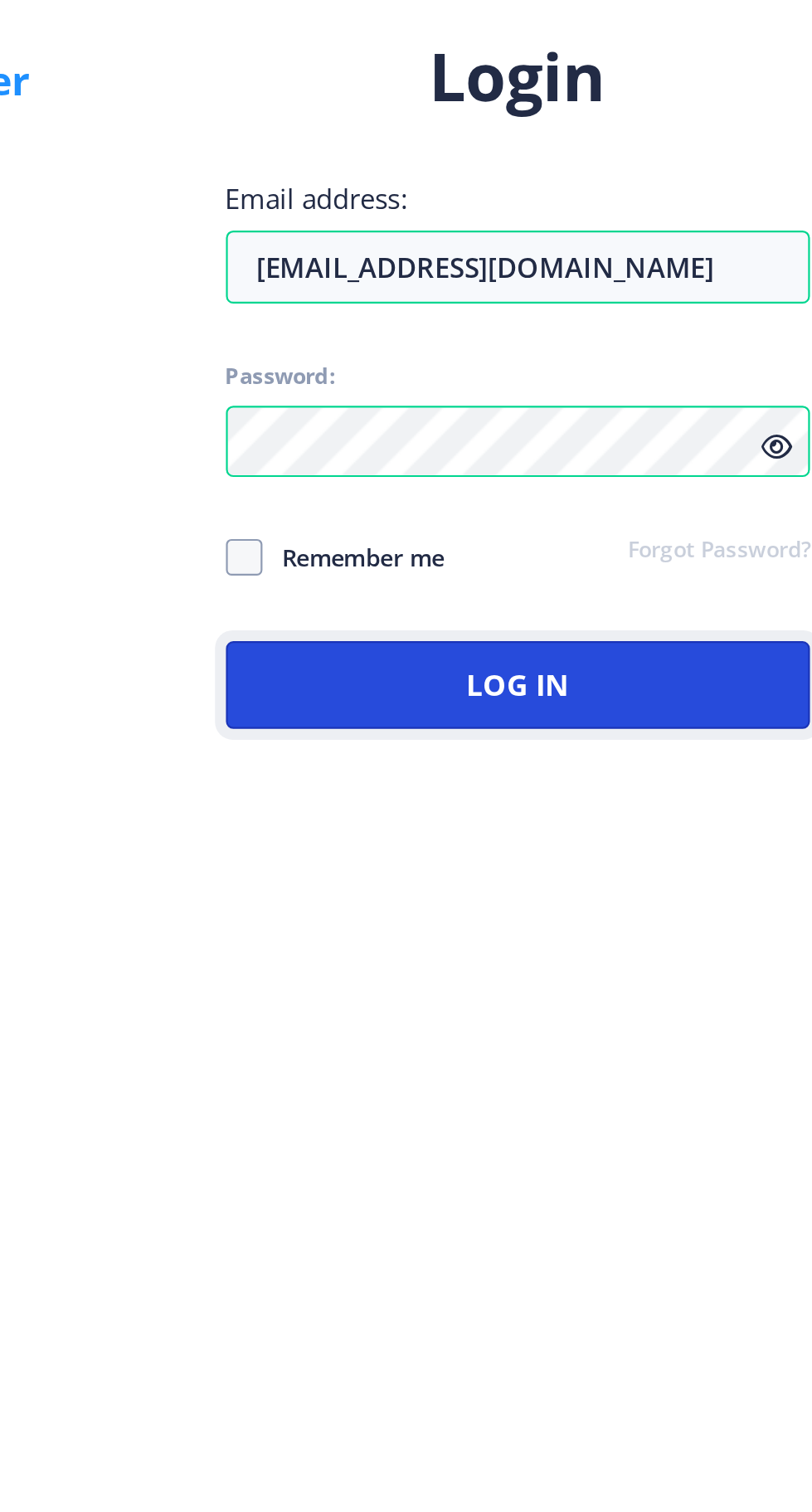
click at [646, 901] on button "Log In" at bounding box center [589, 881] width 266 height 40
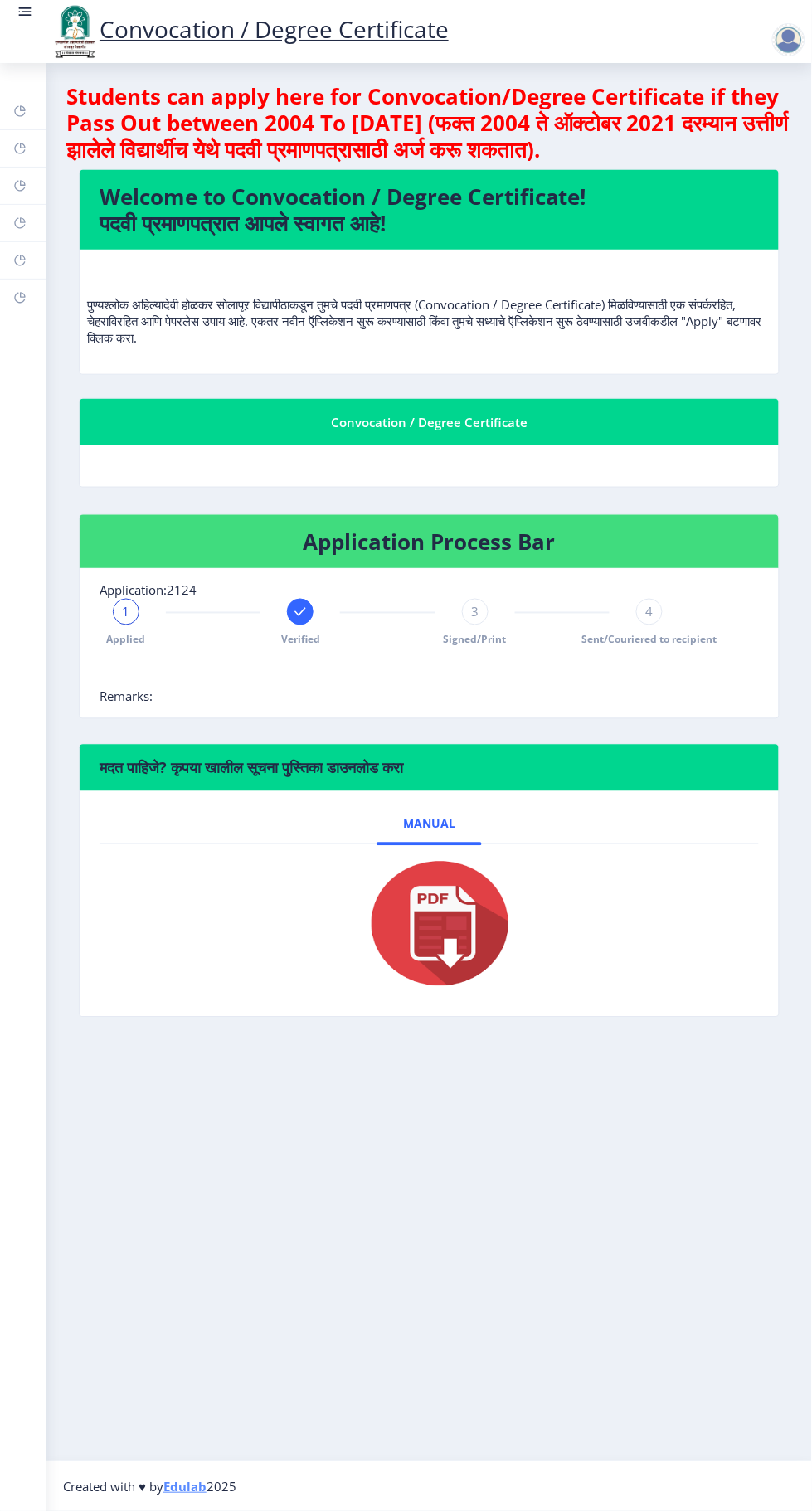
click at [20, 110] on rect at bounding box center [19, 110] width 13 height 13
click at [23, 145] on rect at bounding box center [19, 148] width 13 height 13
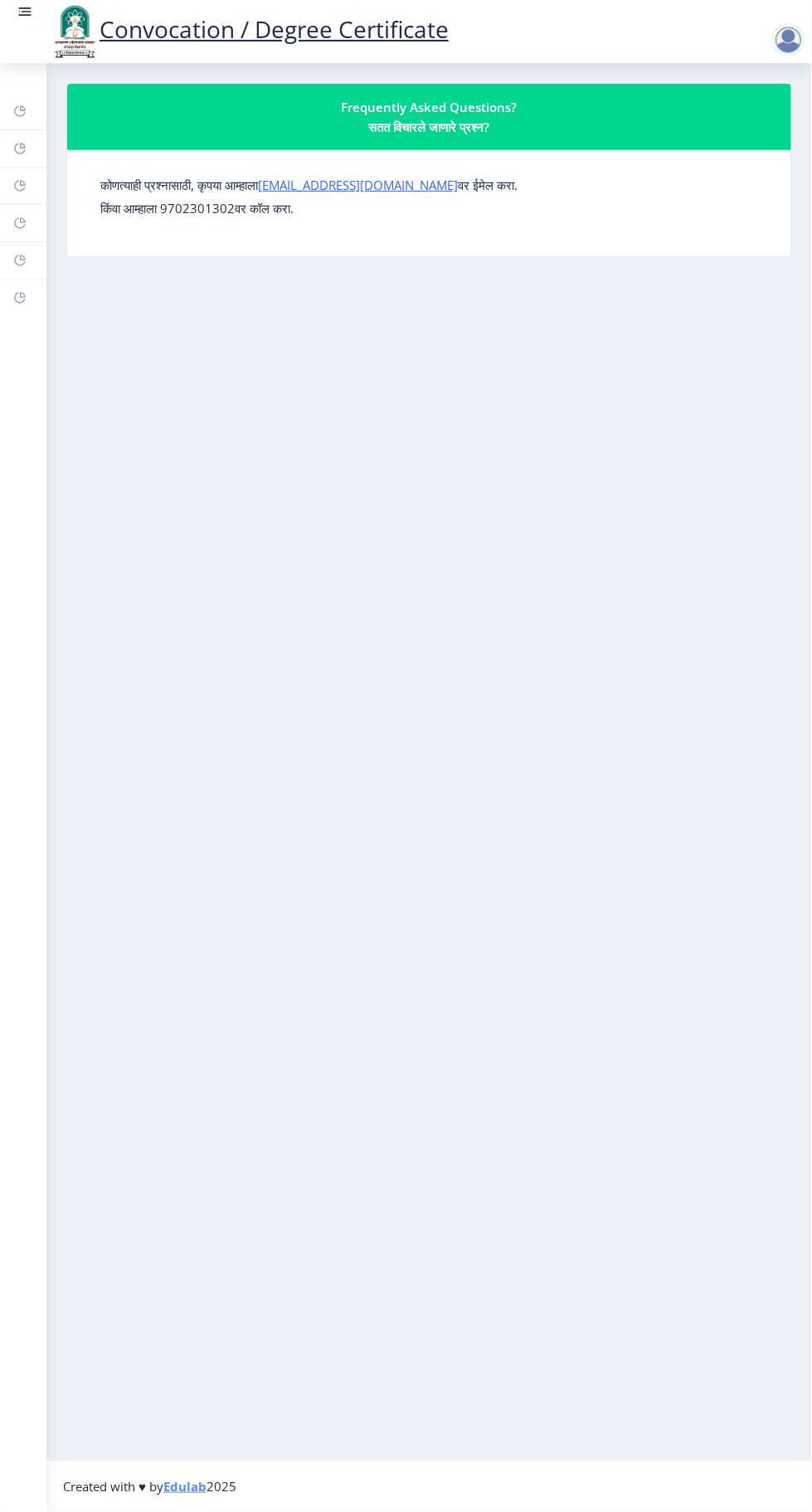
click at [23, 219] on rect at bounding box center [19, 222] width 13 height 13
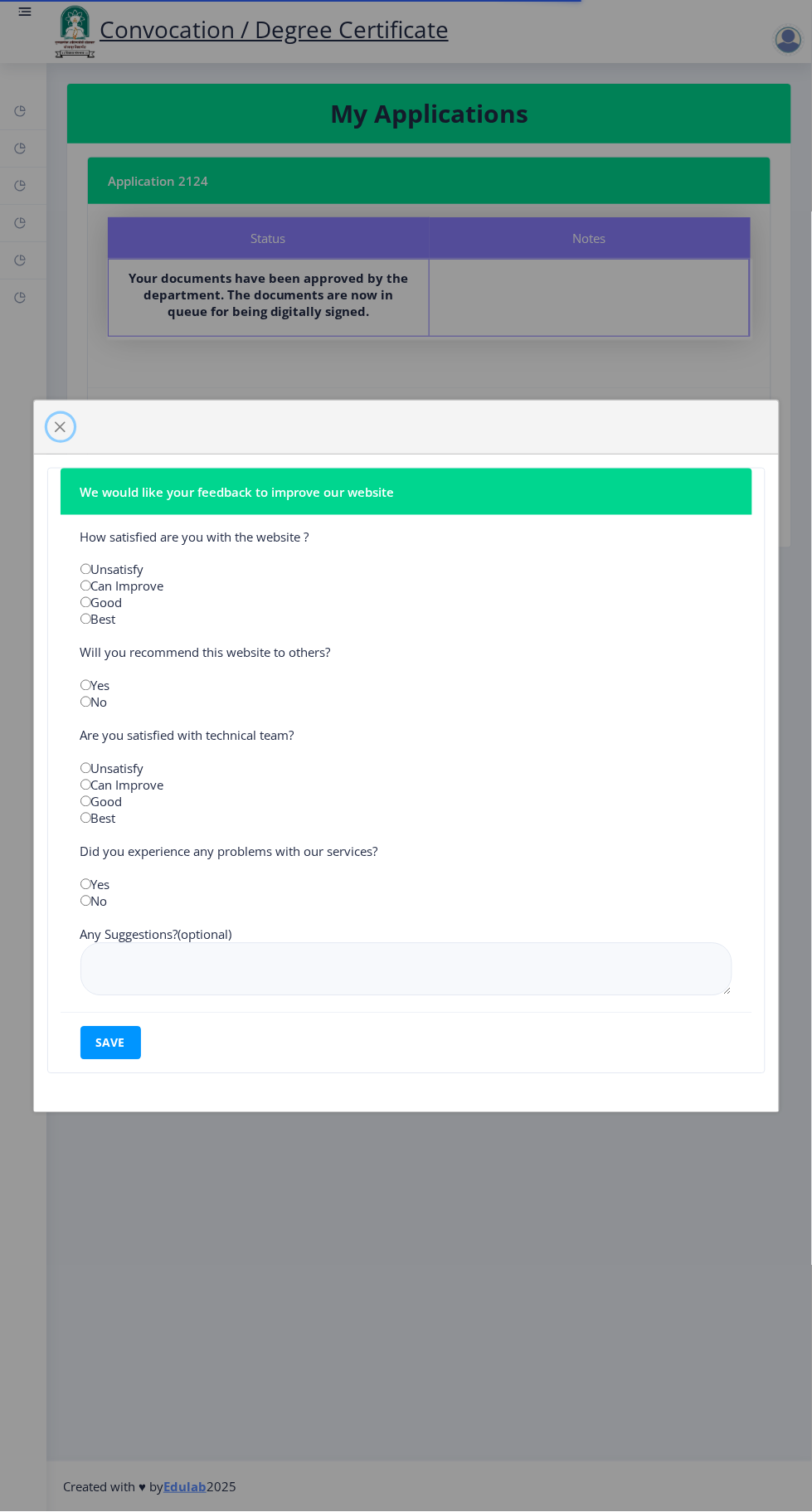
click at [62, 431] on span "button" at bounding box center [60, 427] width 13 height 13
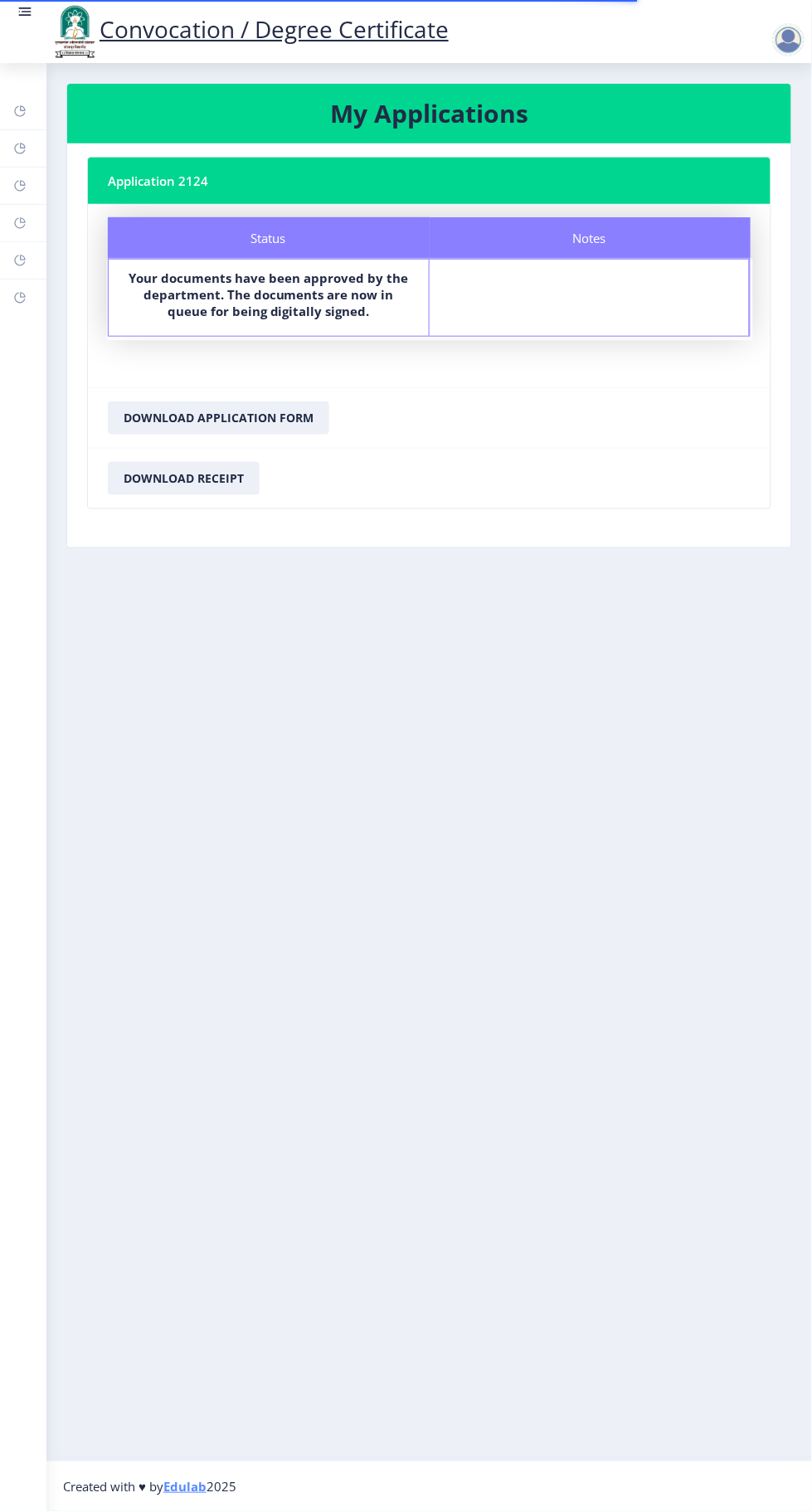
click at [20, 221] on rect at bounding box center [19, 222] width 13 height 13
click at [36, 188] on link "Profile" at bounding box center [23, 186] width 47 height 36
select select
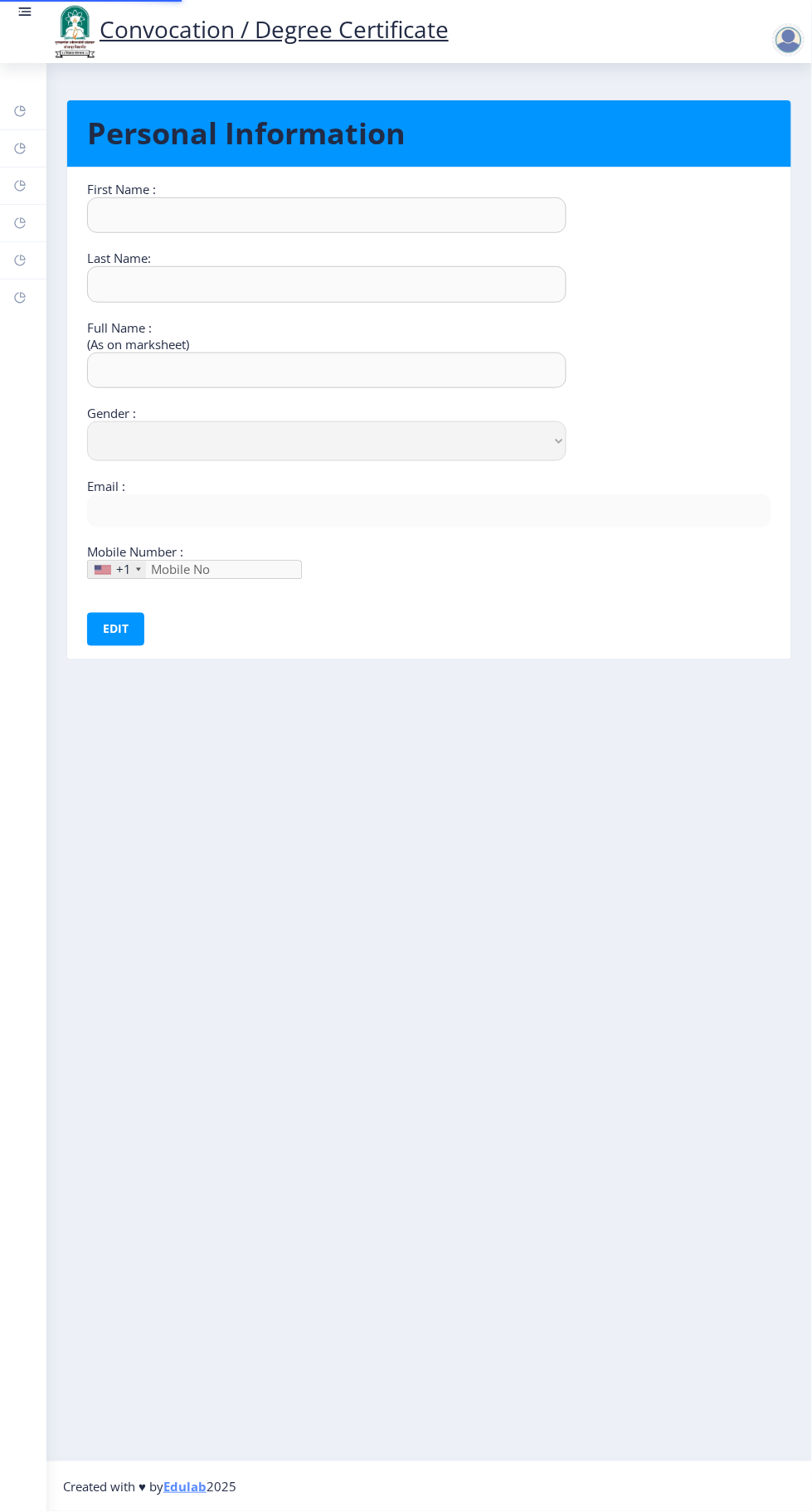
type input "Santosh"
type input "[PERSON_NAME]"
select select "[DEMOGRAPHIC_DATA]"
type input "[EMAIL_ADDRESS][DOMAIN_NAME]"
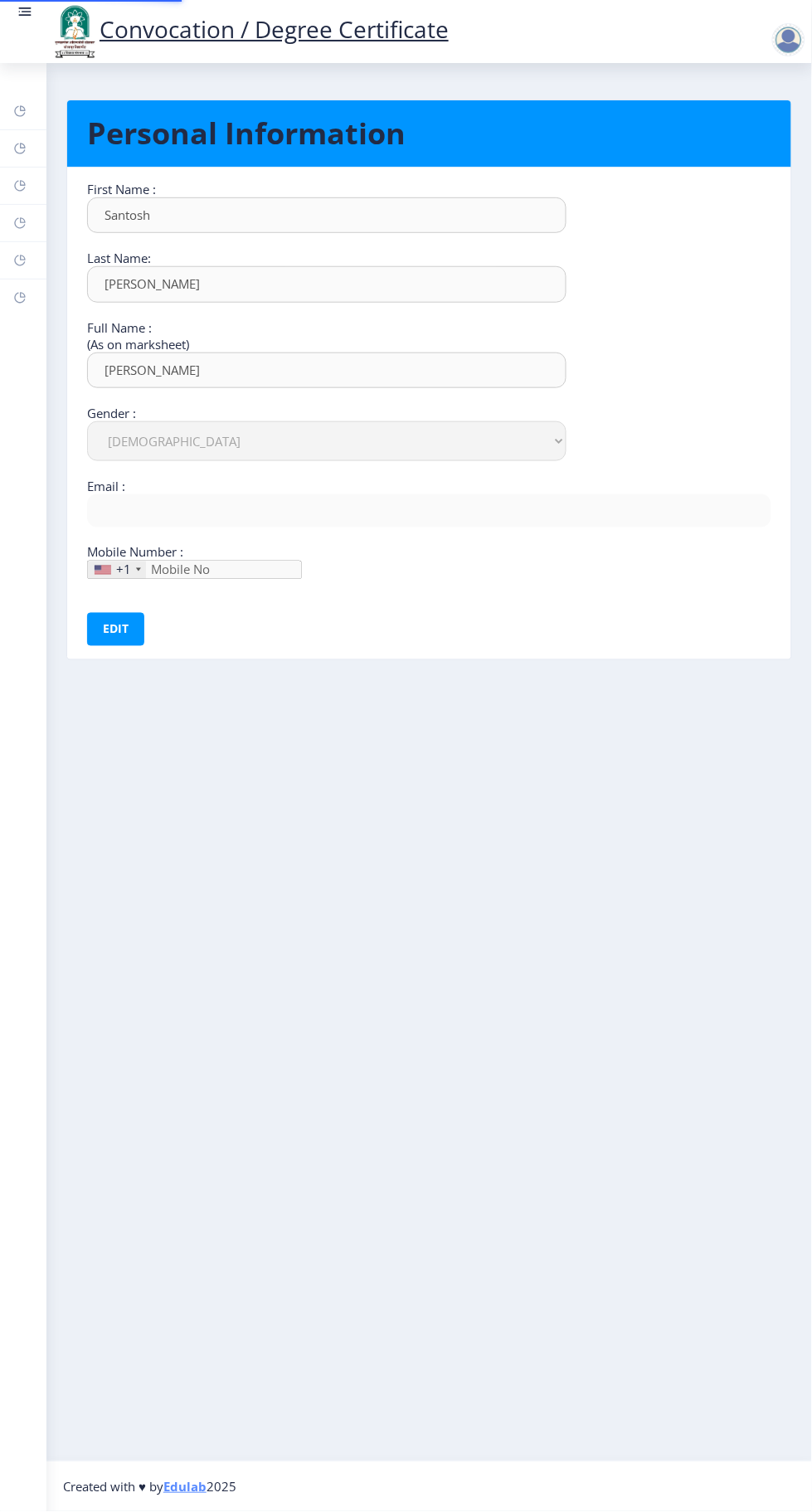
type input "9158437745"
click at [41, 272] on link "Payment issue" at bounding box center [23, 260] width 47 height 36
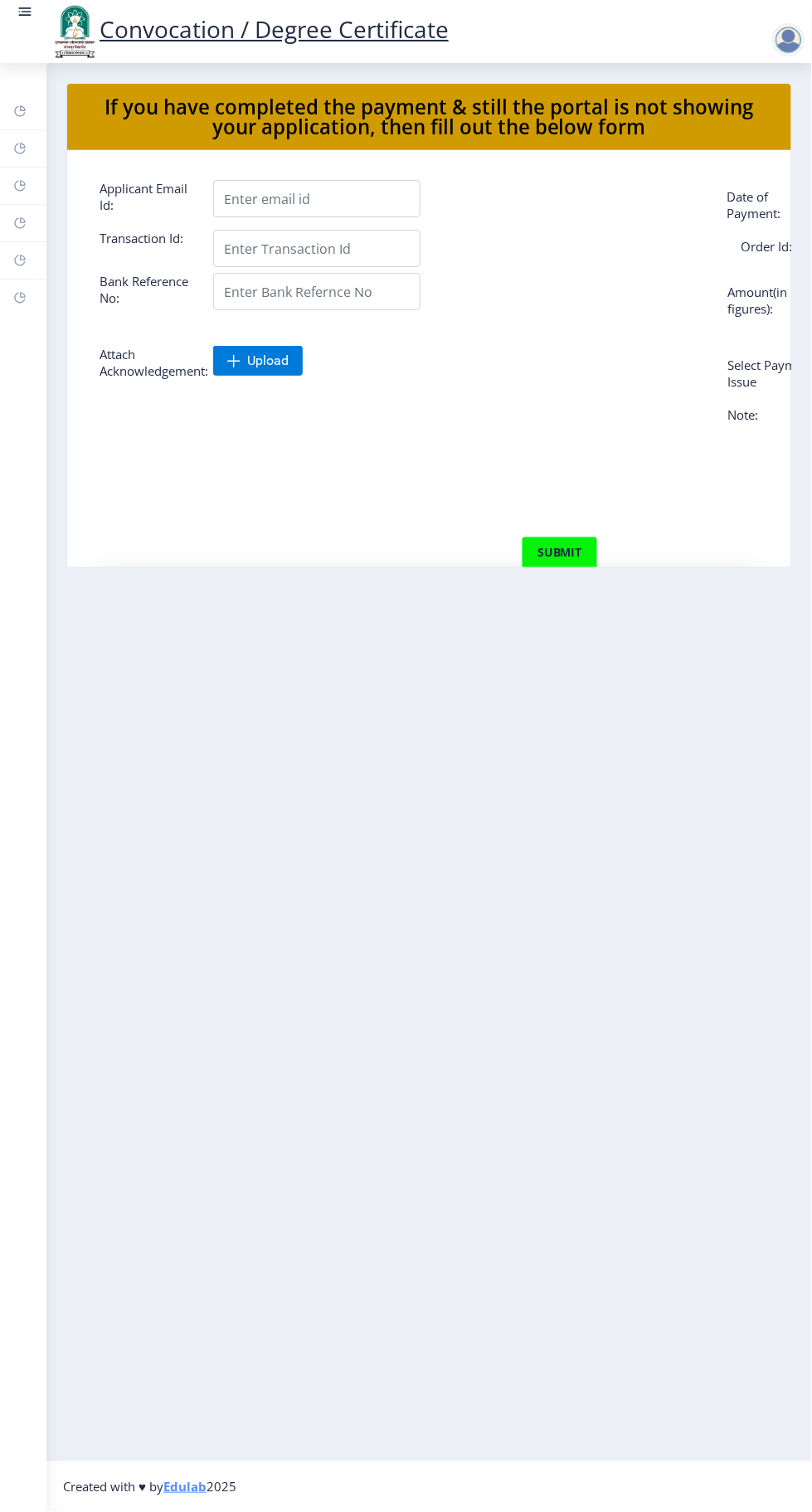
click at [20, 296] on rect at bounding box center [19, 297] width 13 height 13
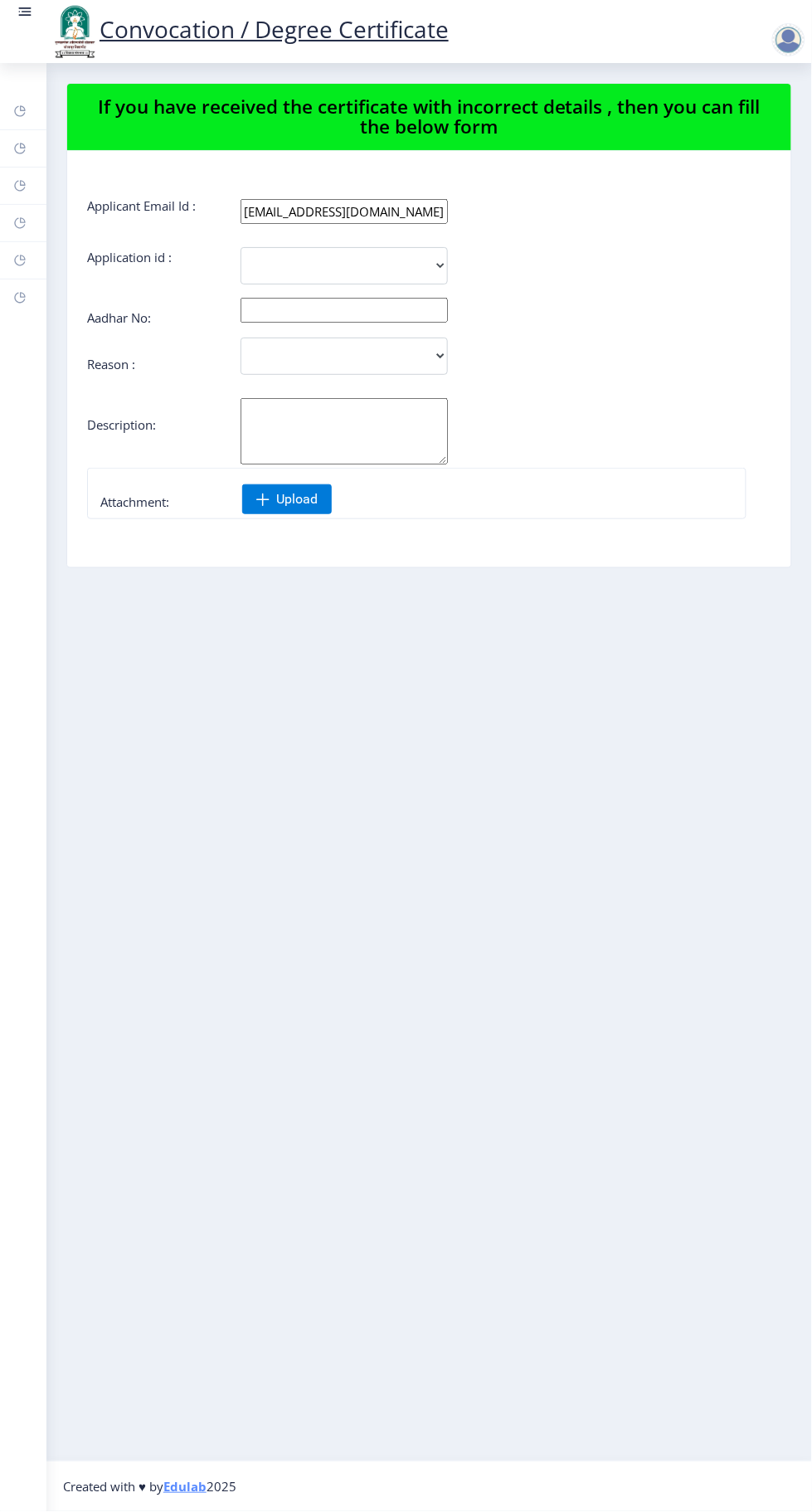
click at [20, 258] on icon at bounding box center [23, 257] width 6 height 6
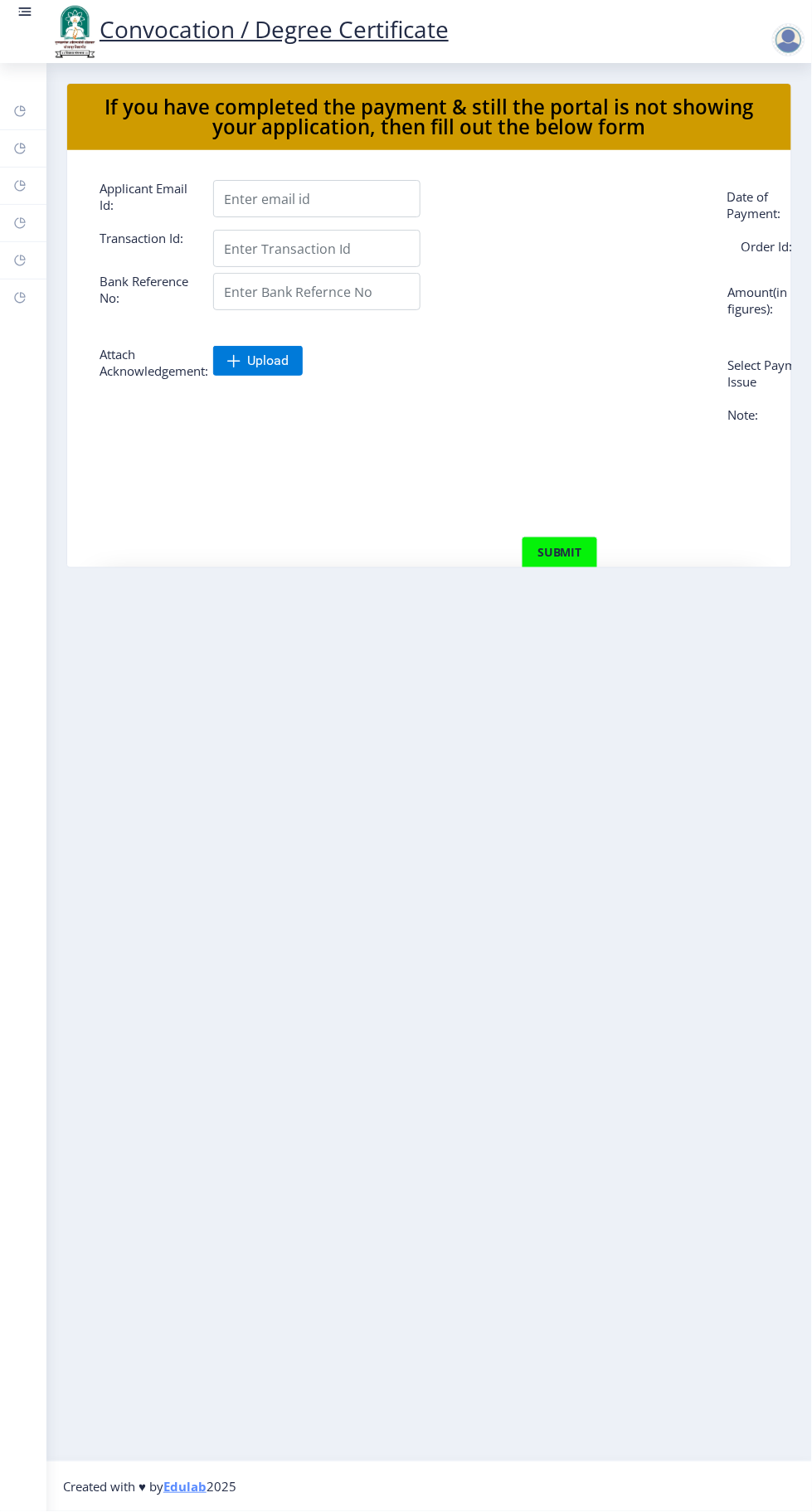
click at [43, 213] on link "Myapplication" at bounding box center [23, 223] width 47 height 36
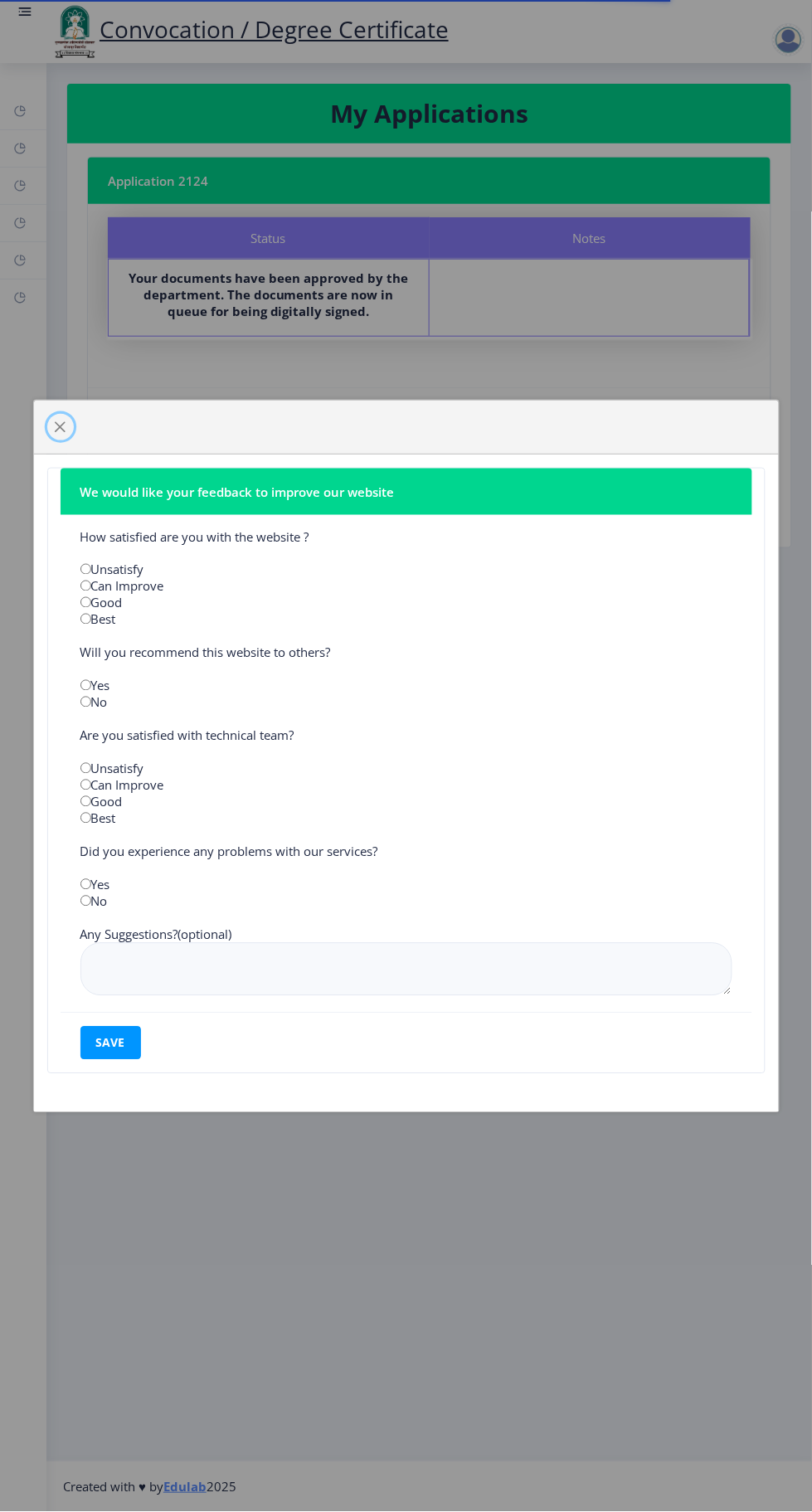
click at [60, 424] on span "button" at bounding box center [60, 427] width 13 height 13
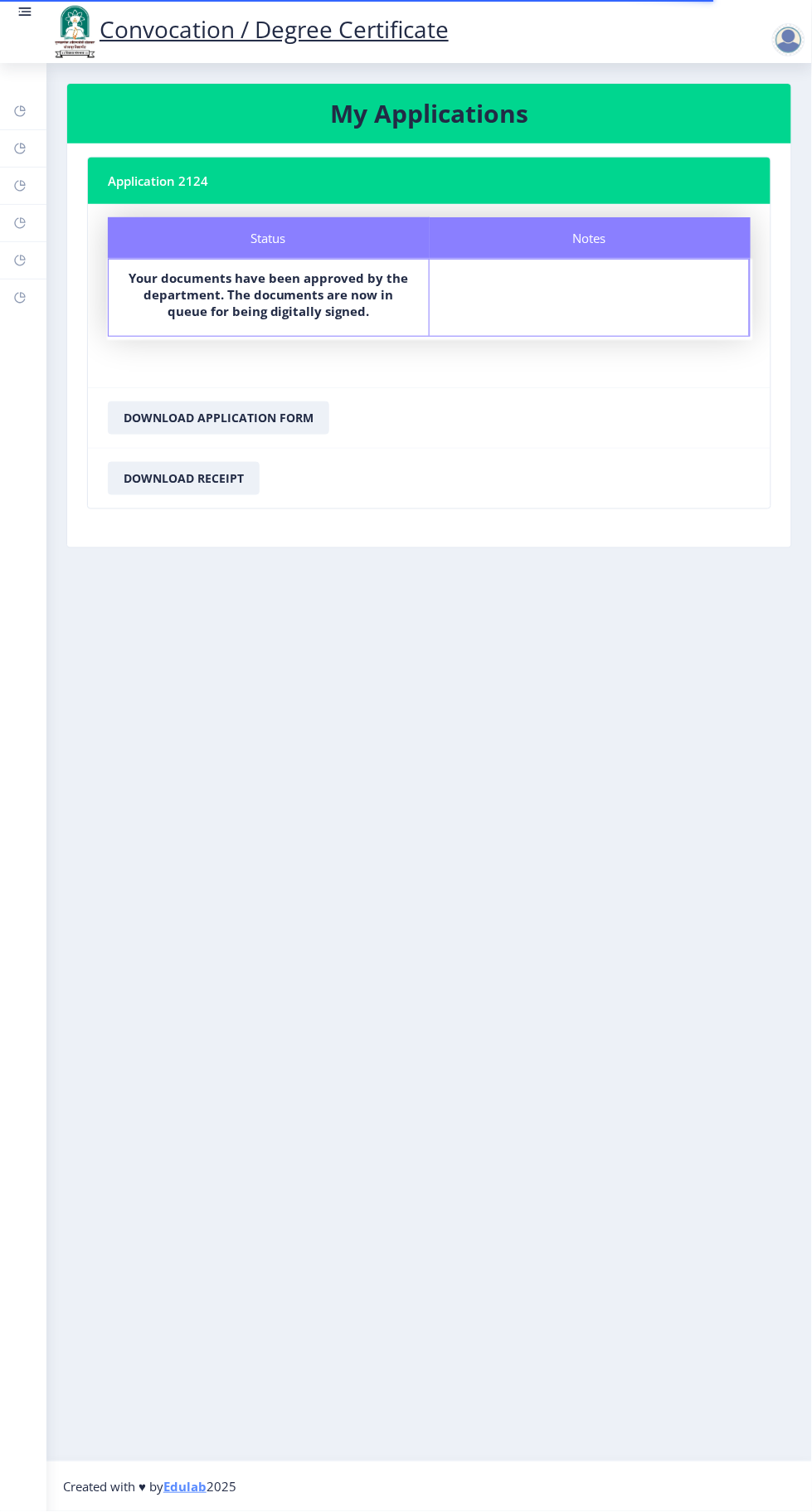
click at [42, 194] on link "Profile" at bounding box center [23, 186] width 47 height 36
select select "[DEMOGRAPHIC_DATA]"
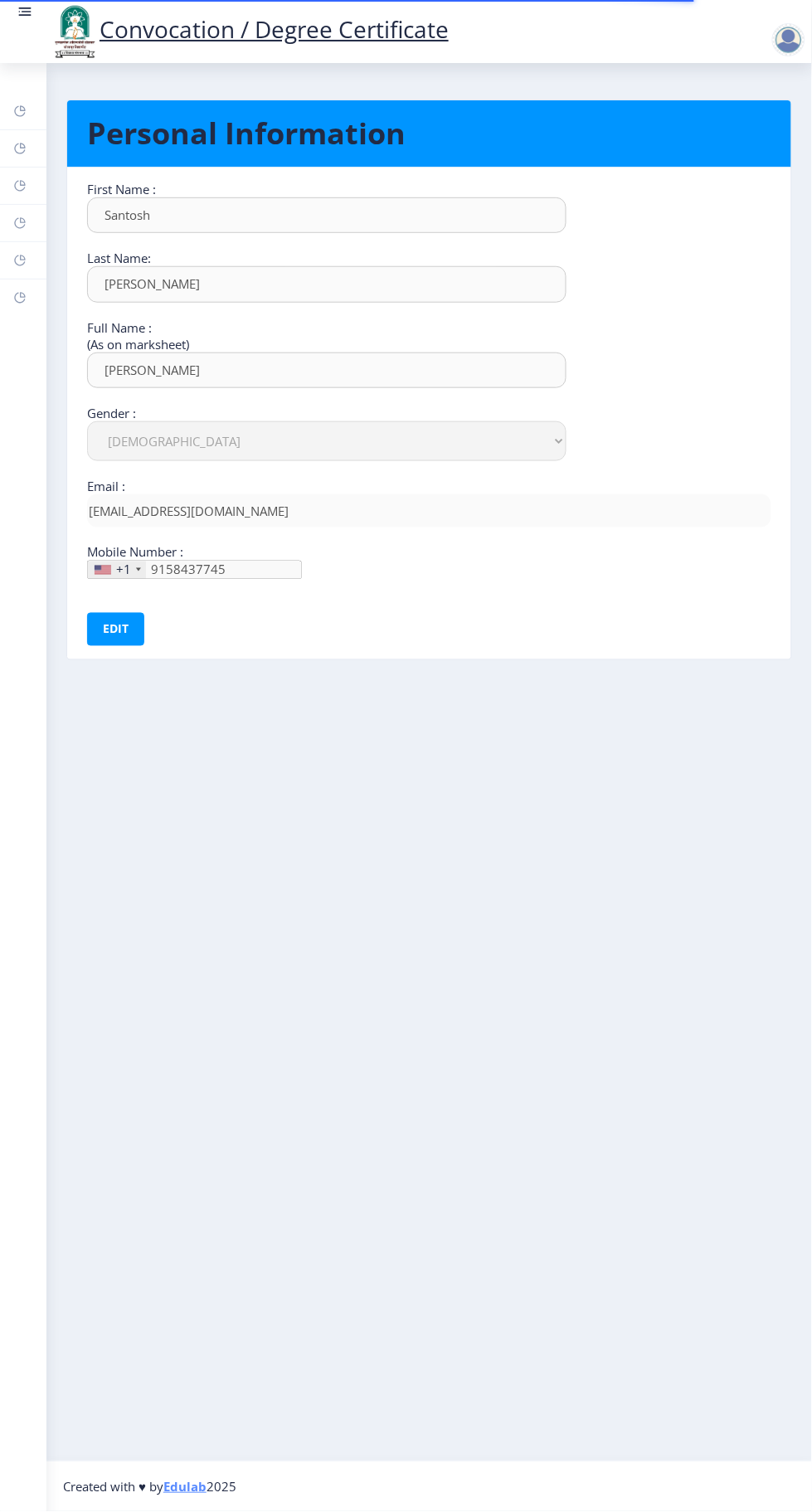
click at [23, 145] on rect at bounding box center [19, 148] width 13 height 13
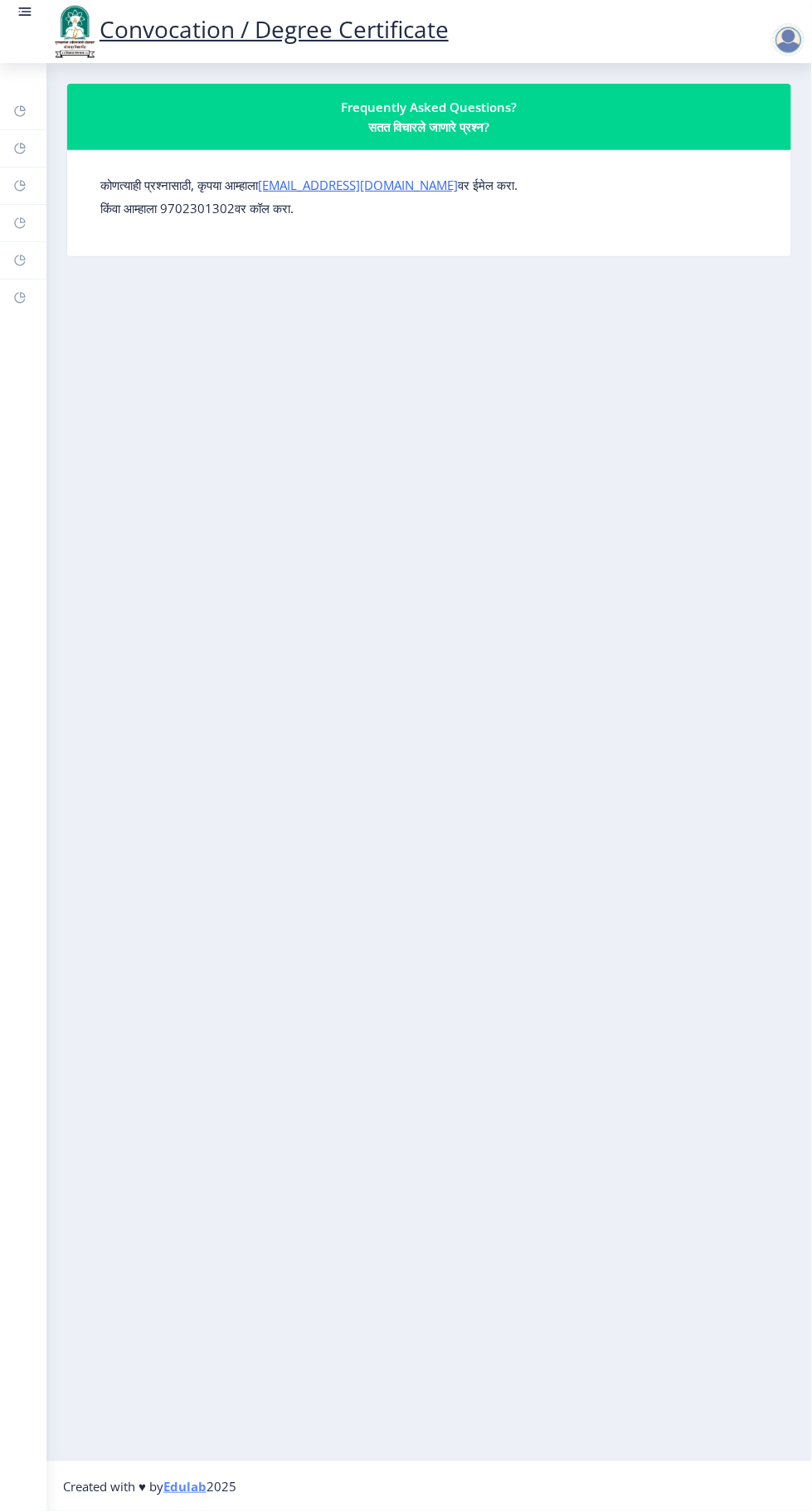
click at [20, 110] on rect at bounding box center [19, 110] width 13 height 13
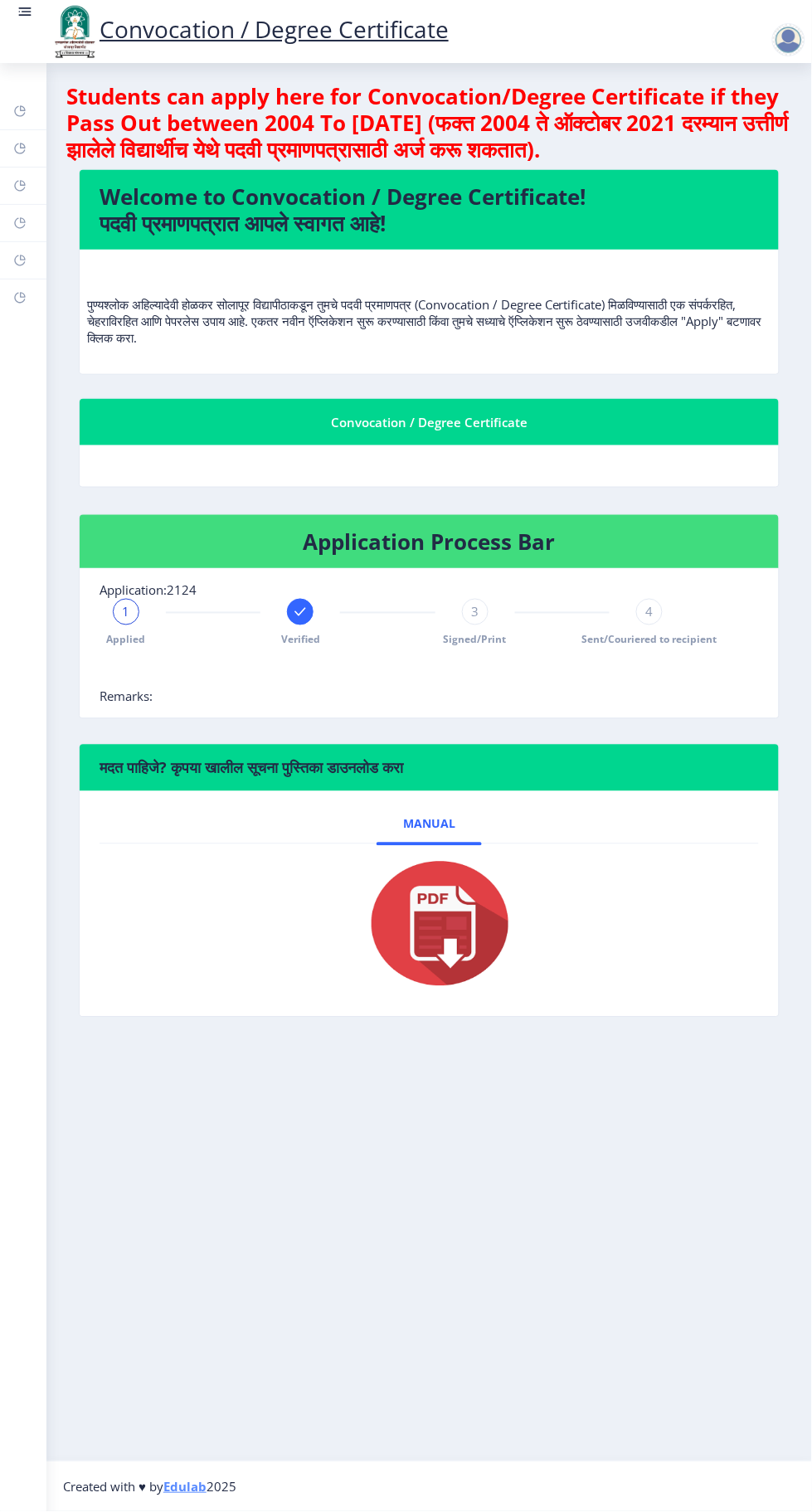
click at [484, 638] on span "Signed/Print" at bounding box center [475, 640] width 63 height 14
click at [692, 592] on nb-card-body "Application:2124 Applied Verified 3 Signed/Print 4 Sent/Couriered to recipient …" at bounding box center [429, 644] width 699 height 149
click at [649, 610] on span "4" at bounding box center [649, 612] width 8 height 16
click at [475, 612] on icon at bounding box center [475, 613] width 10 height 9
click at [300, 610] on rect at bounding box center [299, 612] width 16 height 16
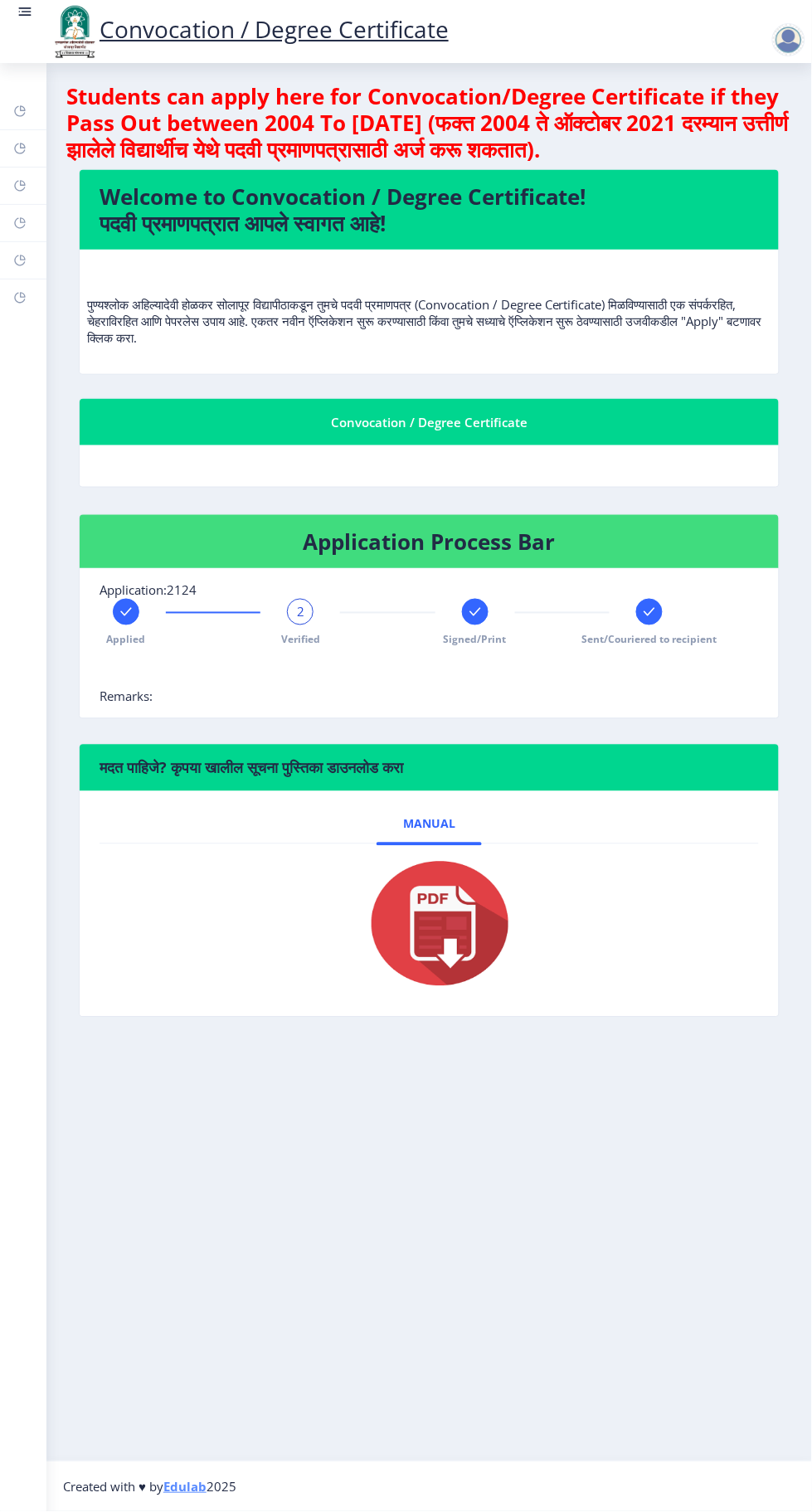
click at [298, 607] on span "2" at bounding box center [300, 612] width 8 height 16
click at [125, 610] on rect at bounding box center [126, 612] width 16 height 16
click at [120, 610] on div "1" at bounding box center [126, 612] width 27 height 27
click at [476, 610] on icon at bounding box center [475, 613] width 10 height 9
click at [650, 618] on rect at bounding box center [649, 612] width 16 height 16
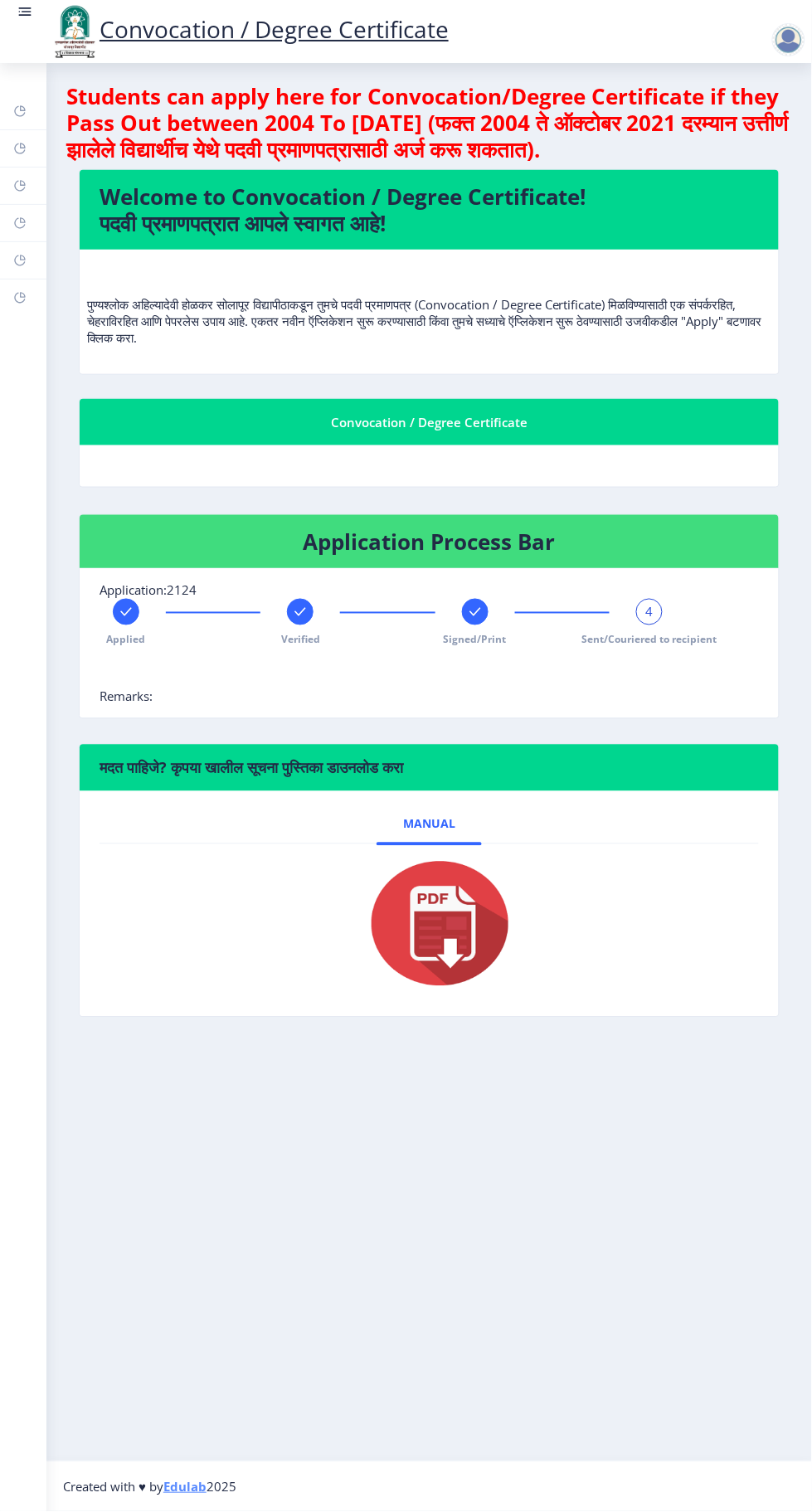
click at [474, 610] on rect at bounding box center [475, 612] width 16 height 16
click at [653, 620] on div at bounding box center [649, 612] width 27 height 27
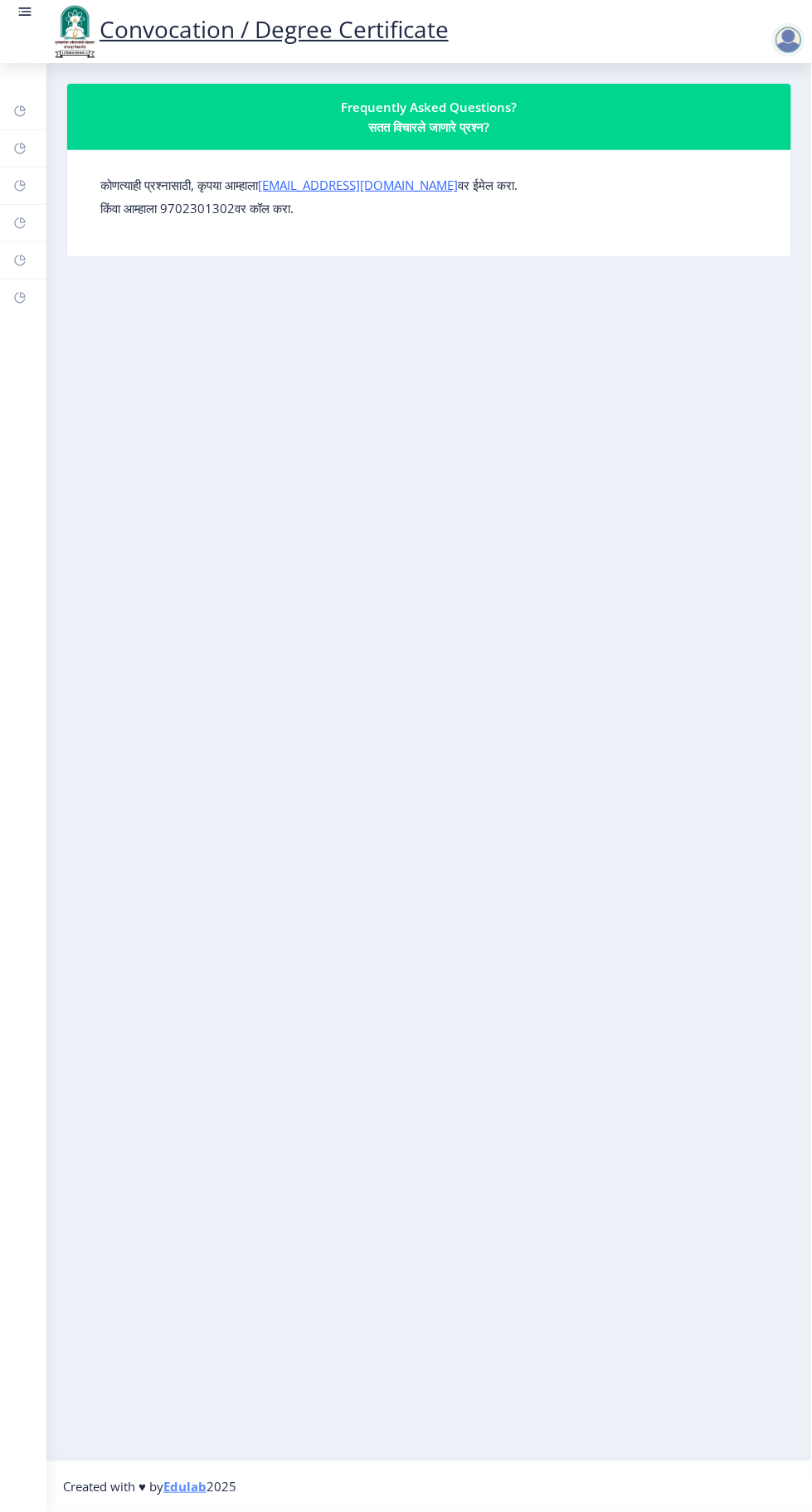
click at [20, 110] on rect at bounding box center [19, 110] width 13 height 13
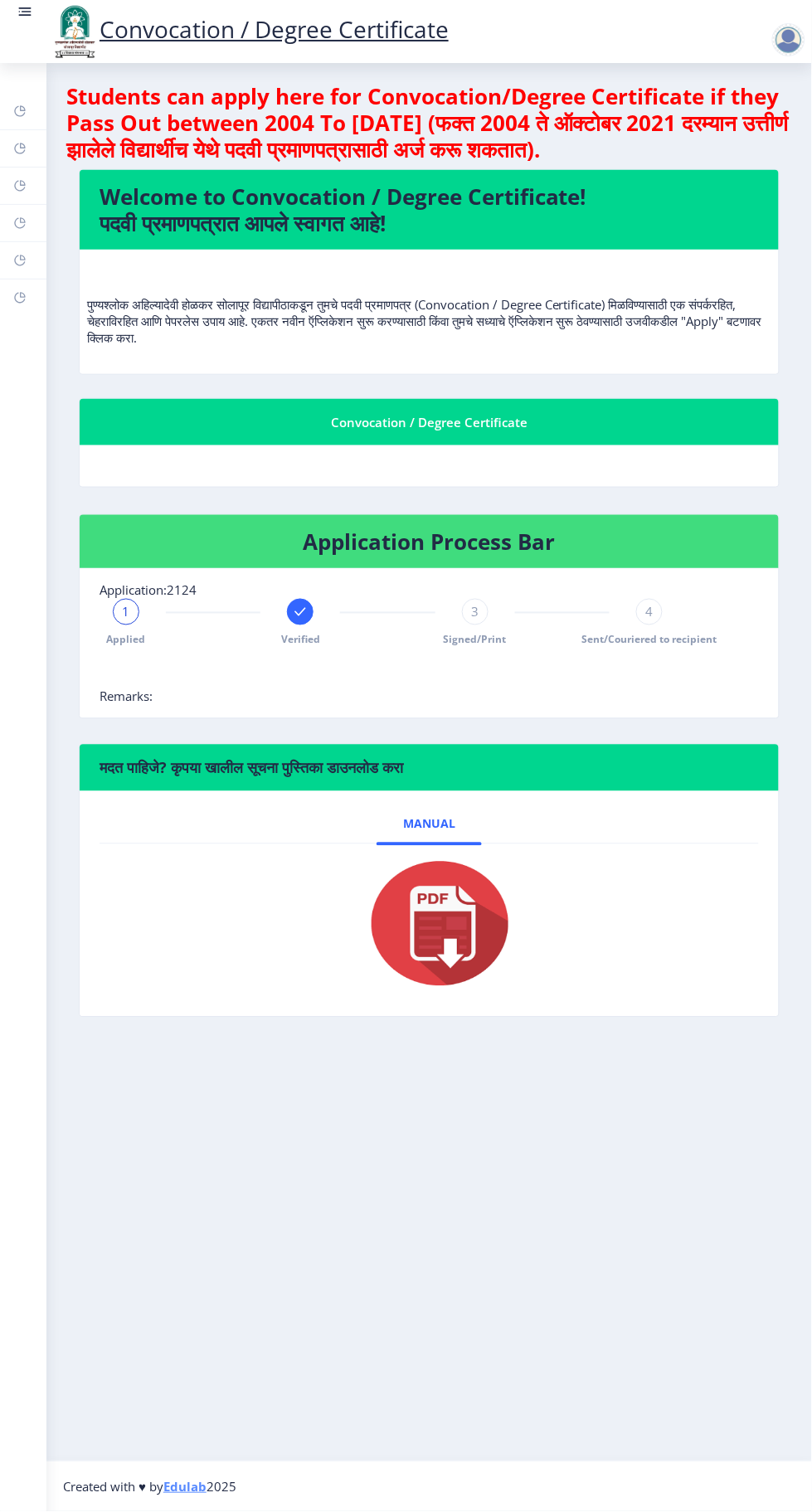
click at [309, 613] on rect at bounding box center [299, 612] width 16 height 16
click at [154, 708] on nb-card-body "Application:2124 Applied 2 Verified 3 Signed/Print 4 Sent/Couriered to recipien…" at bounding box center [429, 644] width 699 height 149
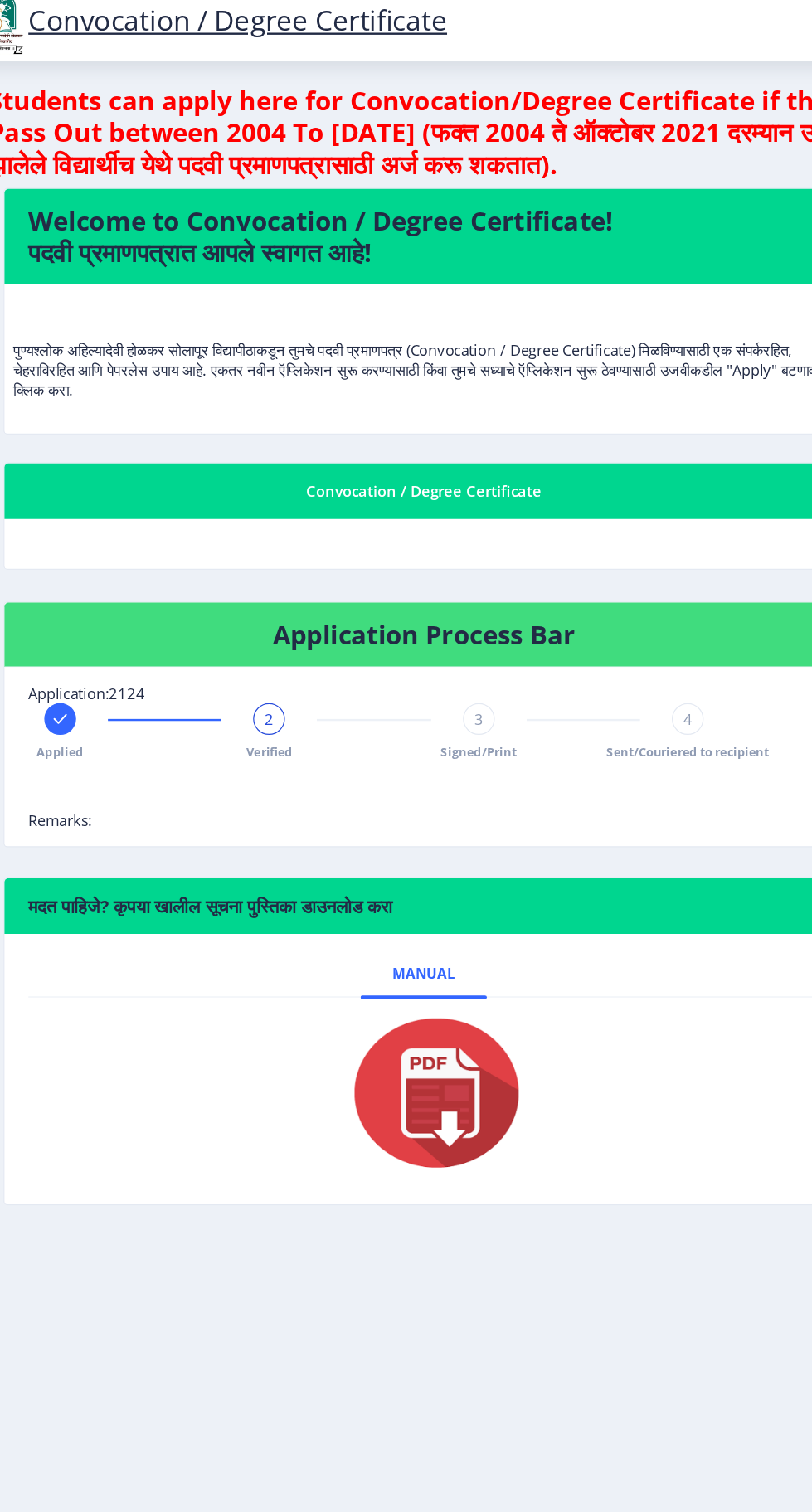
click at [300, 608] on span "2" at bounding box center [300, 612] width 8 height 16
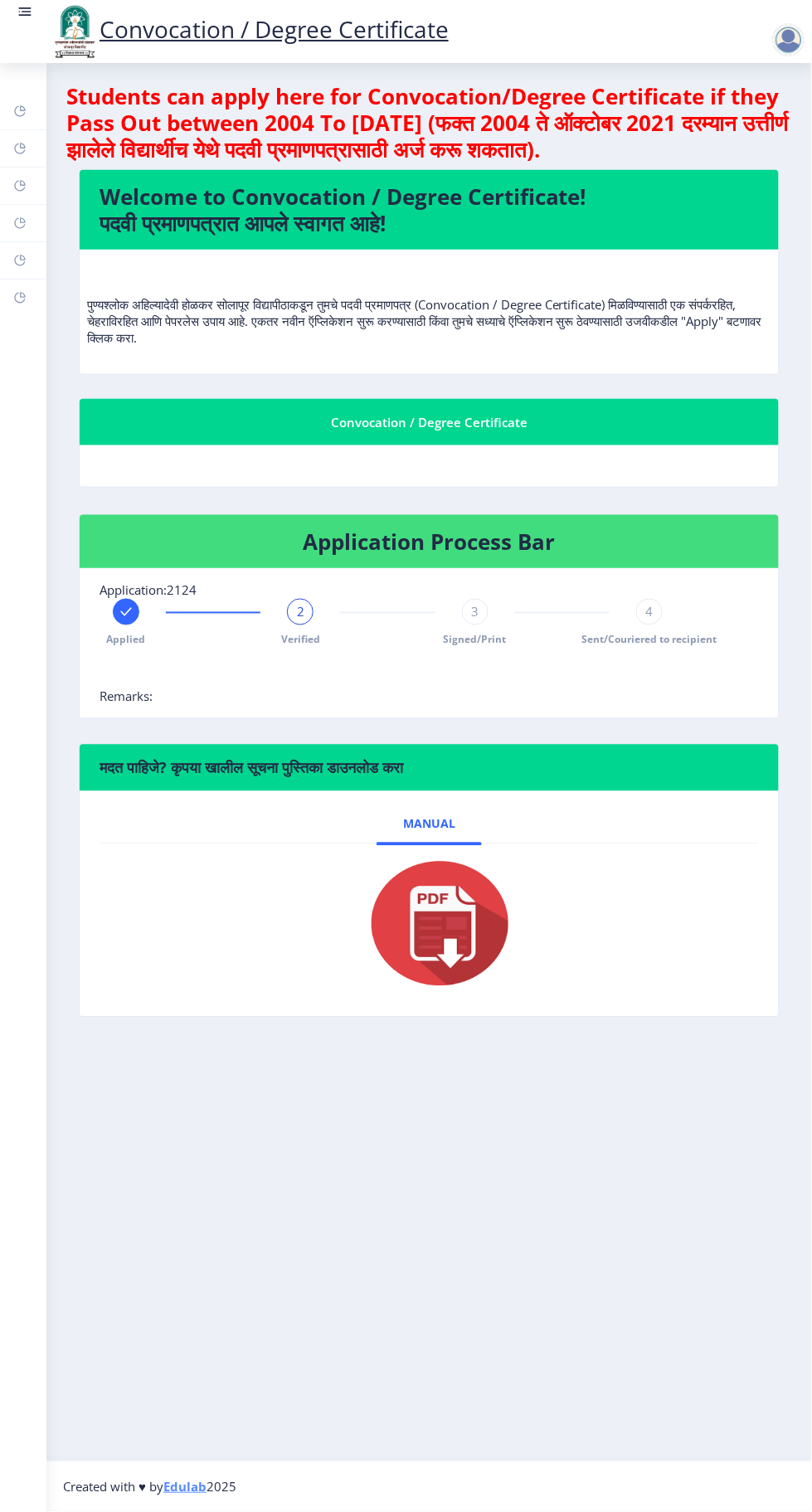
click at [307, 609] on div "2" at bounding box center [300, 612] width 27 height 27
click at [475, 610] on span "3" at bounding box center [475, 612] width 8 height 16
click at [477, 602] on div "3" at bounding box center [475, 612] width 27 height 27
click at [657, 605] on div "4" at bounding box center [649, 612] width 27 height 27
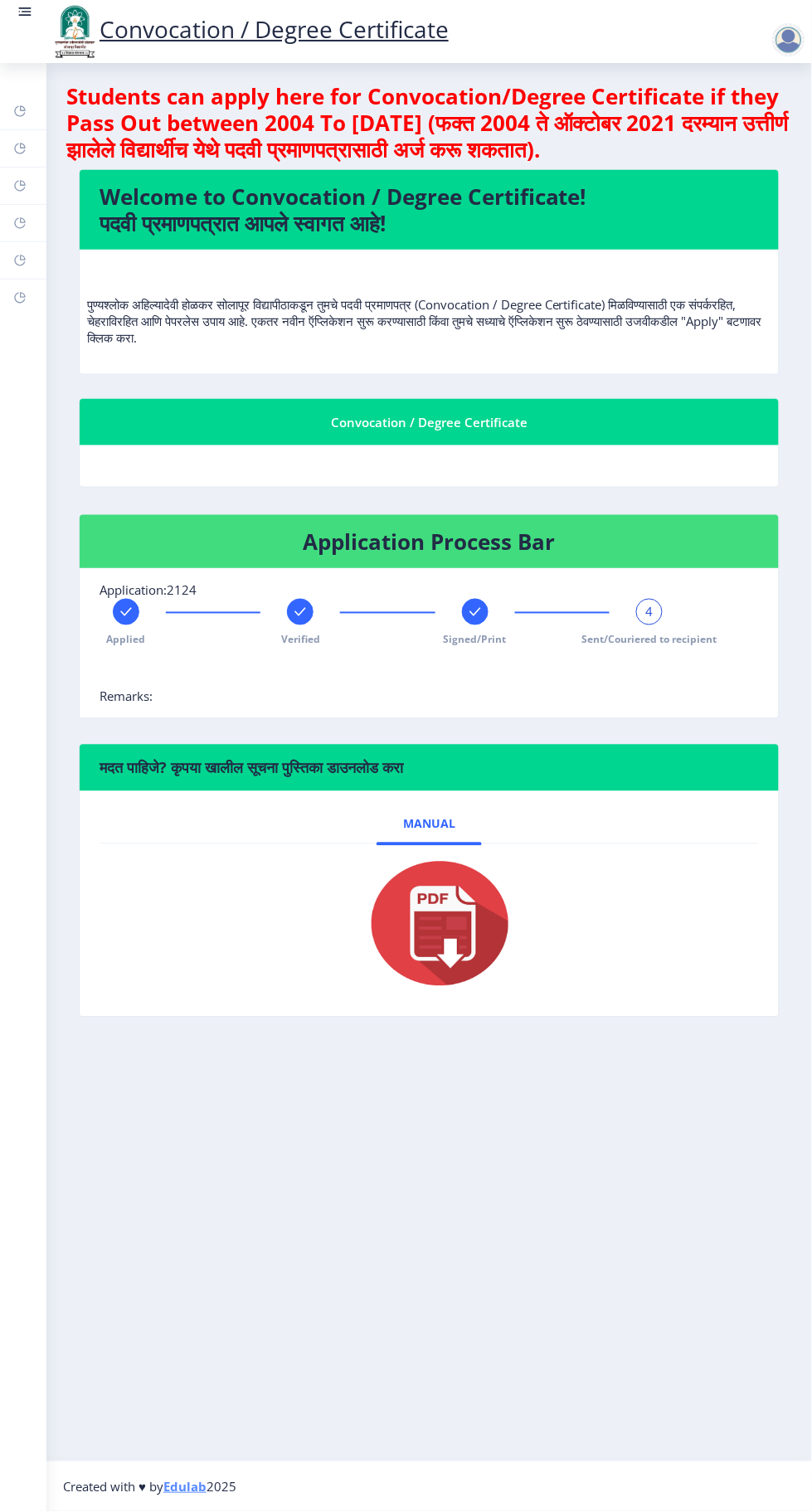
click at [646, 609] on span "4" at bounding box center [649, 612] width 8 height 16
click at [475, 610] on rect at bounding box center [475, 612] width 16 height 16
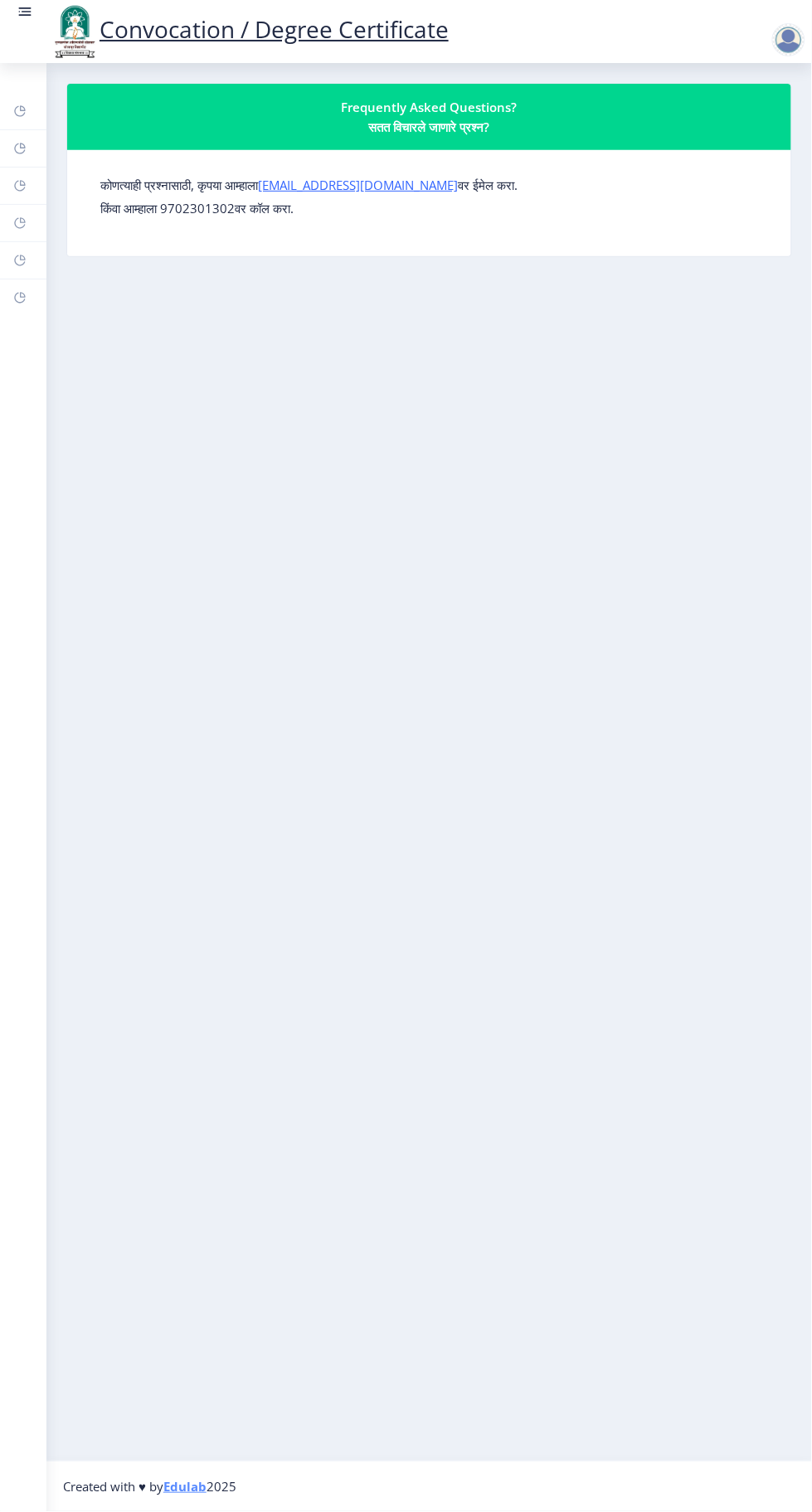
click at [24, 119] on icon at bounding box center [19, 111] width 13 height 16
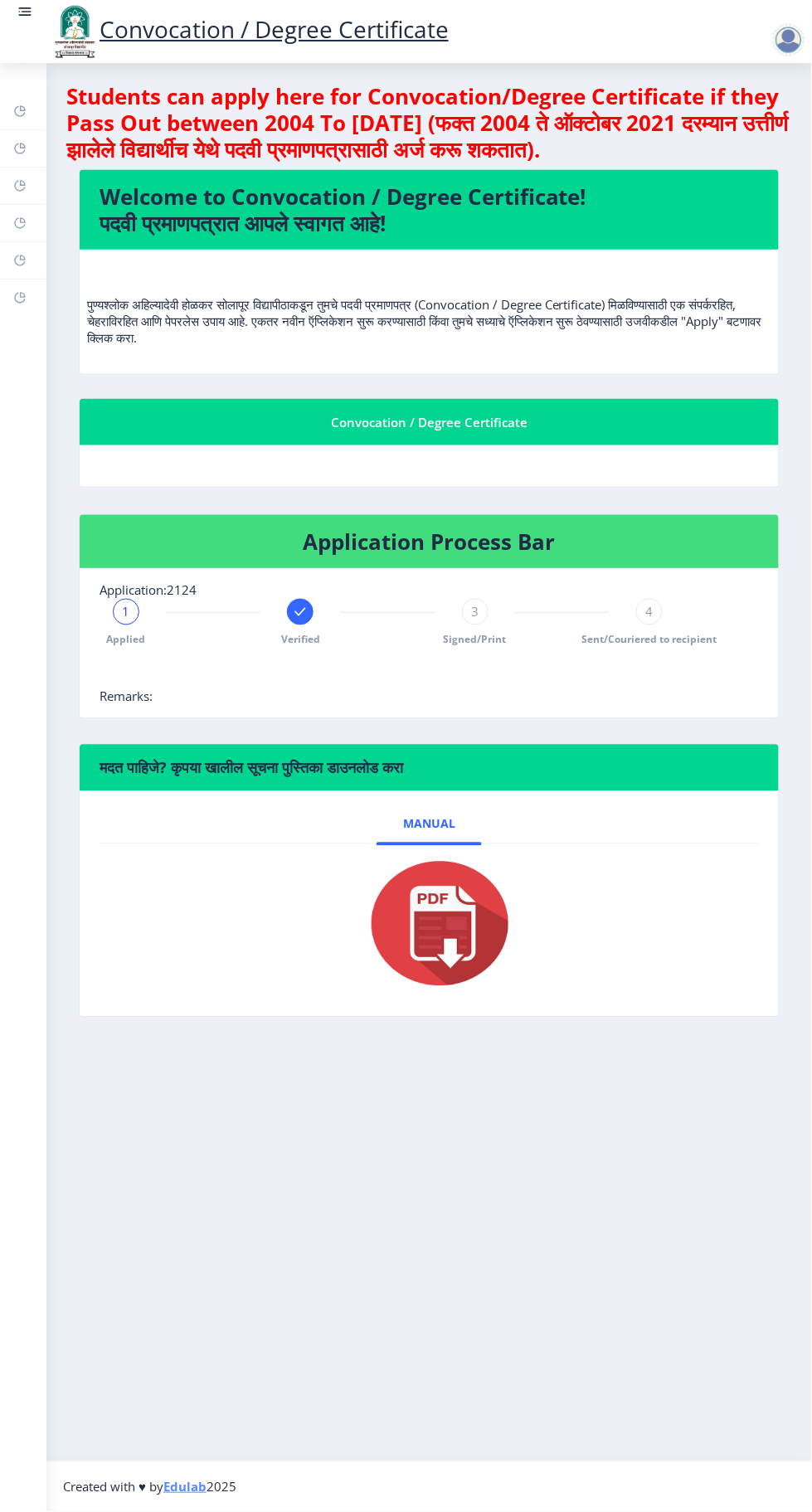
click at [131, 620] on div "1" at bounding box center [126, 612] width 27 height 27
click at [125, 610] on span "1" at bounding box center [126, 612] width 8 height 16
click at [126, 615] on span "1" at bounding box center [126, 612] width 8 height 16
